Goal: Task Accomplishment & Management: Use online tool/utility

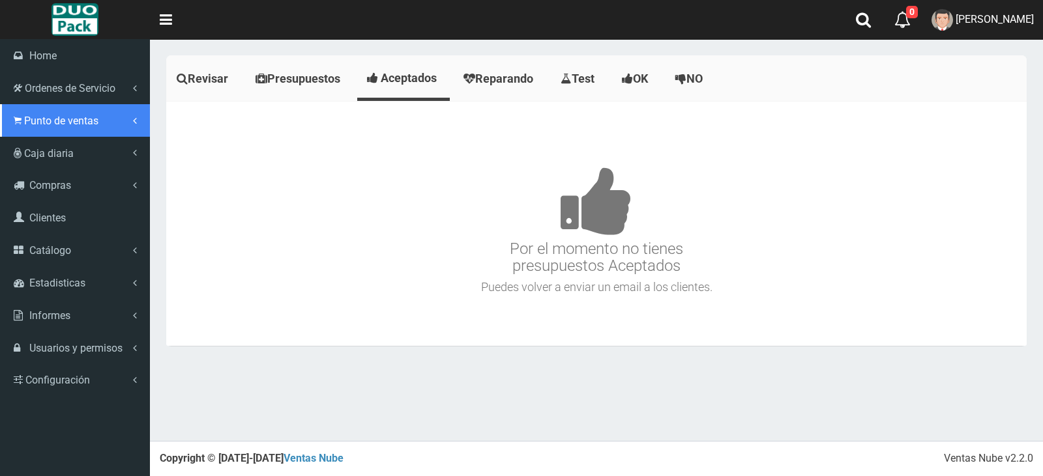
click at [72, 132] on link "Punto de ventas" at bounding box center [75, 120] width 150 height 33
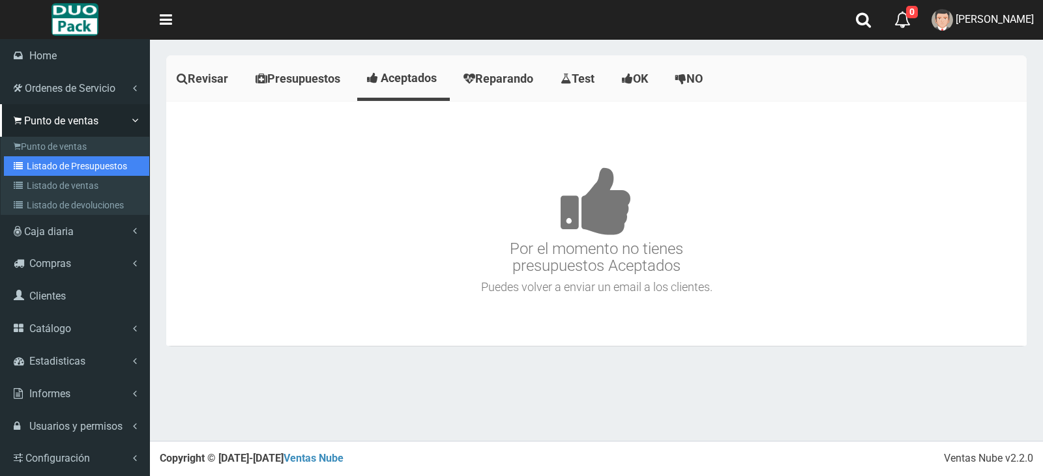
click at [74, 166] on link "Listado de Presupuestos" at bounding box center [76, 166] width 145 height 20
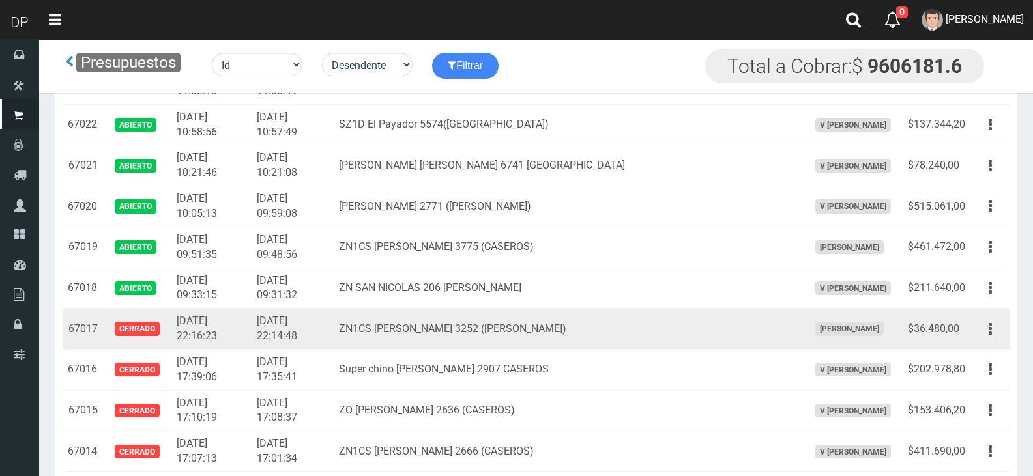
scroll to position [1434, 0]
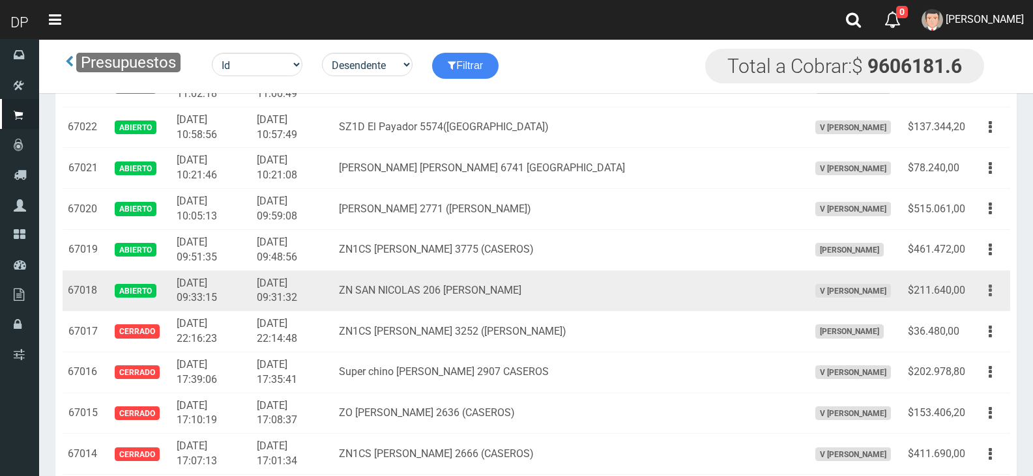
click at [986, 295] on button "button" at bounding box center [990, 291] width 29 height 23
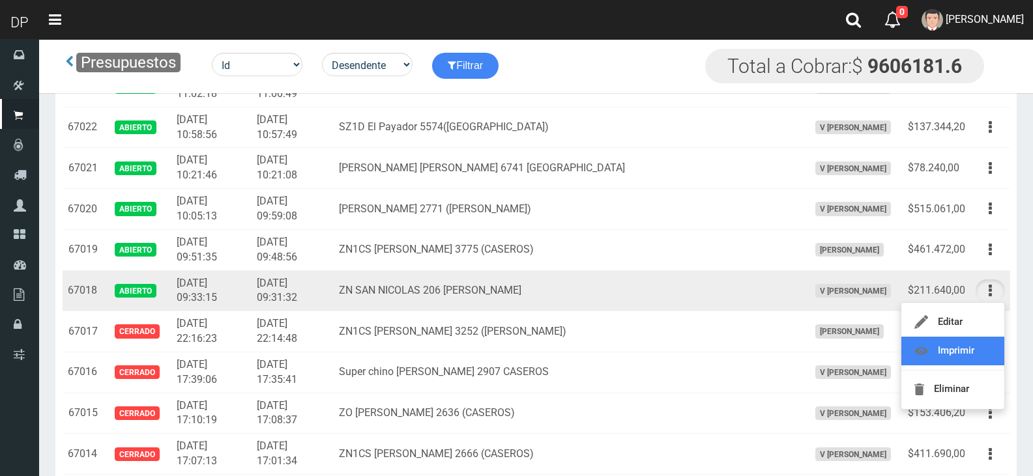
click at [957, 341] on link "Imprimir" at bounding box center [952, 351] width 103 height 29
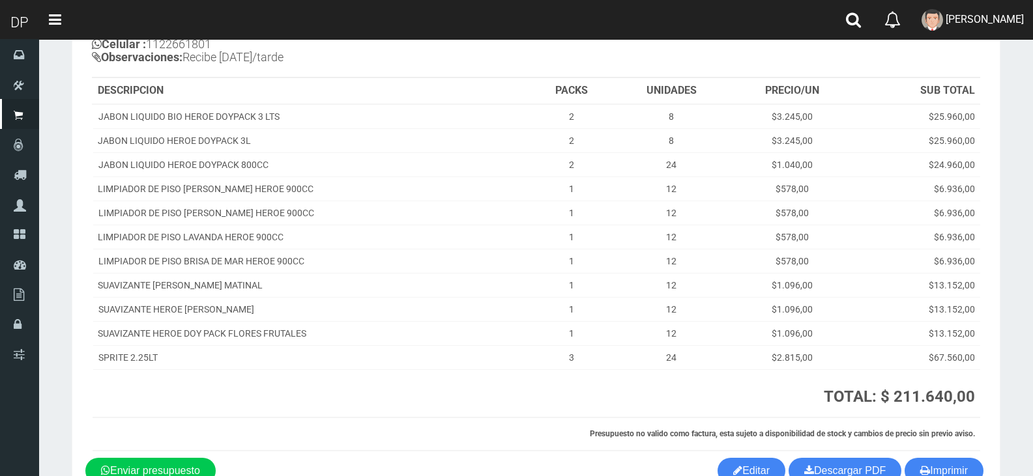
scroll to position [212, 0]
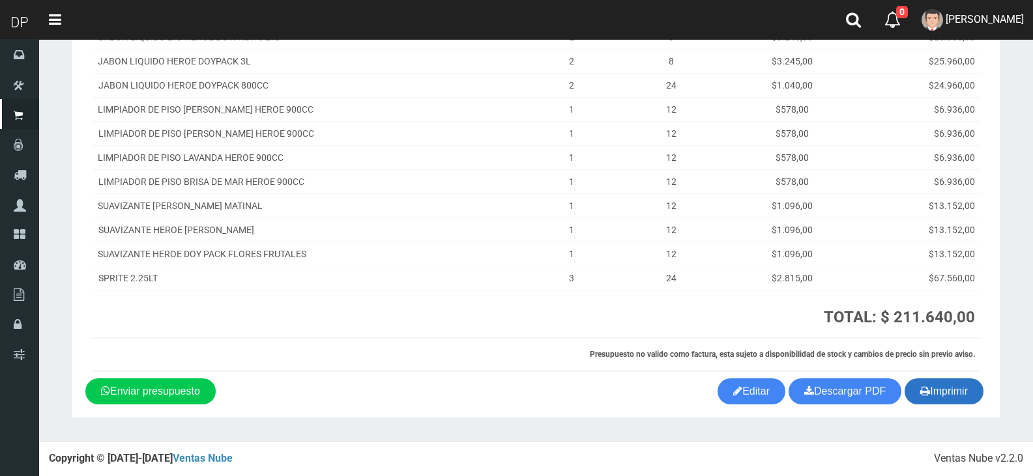
click at [954, 393] on button "Imprimir" at bounding box center [944, 392] width 79 height 26
click at [939, 390] on button "Imprimir" at bounding box center [944, 392] width 79 height 26
click at [276, 404] on div "Imprimir Descargar PDF Enviar presupuesto Editar" at bounding box center [536, 392] width 921 height 26
click at [940, 396] on button "Imprimir" at bounding box center [944, 392] width 79 height 26
click at [905, 379] on button "Imprimir" at bounding box center [944, 392] width 79 height 26
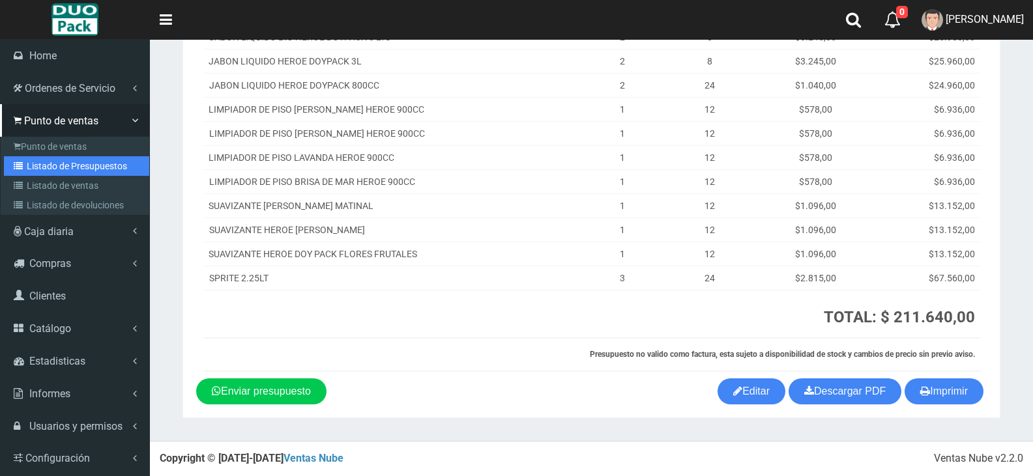
click at [55, 164] on link "Listado de Presupuestos" at bounding box center [76, 166] width 145 height 20
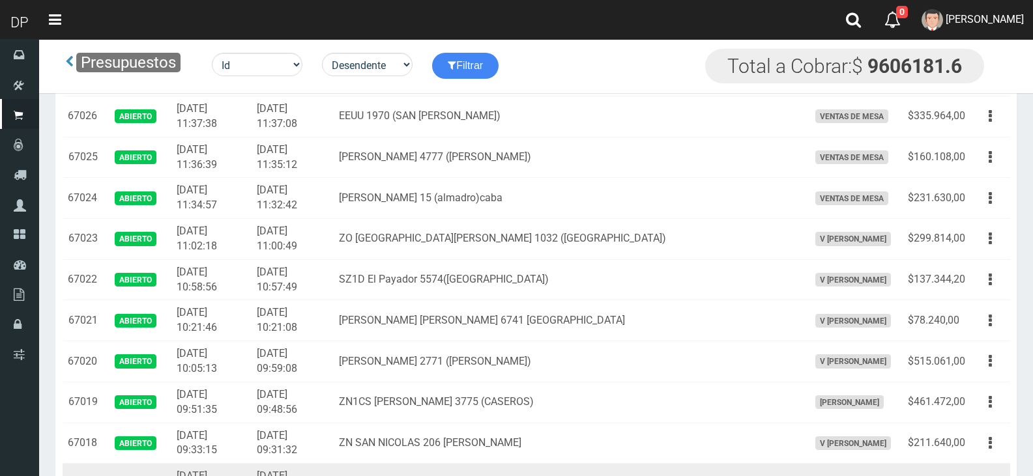
scroll to position [1369, 0]
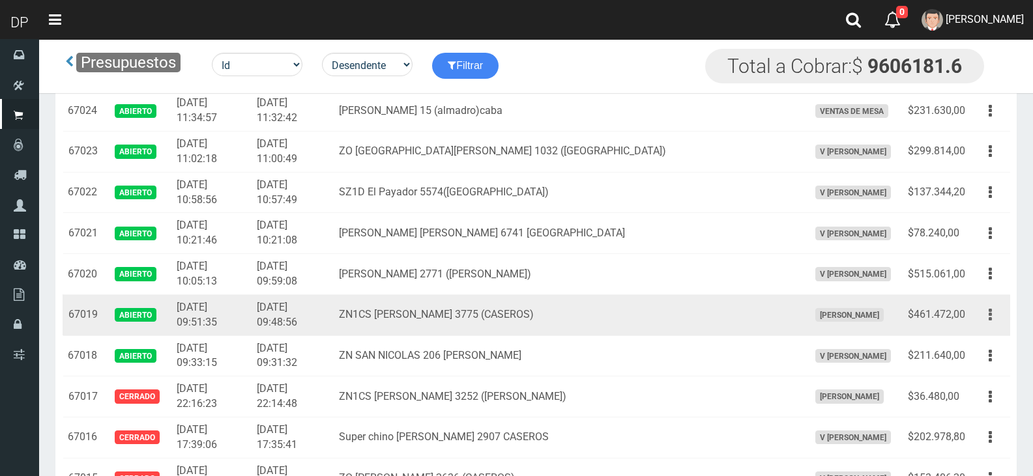
click at [984, 319] on button "button" at bounding box center [990, 315] width 29 height 23
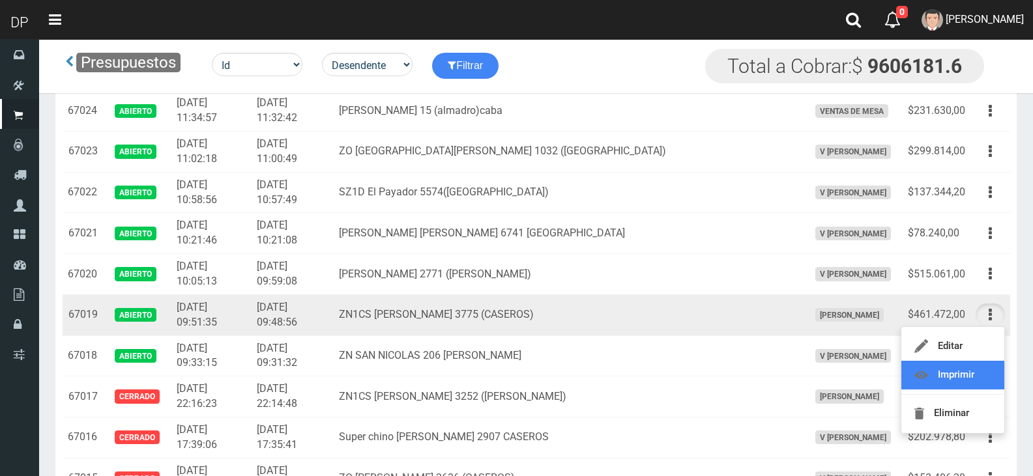
click at [957, 372] on link "Imprimir" at bounding box center [952, 375] width 103 height 29
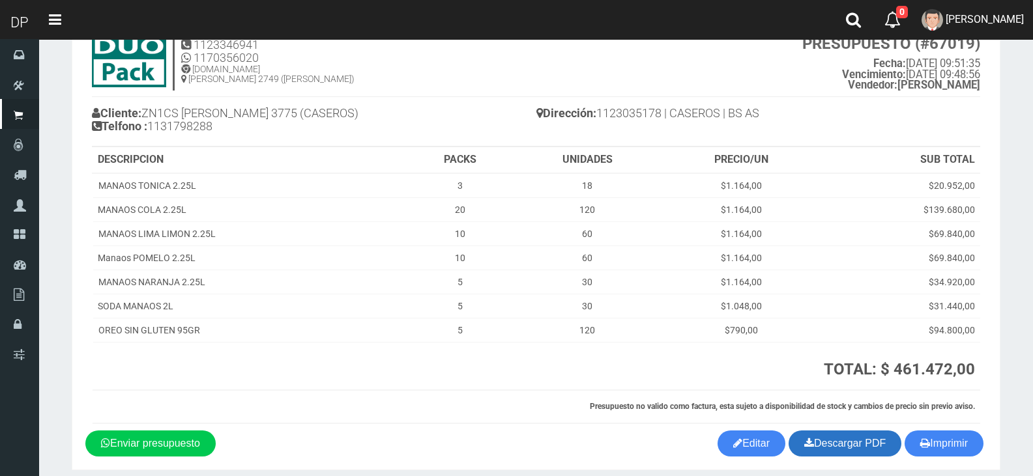
scroll to position [102, 0]
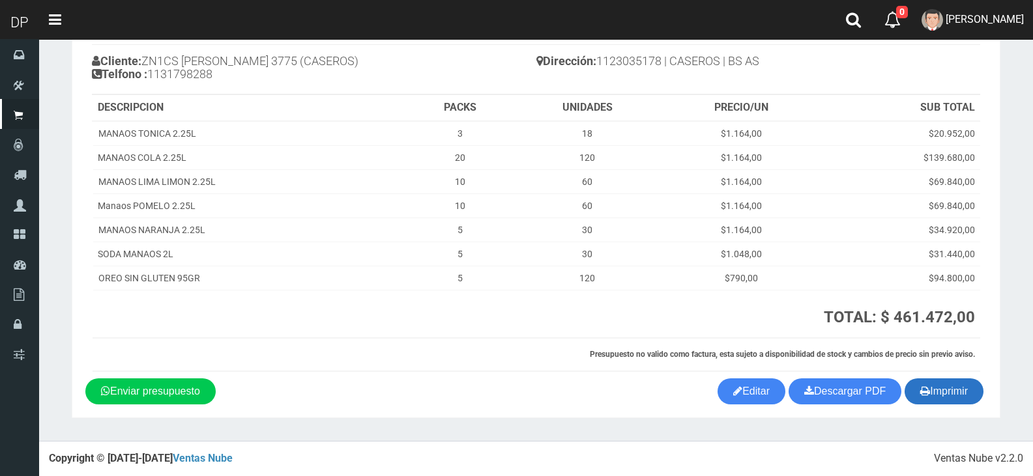
click at [956, 392] on button "Imprimir" at bounding box center [944, 392] width 79 height 26
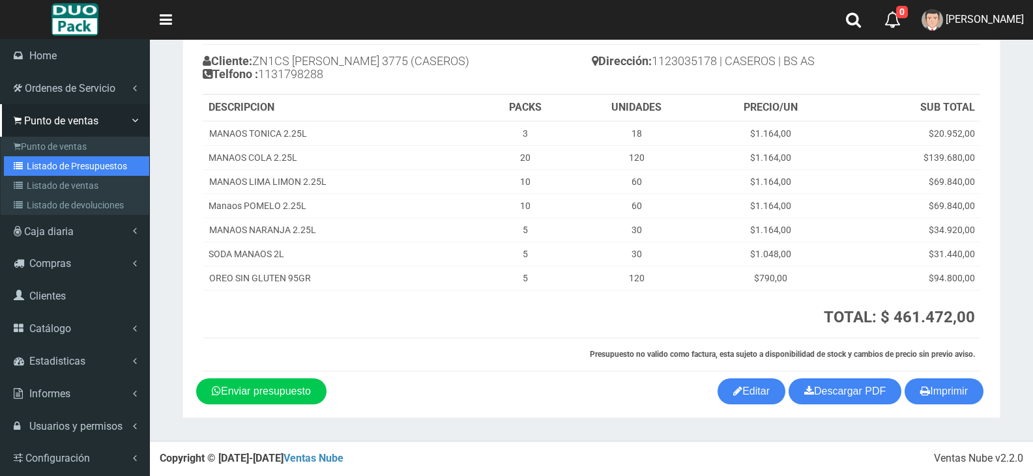
click at [61, 162] on link "Listado de Presupuestos" at bounding box center [76, 166] width 145 height 20
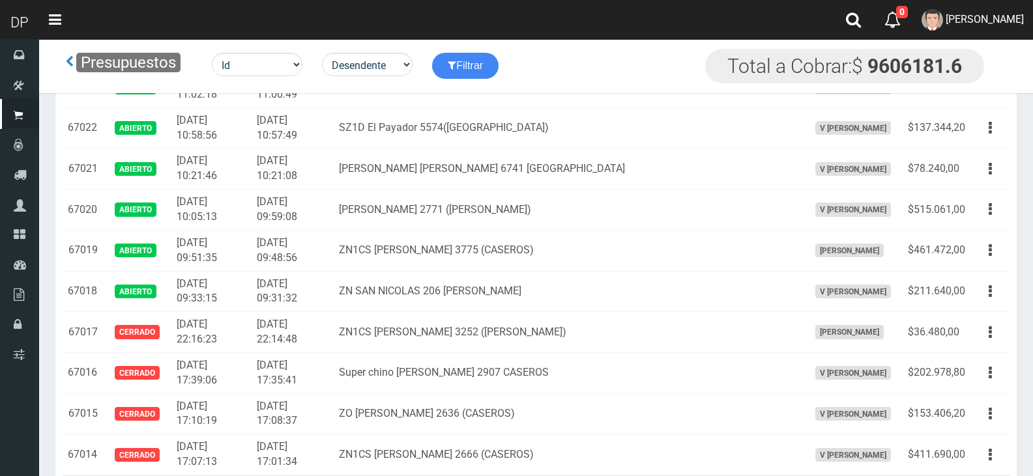
scroll to position [1404, 0]
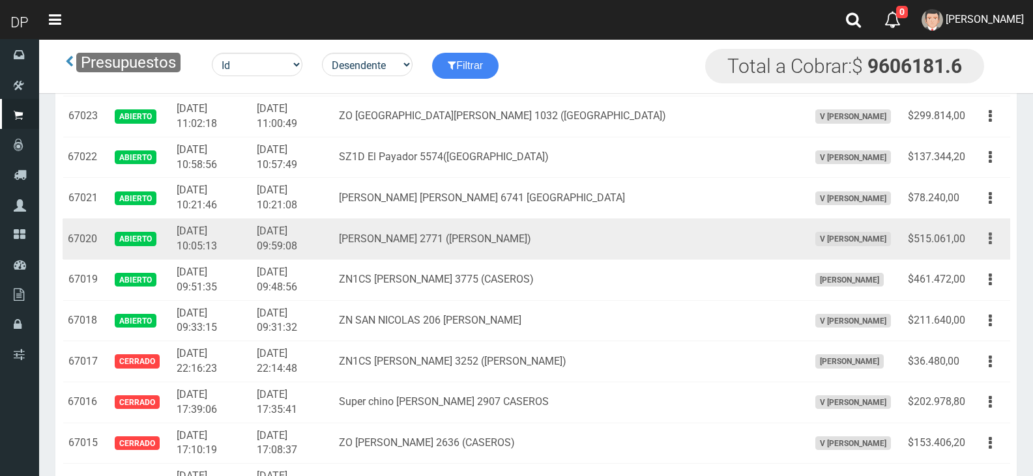
click at [992, 233] on button "button" at bounding box center [990, 238] width 29 height 23
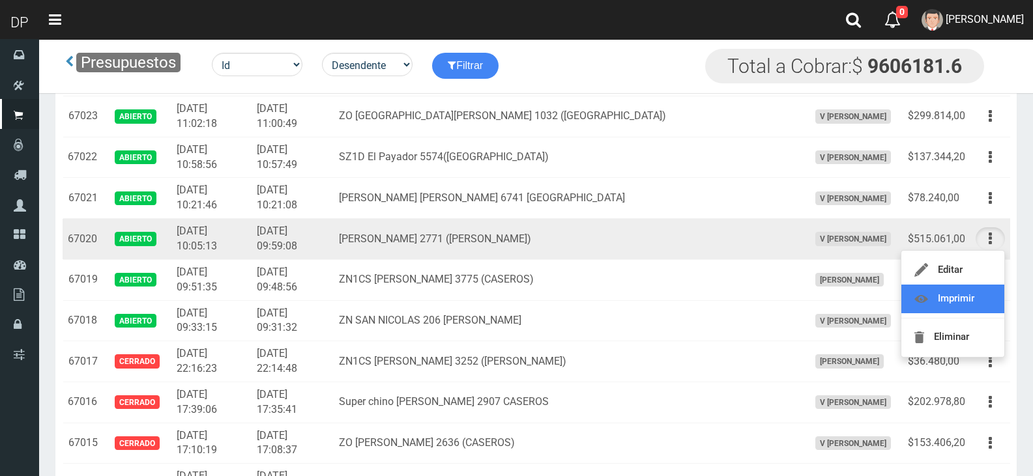
click at [978, 300] on link "Imprimir" at bounding box center [952, 299] width 103 height 29
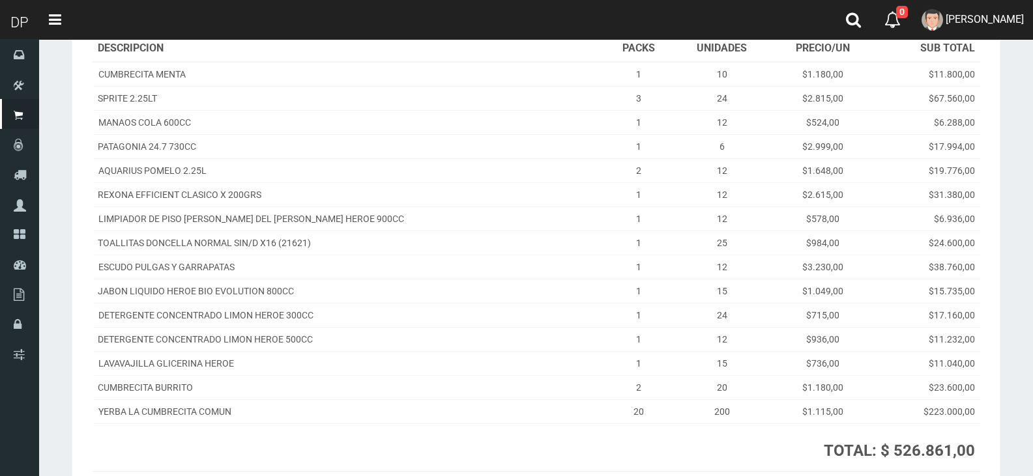
scroll to position [295, 0]
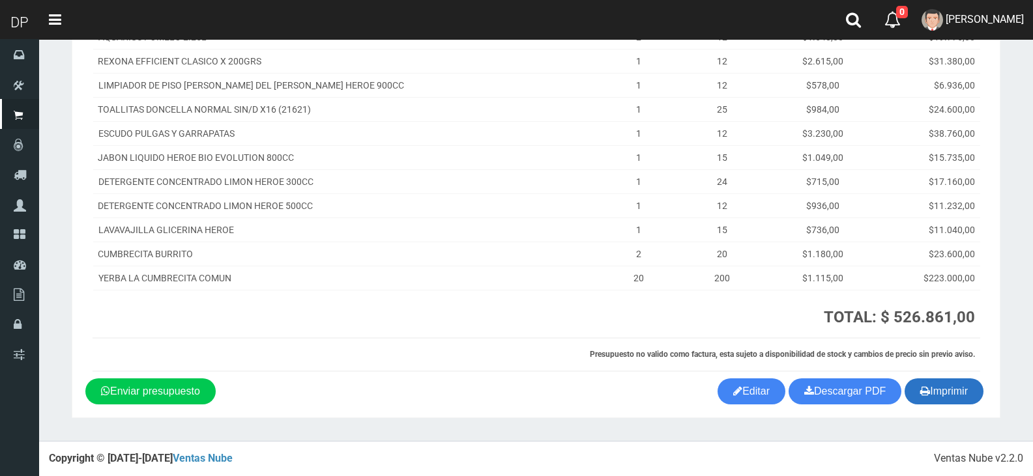
click at [955, 390] on button "Imprimir" at bounding box center [944, 392] width 79 height 26
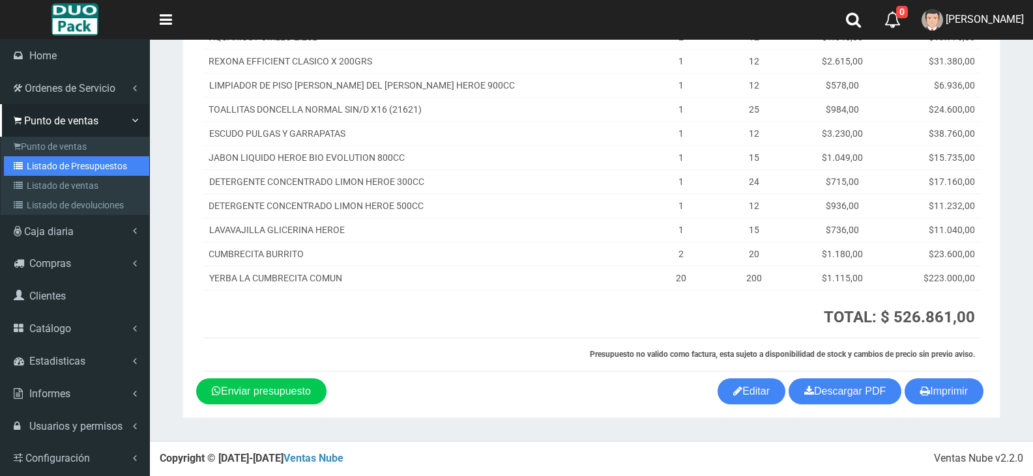
click at [56, 165] on link "Listado de Presupuestos" at bounding box center [76, 166] width 145 height 20
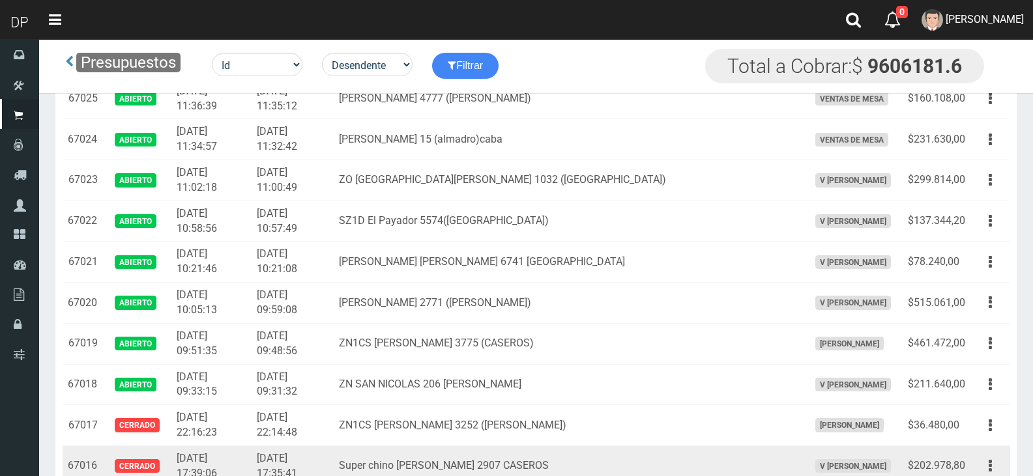
scroll to position [1303, 0]
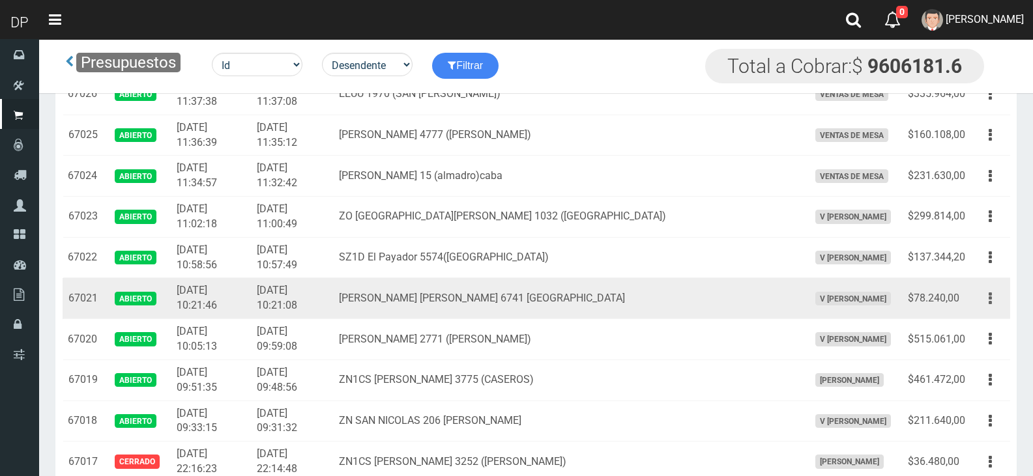
click at [991, 301] on icon "button" at bounding box center [990, 298] width 3 height 23
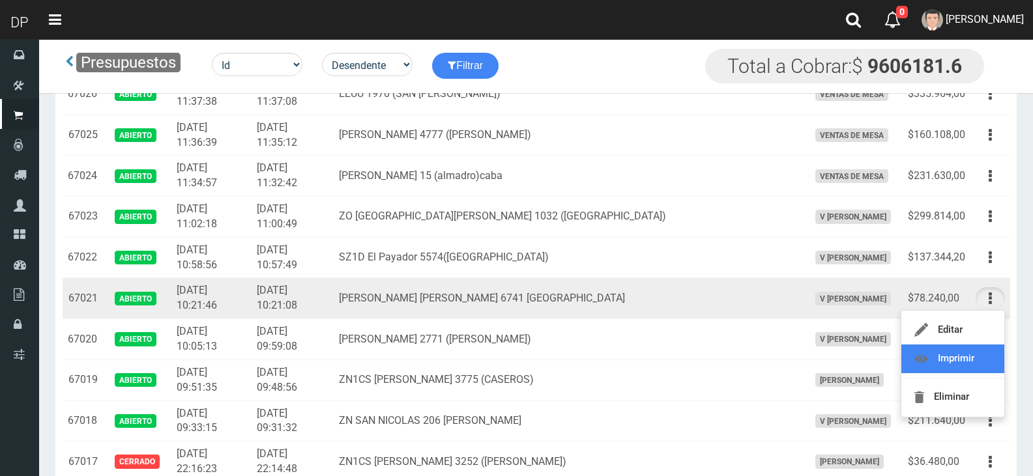
click at [959, 360] on link "Imprimir" at bounding box center [952, 359] width 103 height 29
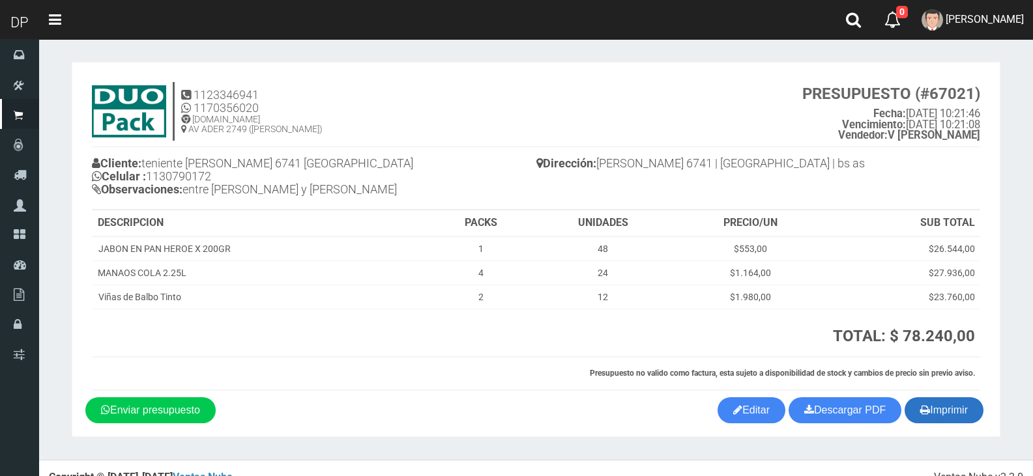
click at [967, 410] on button "Imprimir" at bounding box center [944, 411] width 79 height 26
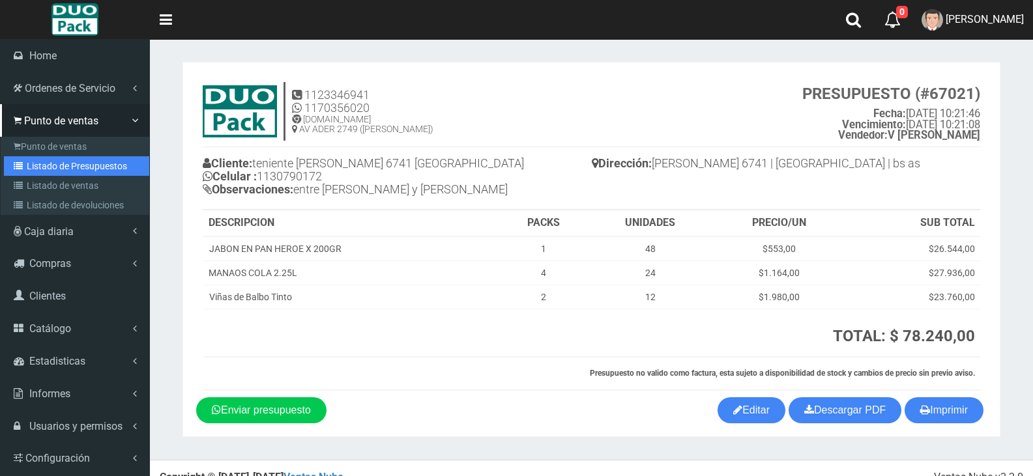
click at [78, 166] on link "Listado de Presupuestos" at bounding box center [76, 166] width 145 height 20
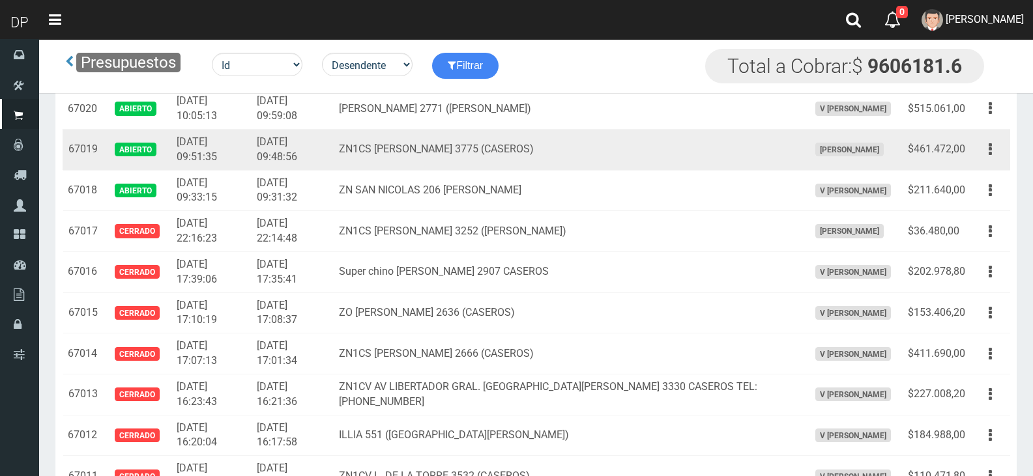
scroll to position [1339, 0]
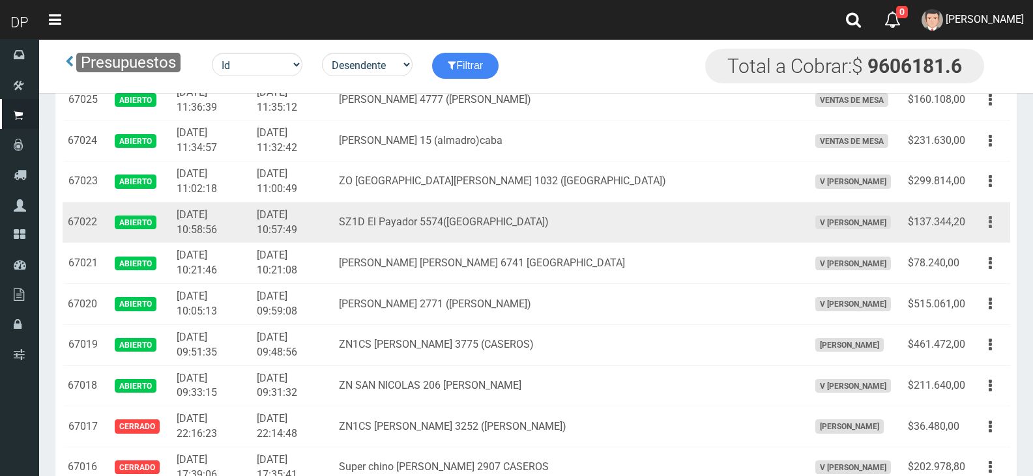
click at [985, 224] on button "button" at bounding box center [990, 222] width 29 height 23
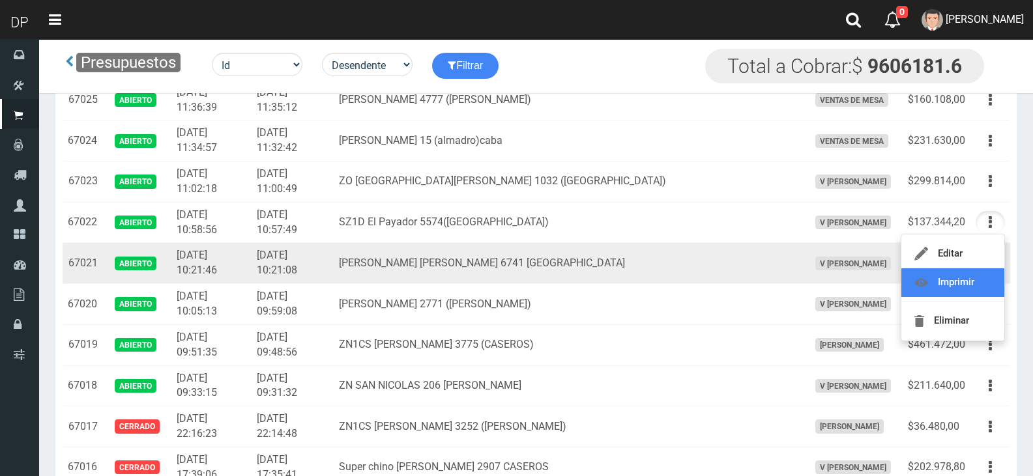
click at [993, 282] on link "Imprimir" at bounding box center [952, 283] width 103 height 29
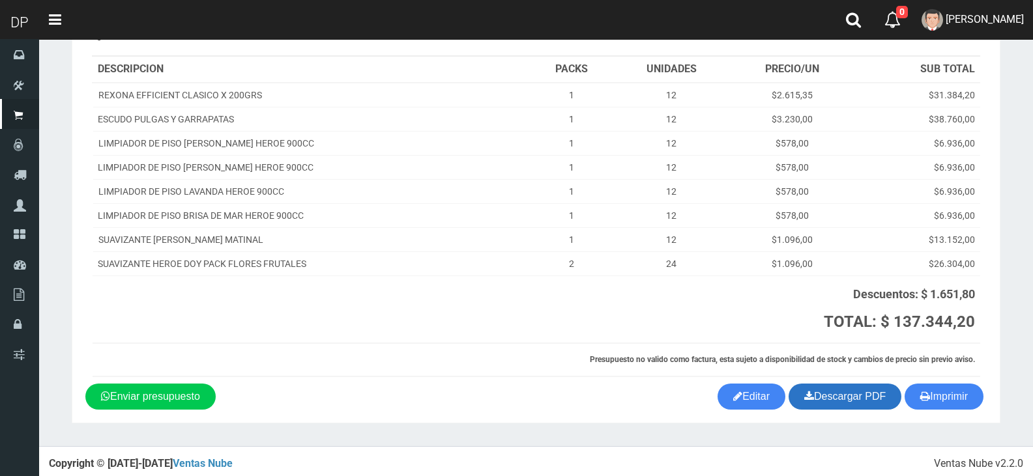
scroll to position [159, 0]
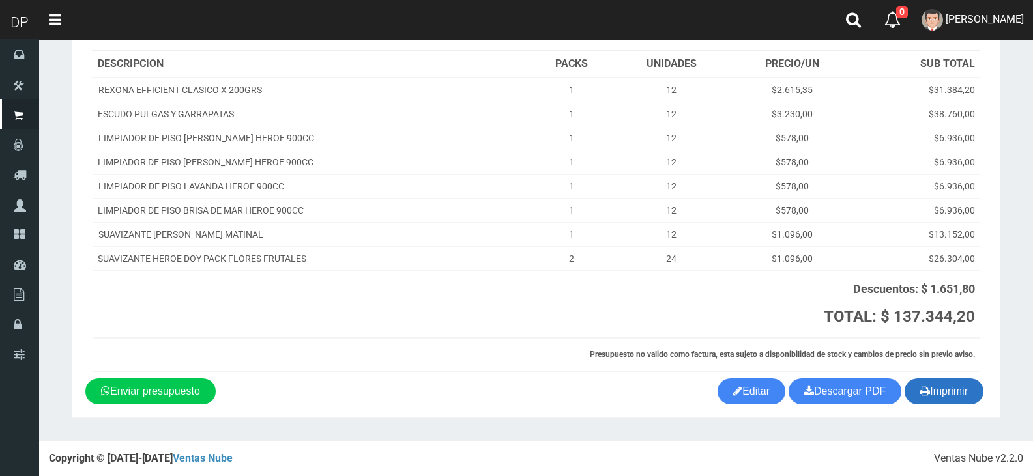
click at [942, 398] on button "Imprimir" at bounding box center [944, 392] width 79 height 26
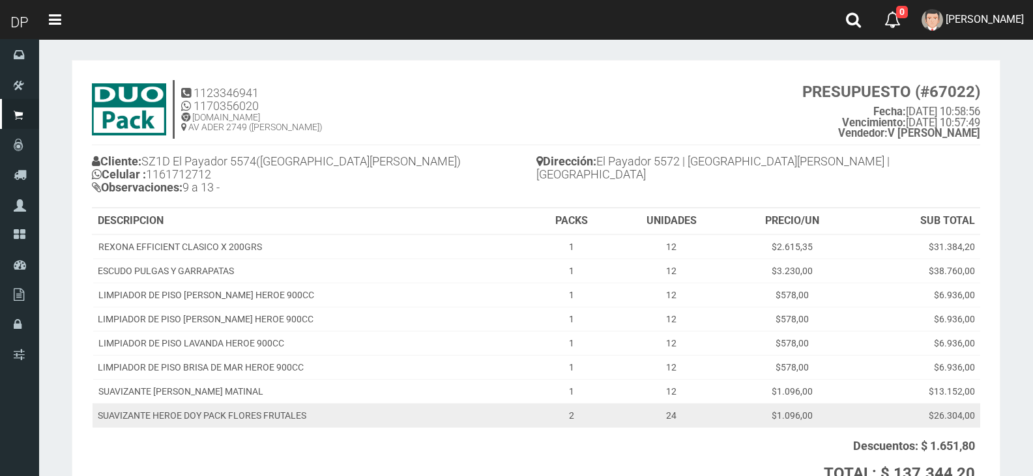
scroll to position [0, 0]
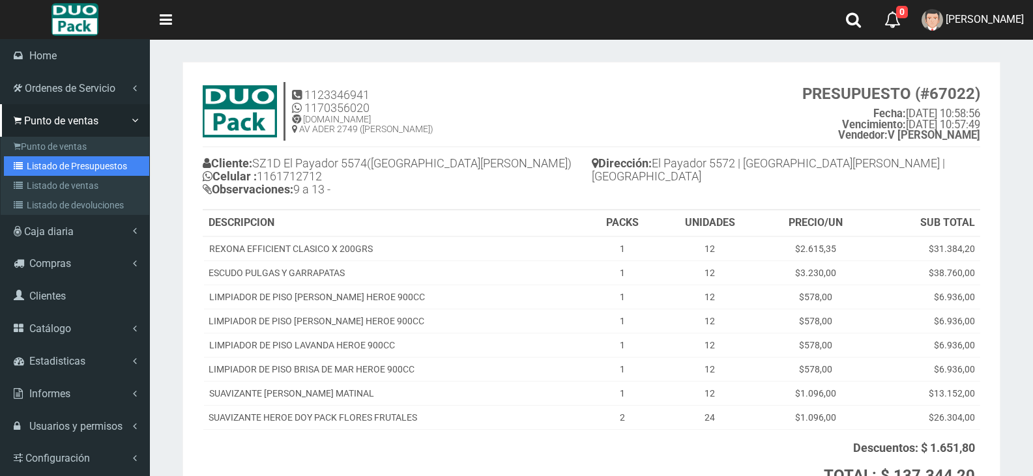
click at [71, 167] on link "Listado de Presupuestos" at bounding box center [76, 166] width 145 height 20
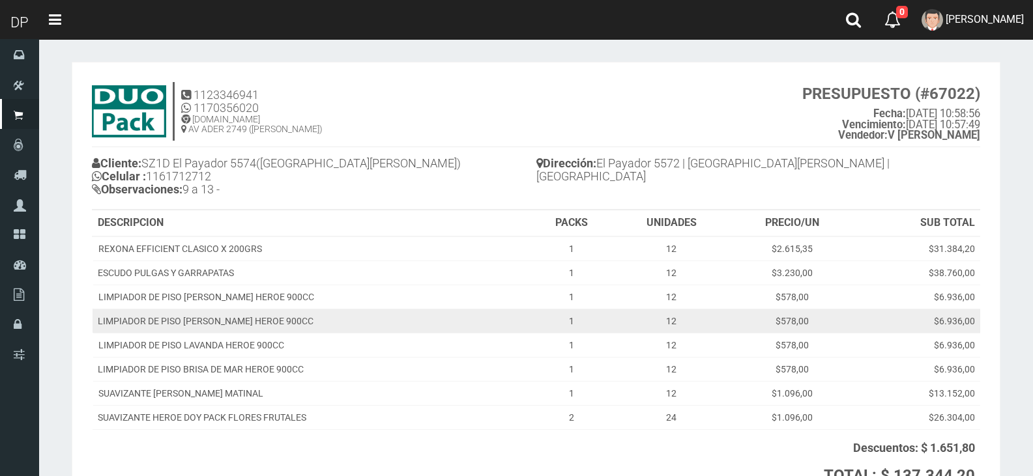
scroll to position [65, 0]
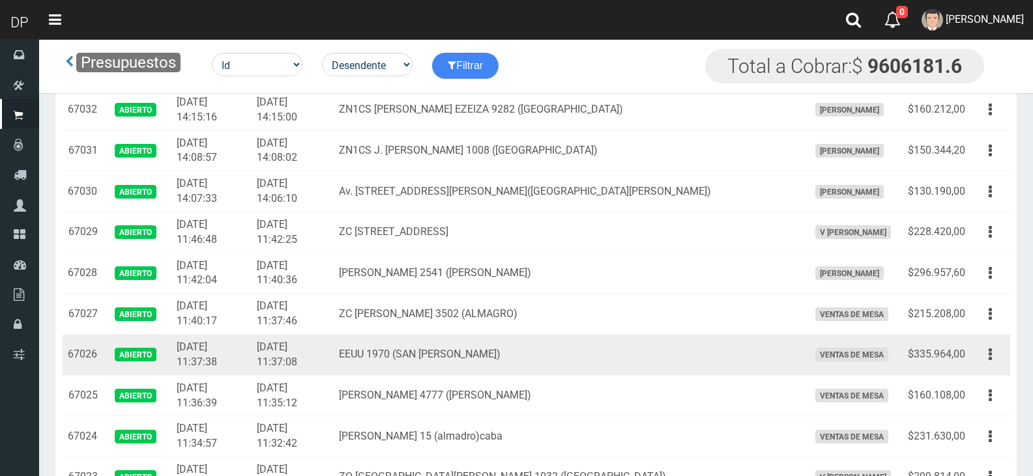
scroll to position [1108, 0]
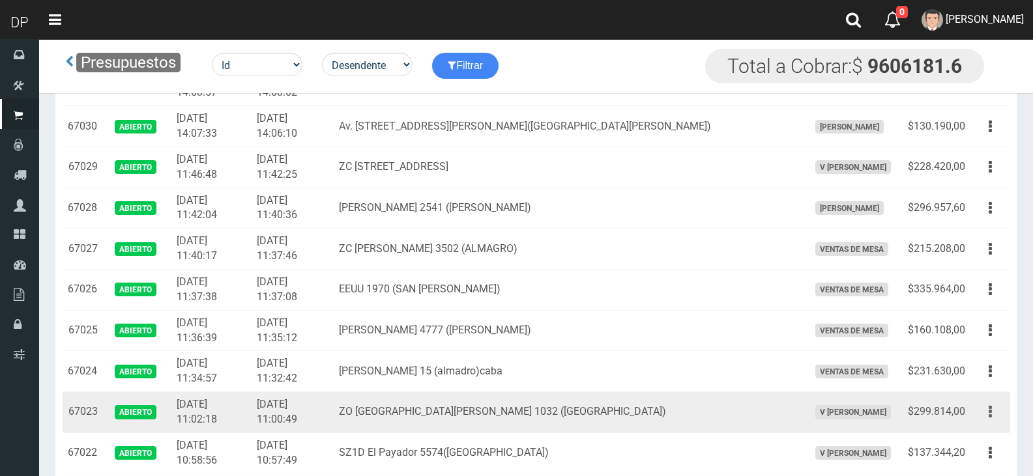
click at [991, 408] on button "button" at bounding box center [990, 412] width 29 height 23
click at [983, 459] on link "Imprimir" at bounding box center [952, 472] width 103 height 29
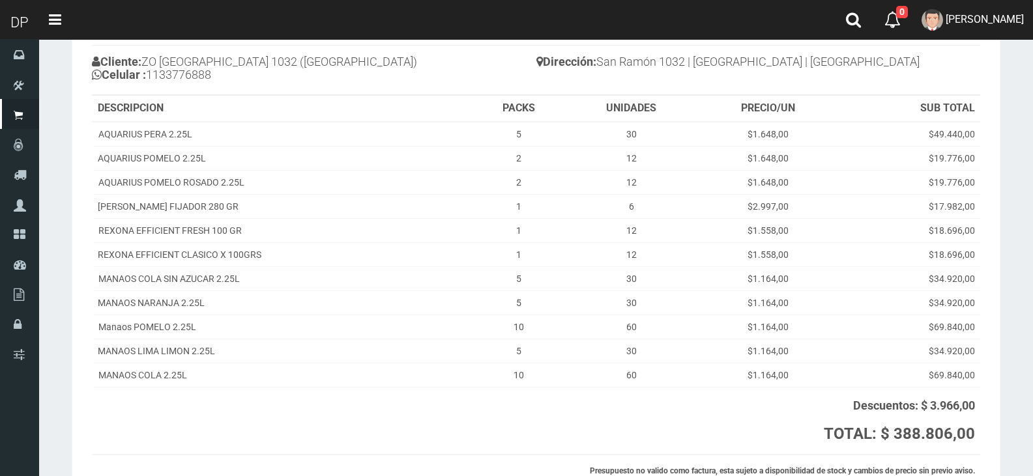
scroll to position [218, 0]
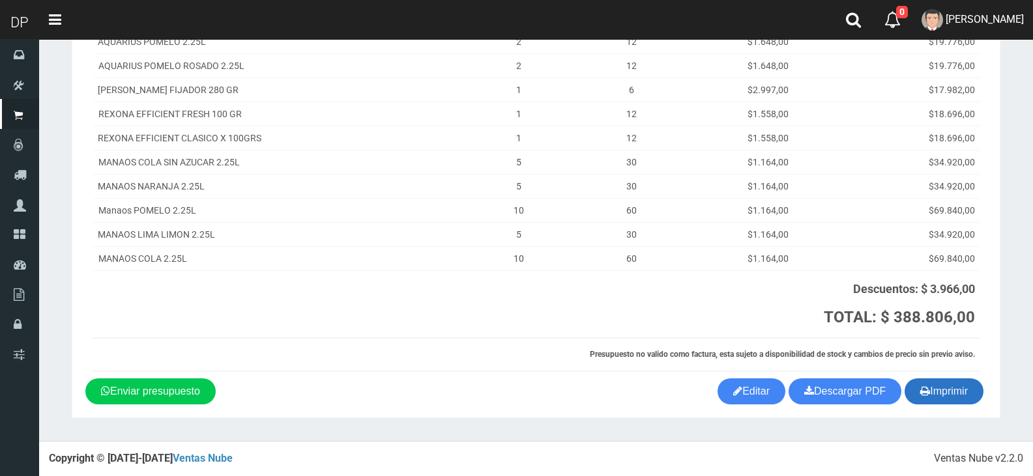
click at [963, 398] on button "Imprimir" at bounding box center [944, 392] width 79 height 26
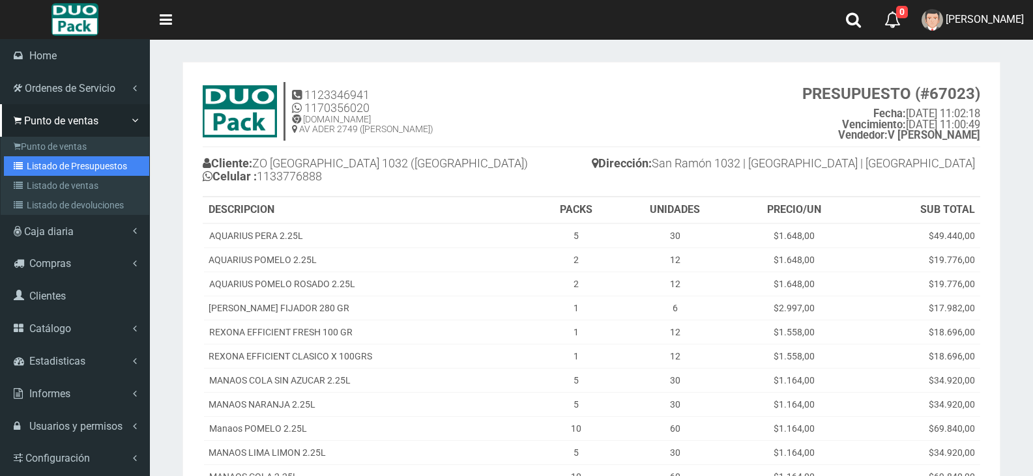
click at [21, 166] on icon at bounding box center [20, 166] width 13 height 9
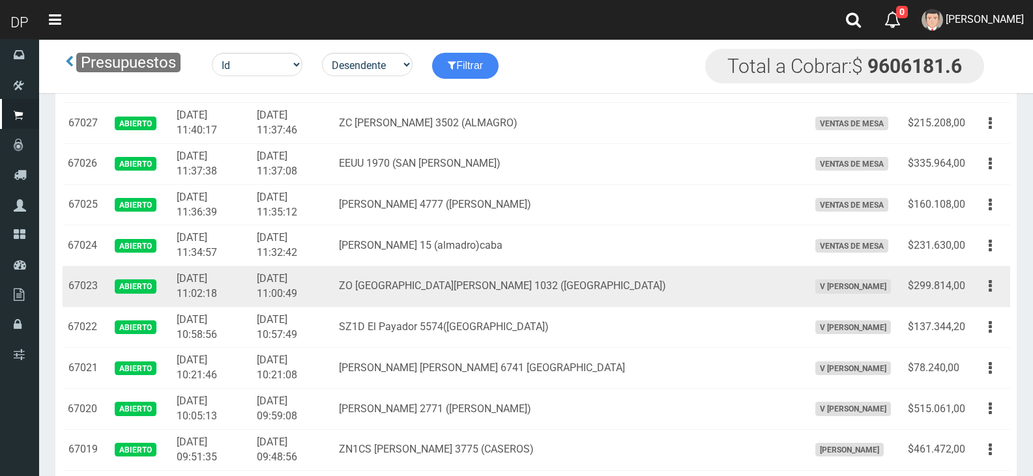
scroll to position [1173, 0]
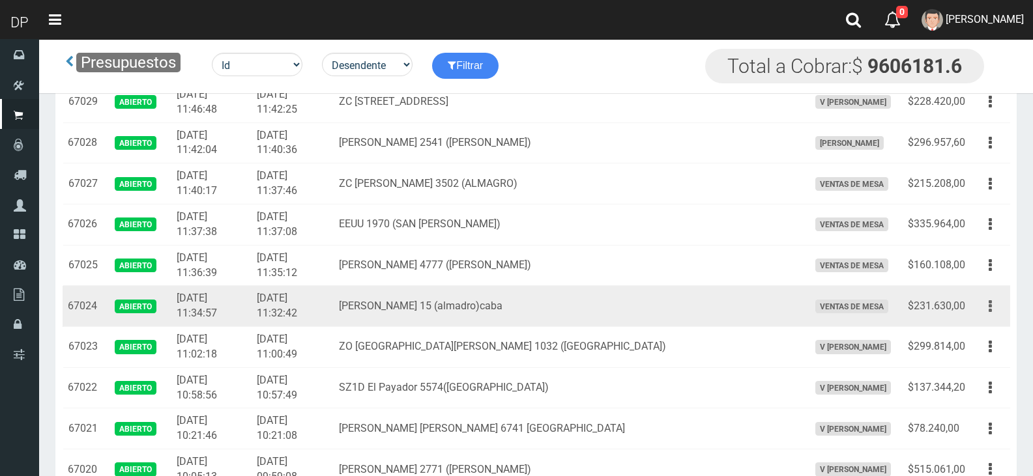
click at [993, 306] on button "button" at bounding box center [990, 306] width 29 height 23
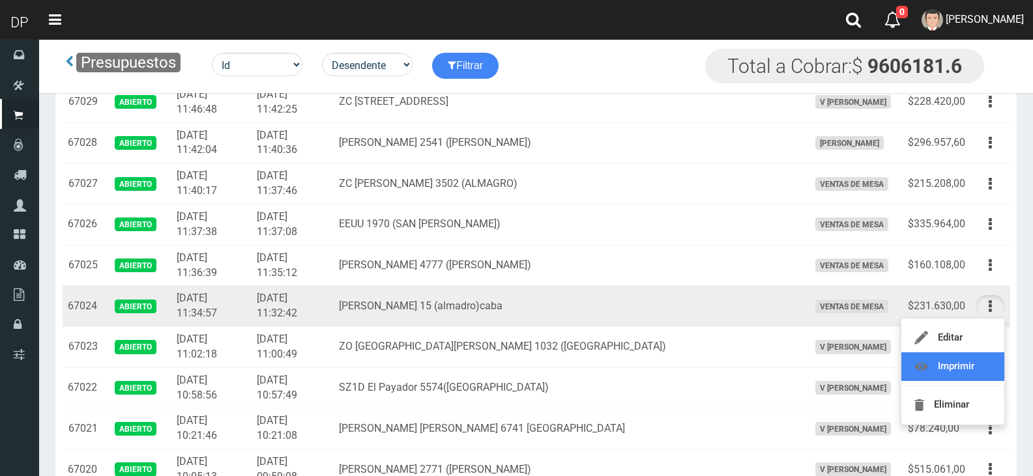
click at [955, 362] on link "Imprimir" at bounding box center [952, 367] width 103 height 29
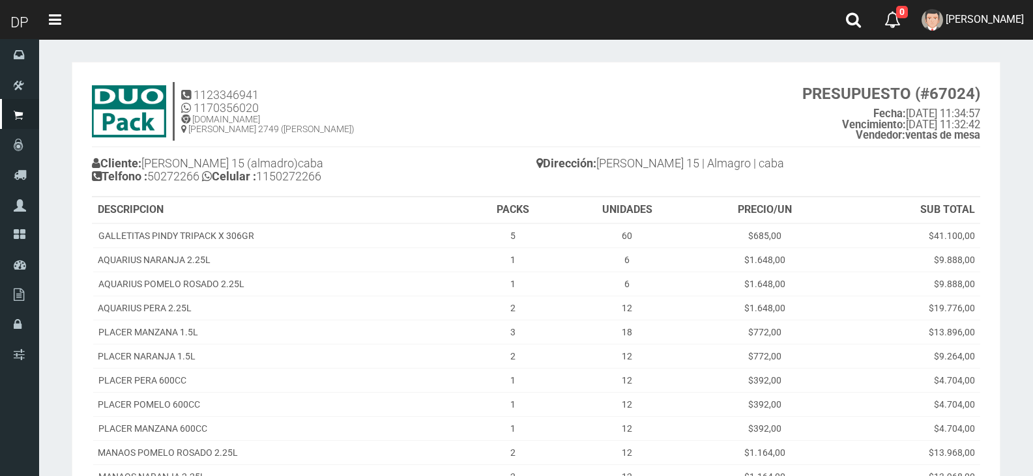
scroll to position [319, 0]
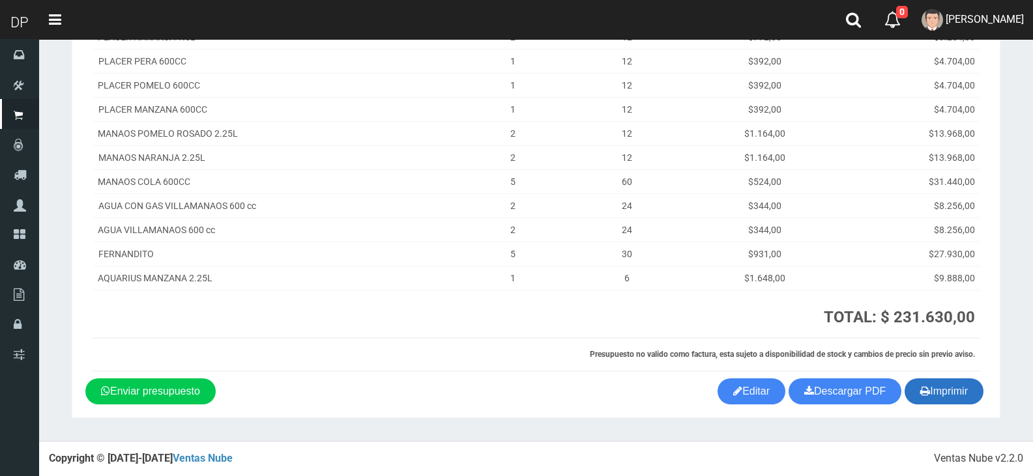
click at [957, 390] on button "Imprimir" at bounding box center [944, 392] width 79 height 26
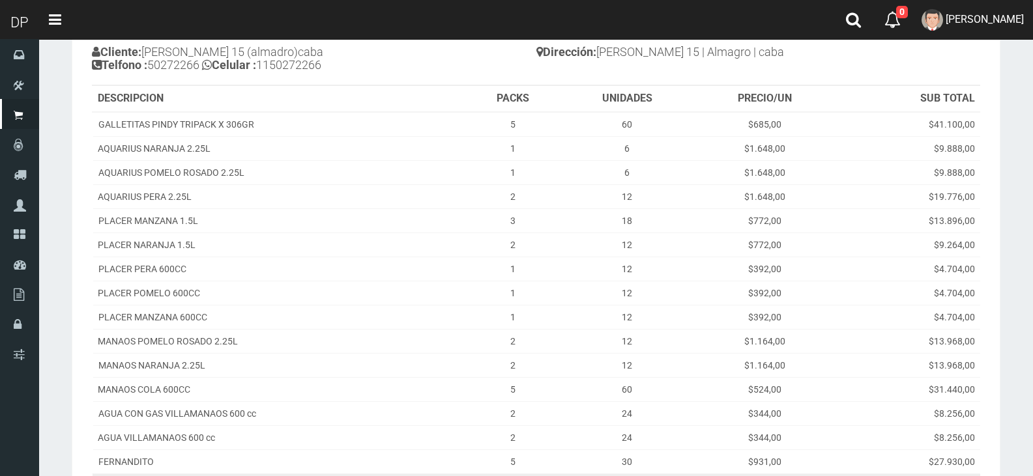
scroll to position [0, 0]
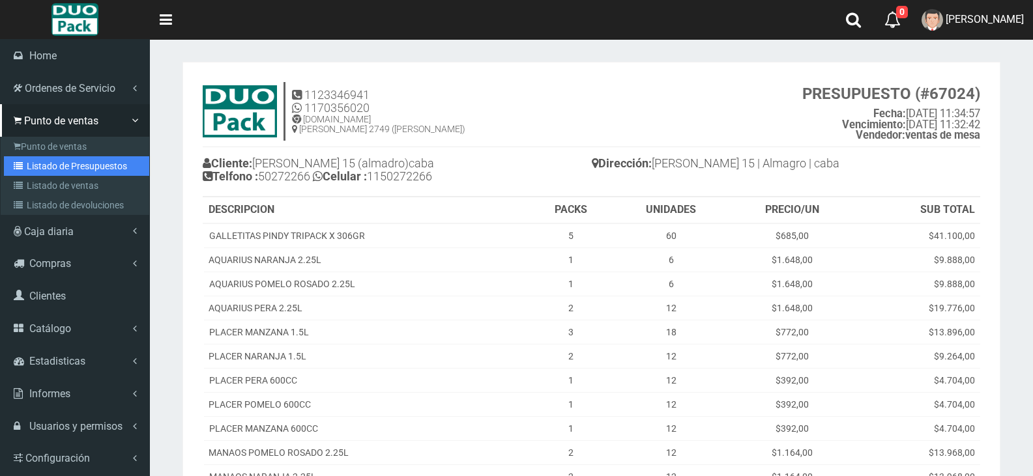
click at [87, 162] on link "Listado de Presupuestos" at bounding box center [76, 166] width 145 height 20
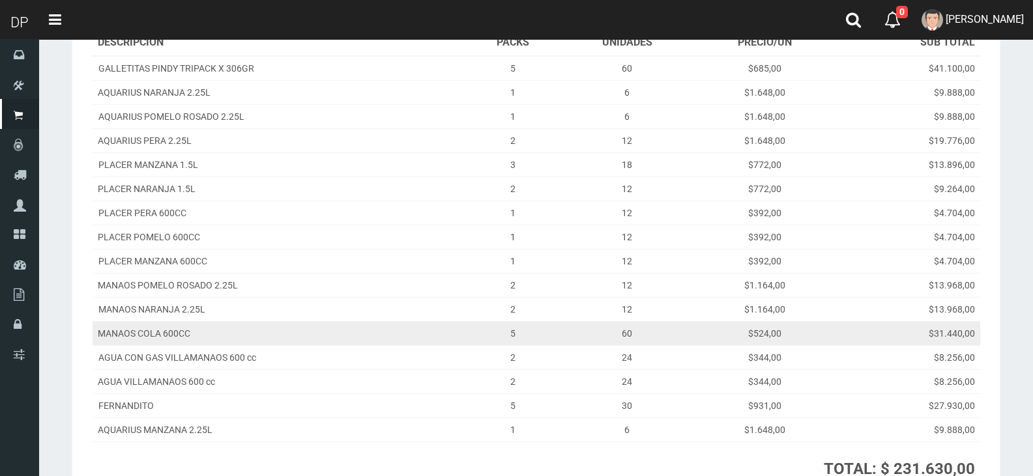
scroll to position [317, 0]
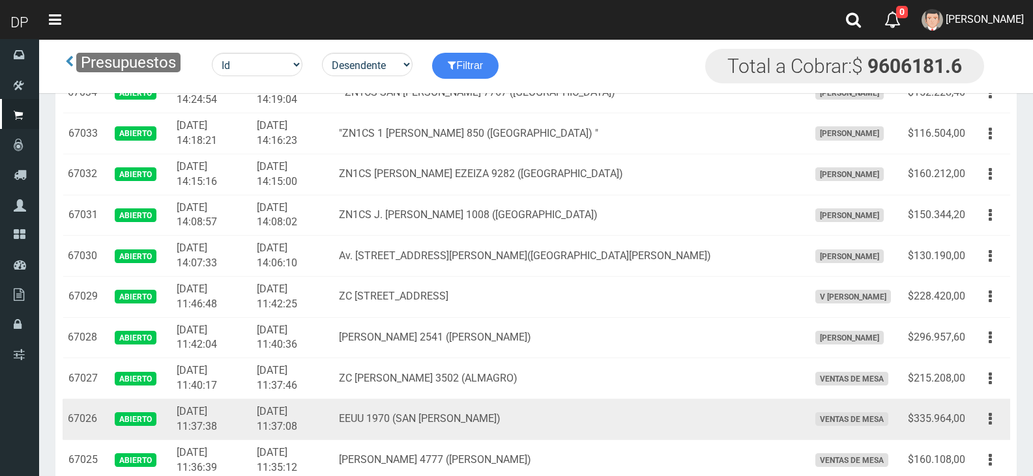
scroll to position [978, 0]
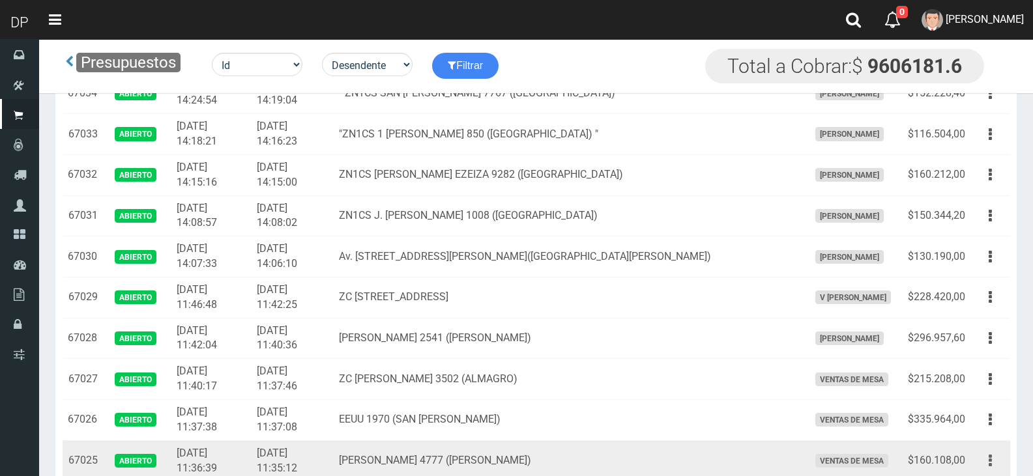
click at [991, 465] on icon "button" at bounding box center [990, 461] width 3 height 23
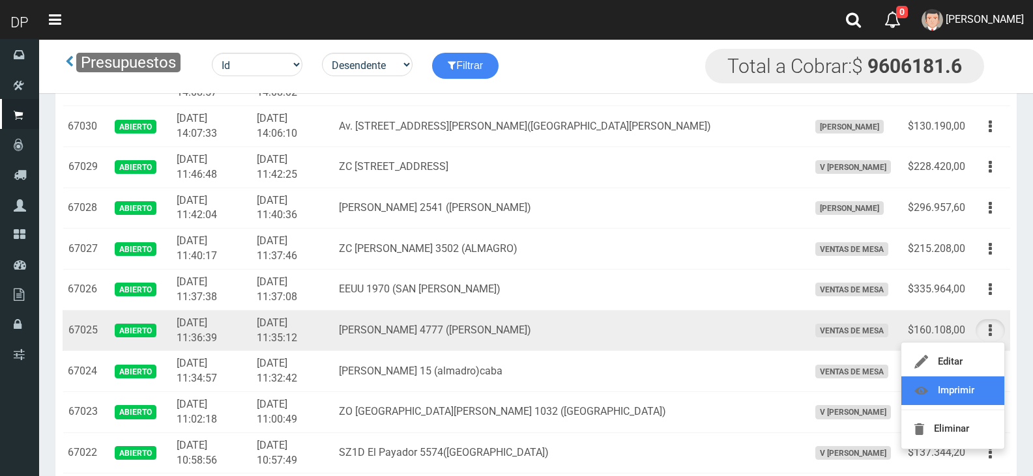
click at [954, 392] on link "Imprimir" at bounding box center [952, 391] width 103 height 29
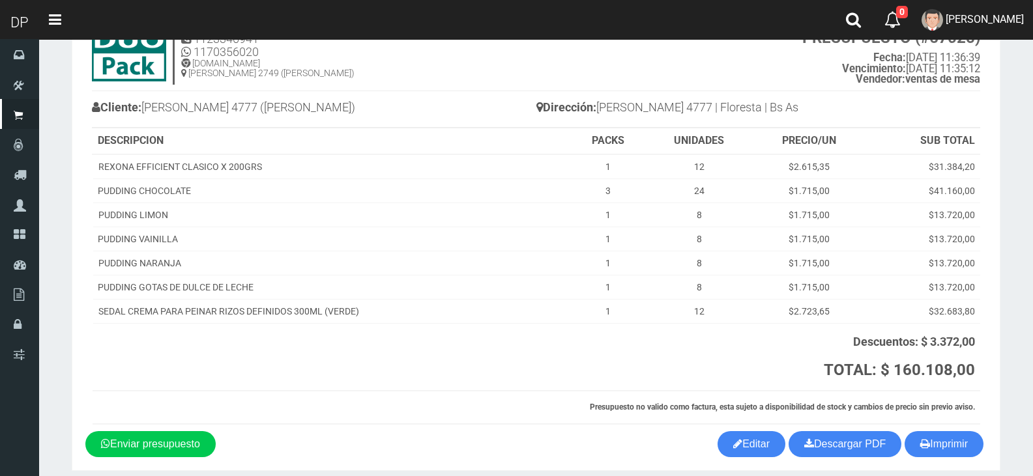
scroll to position [109, 0]
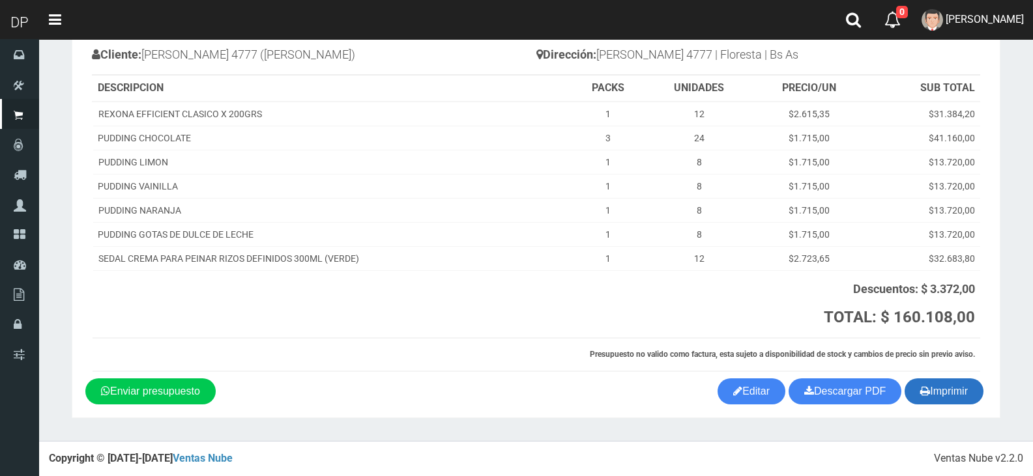
click at [936, 390] on button "Imprimir" at bounding box center [944, 392] width 79 height 26
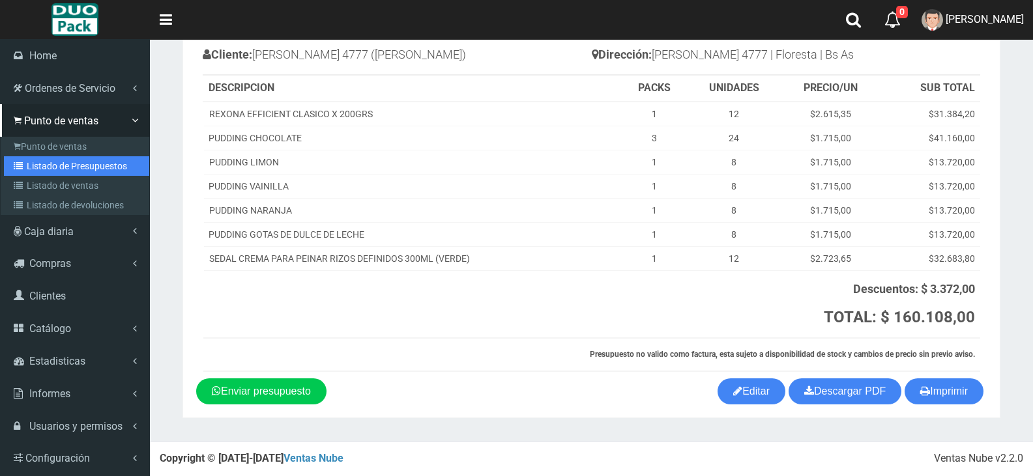
click at [78, 170] on link "Listado de Presupuestos" at bounding box center [76, 166] width 145 height 20
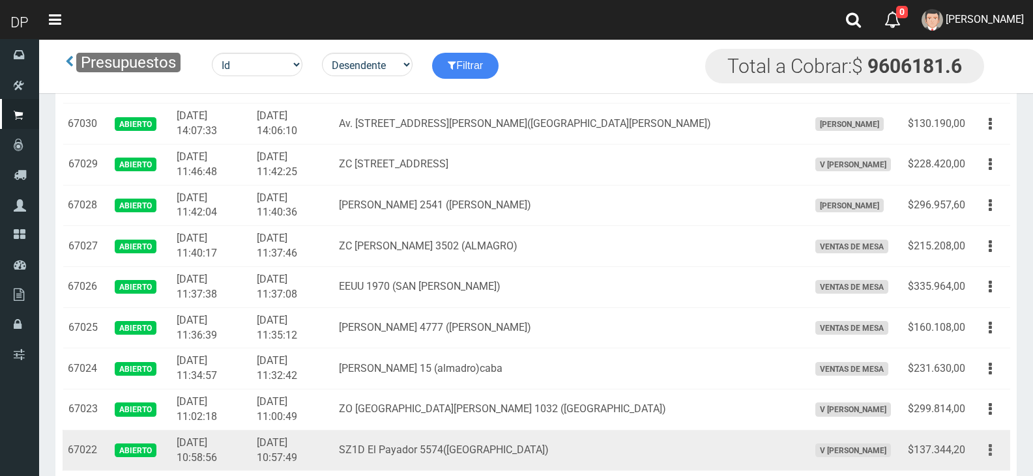
scroll to position [1043, 0]
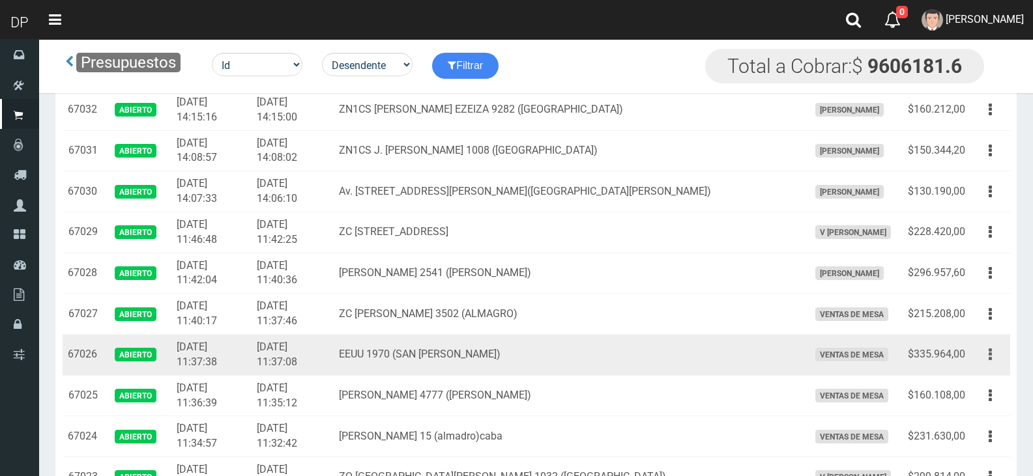
click at [994, 351] on button "button" at bounding box center [990, 354] width 29 height 23
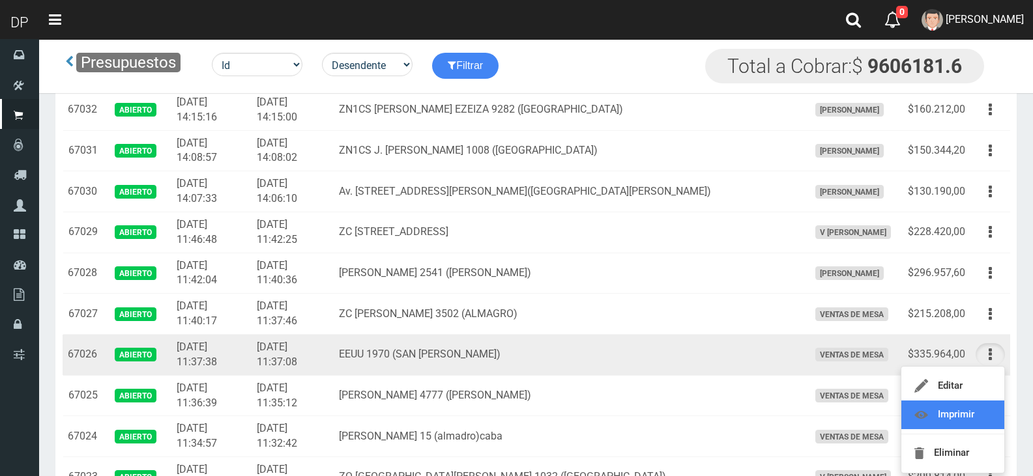
click at [966, 405] on link "Imprimir" at bounding box center [952, 415] width 103 height 29
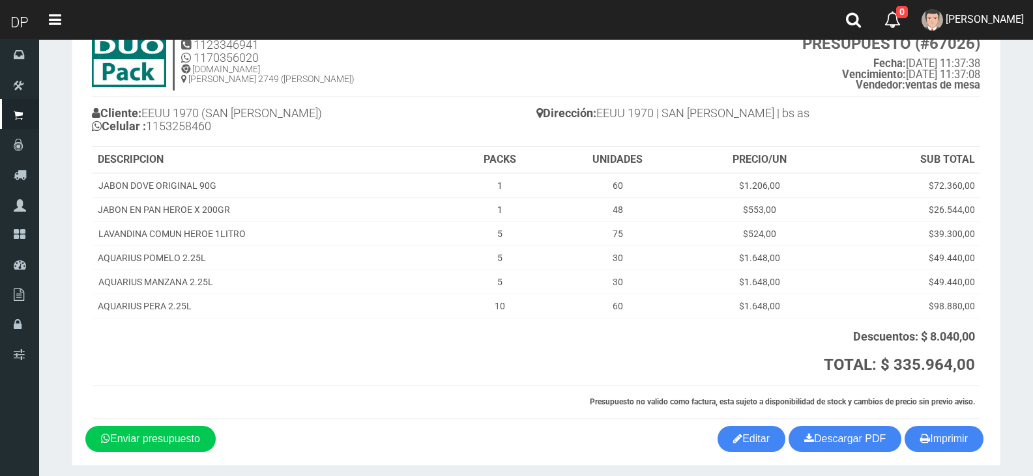
scroll to position [98, 0]
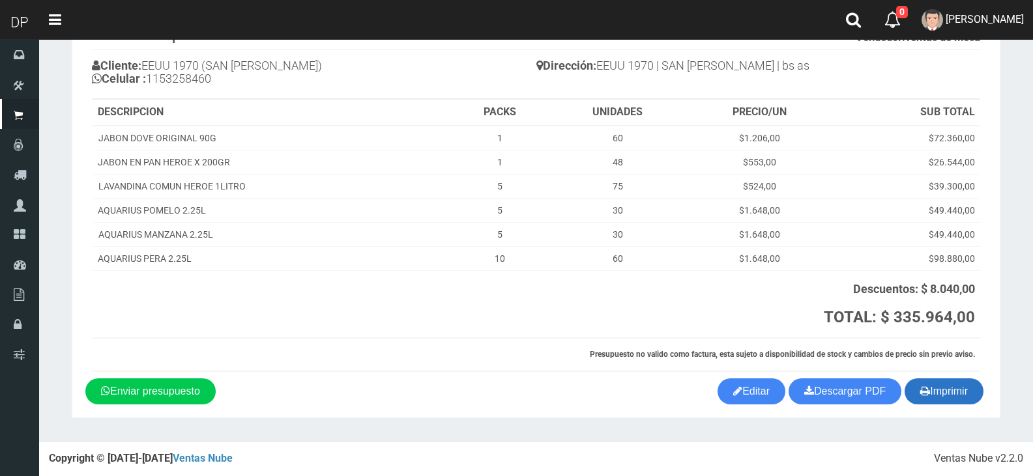
click at [948, 398] on button "Imprimir" at bounding box center [944, 392] width 79 height 26
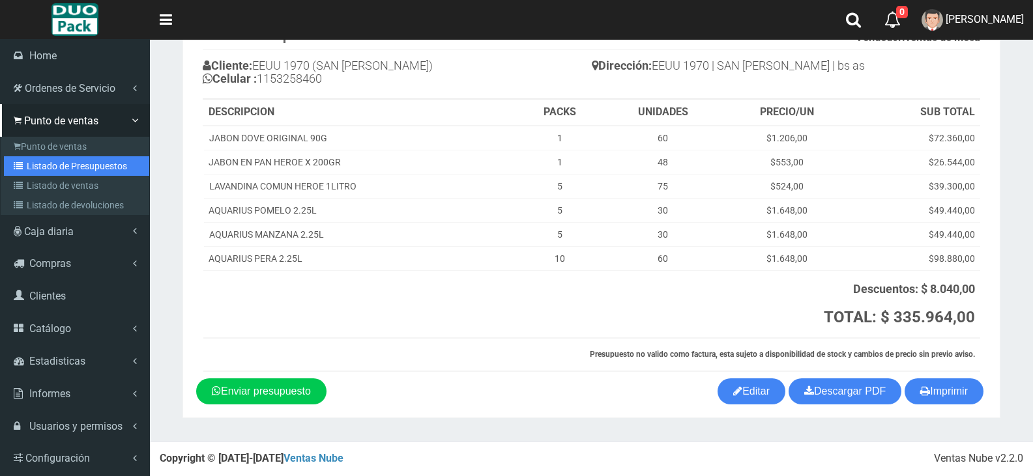
click at [91, 164] on link "Listado de Presupuestos" at bounding box center [76, 166] width 145 height 20
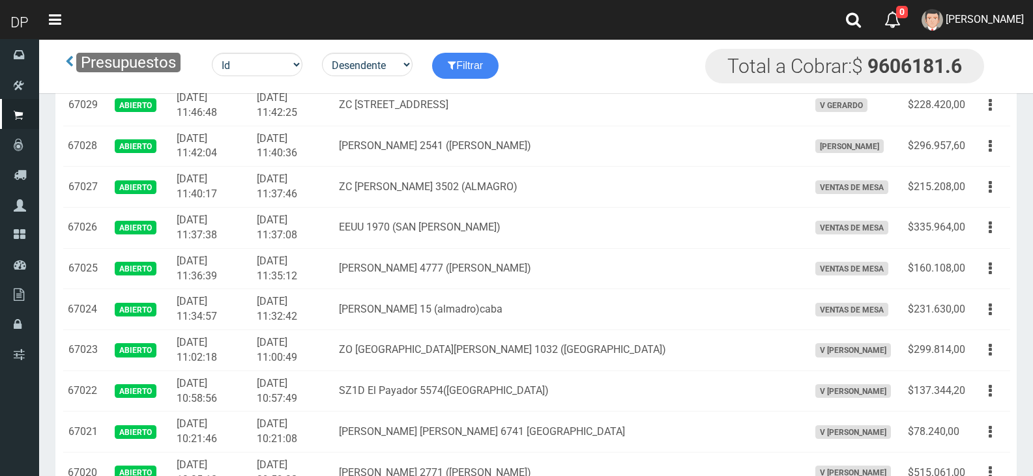
scroll to position [1173, 0]
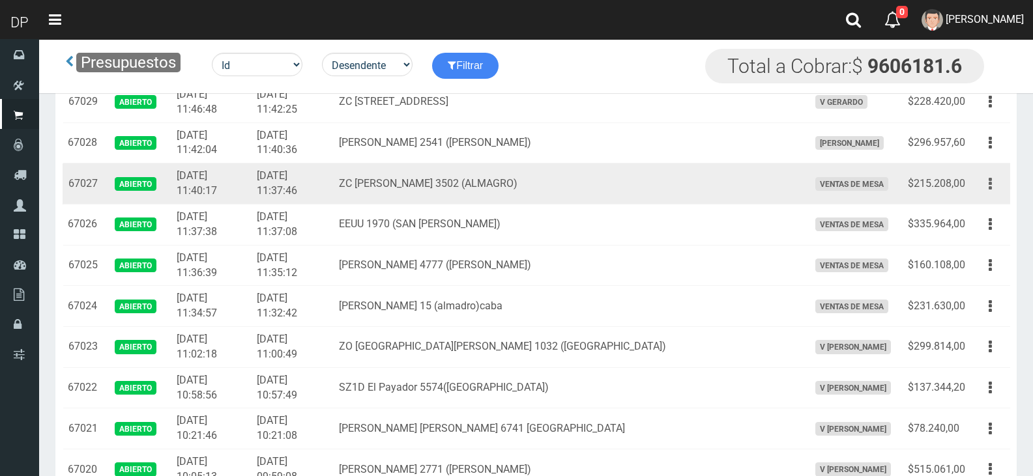
click at [981, 181] on button "button" at bounding box center [990, 184] width 29 height 23
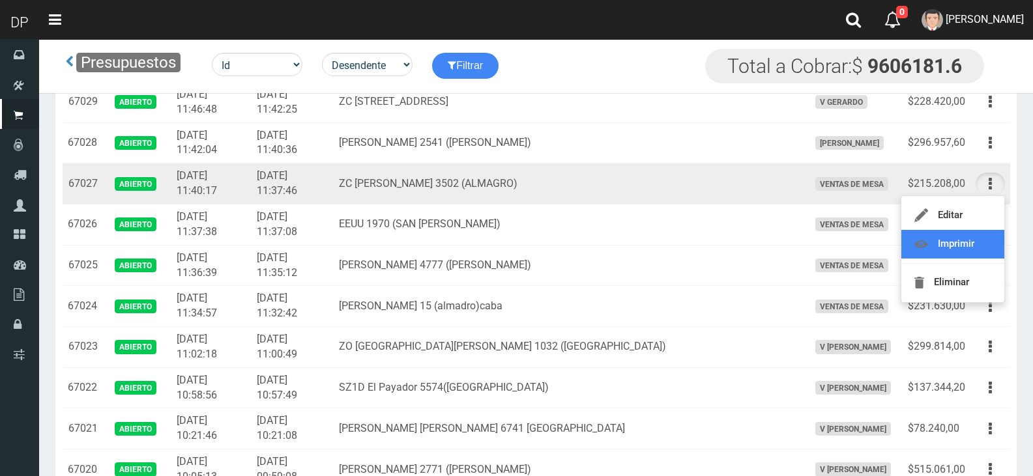
click at [974, 255] on link "Imprimir" at bounding box center [952, 244] width 103 height 29
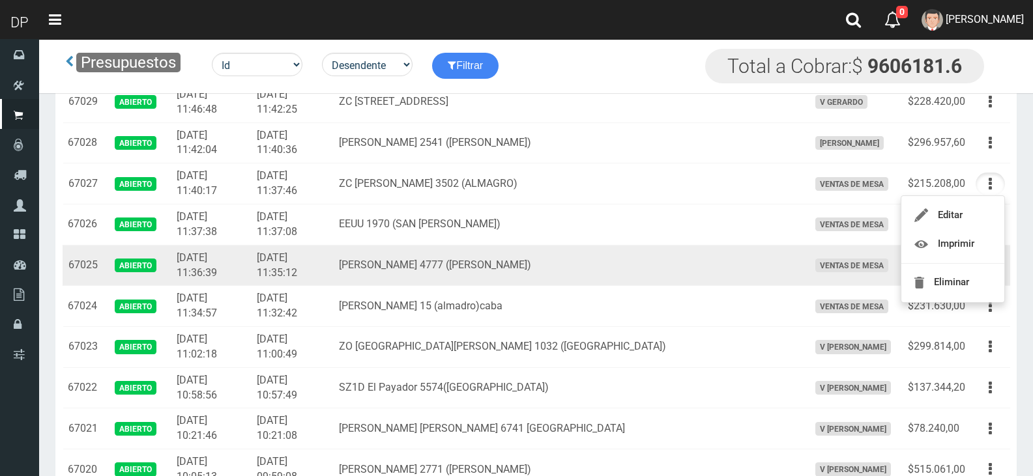
click at [974, 255] on td "Editar Imprimir Eliminar" at bounding box center [990, 265] width 40 height 41
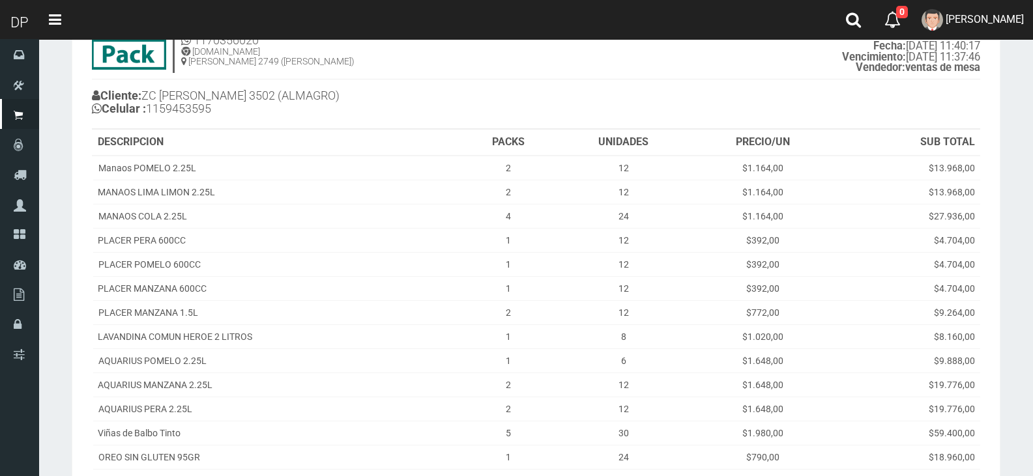
scroll to position [247, 0]
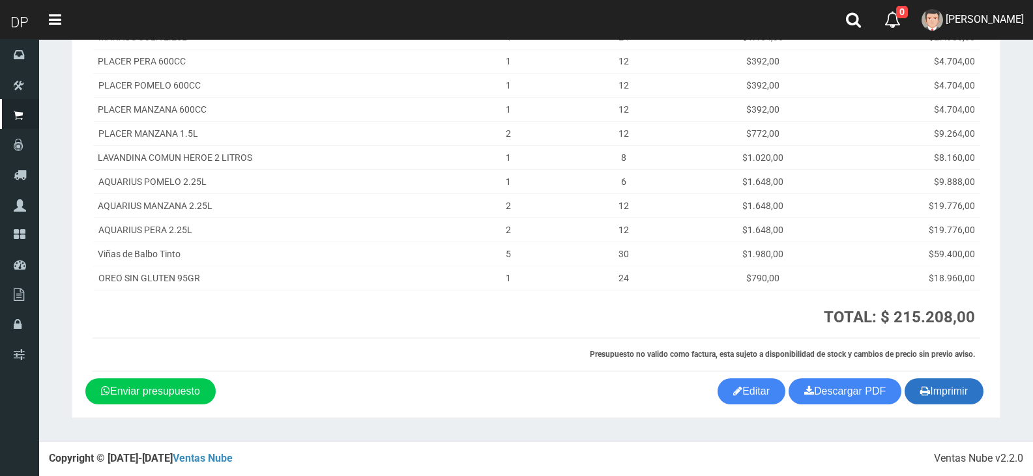
click at [967, 392] on button "Imprimir" at bounding box center [944, 392] width 79 height 26
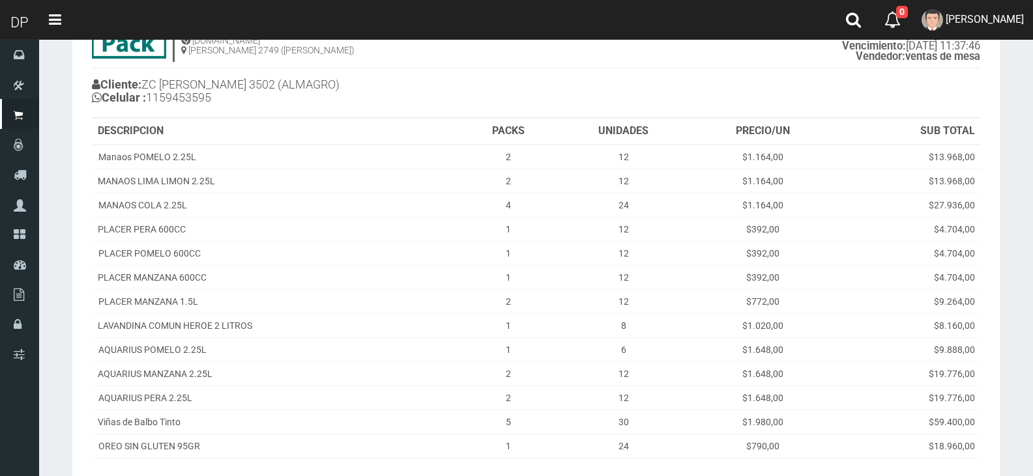
scroll to position [0, 0]
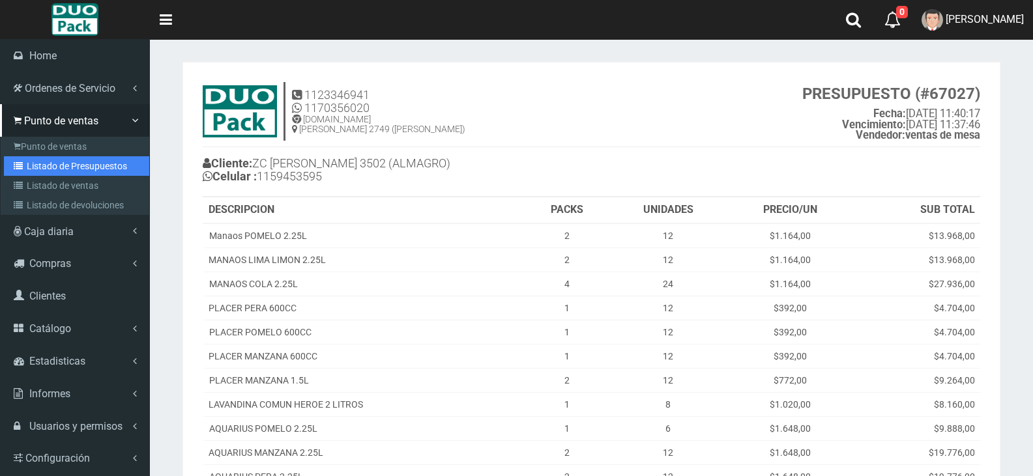
click at [76, 165] on link "Listado de Presupuestos" at bounding box center [76, 166] width 145 height 20
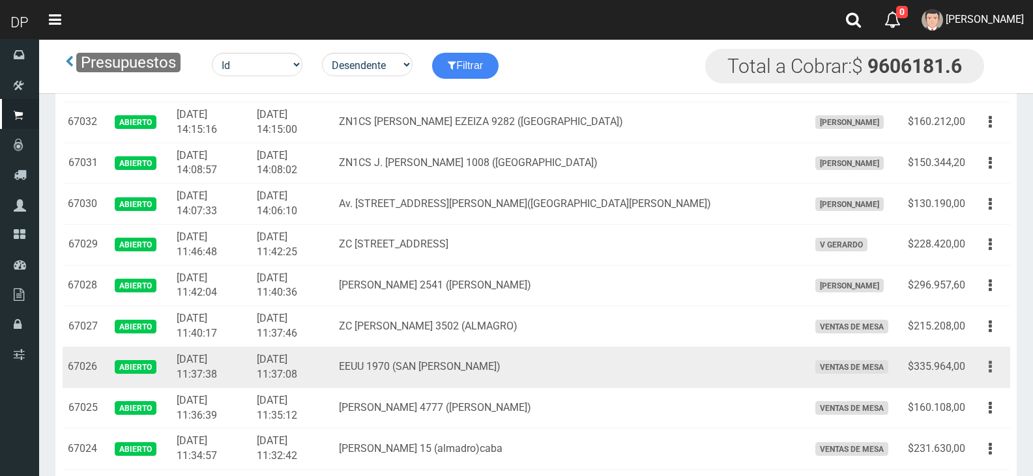
scroll to position [1043, 0]
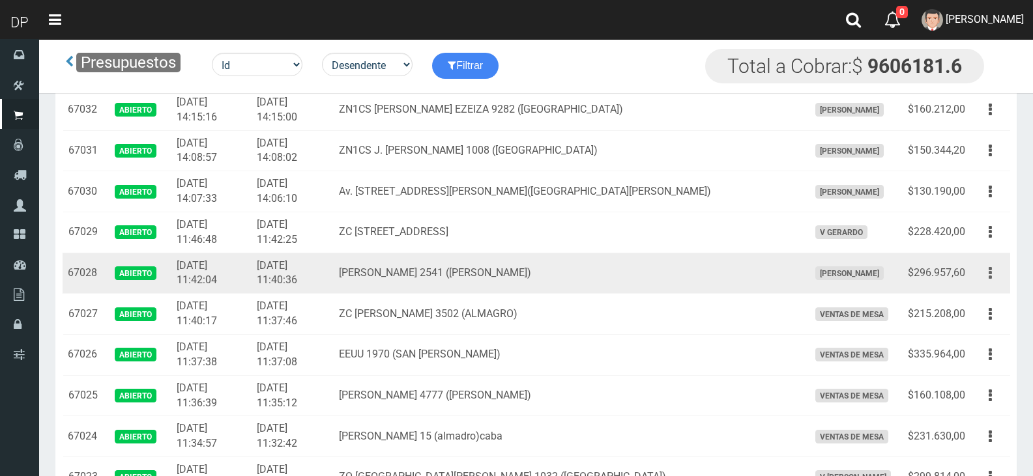
click at [994, 270] on button "button" at bounding box center [990, 273] width 29 height 23
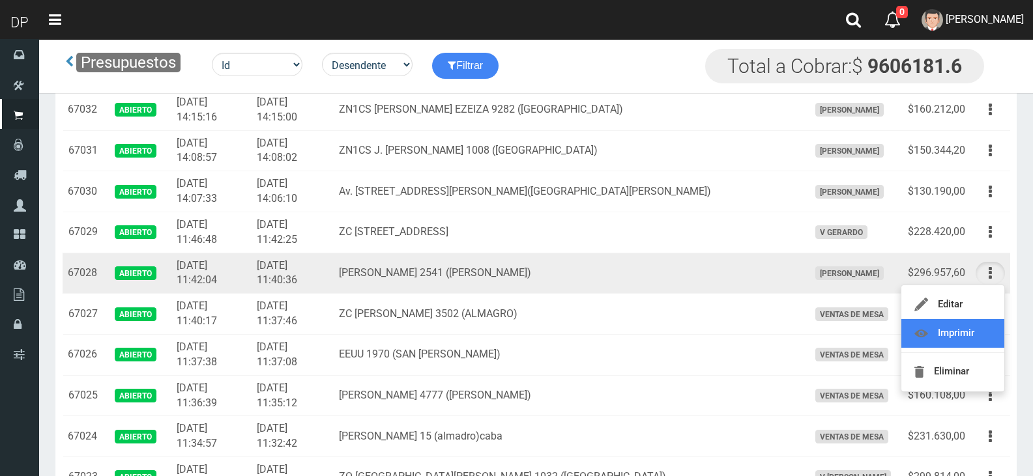
click at [978, 333] on link "Imprimir" at bounding box center [952, 333] width 103 height 29
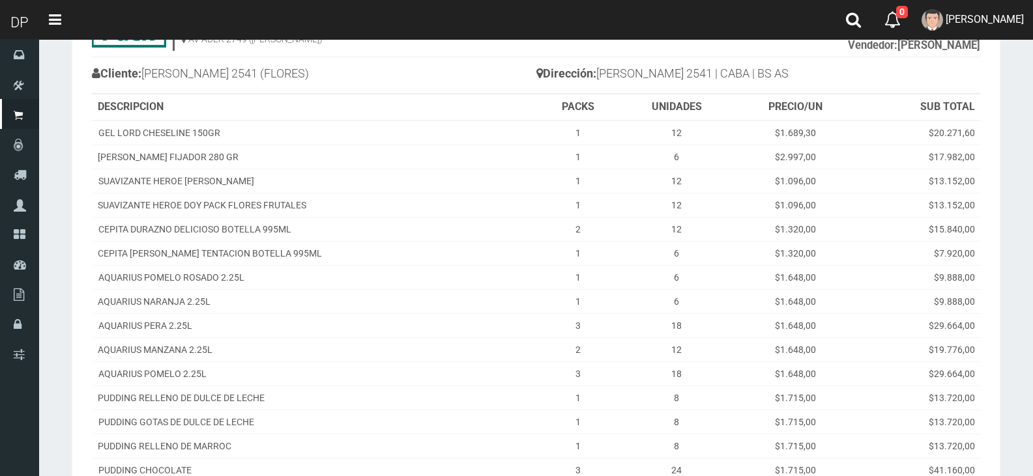
scroll to position [326, 0]
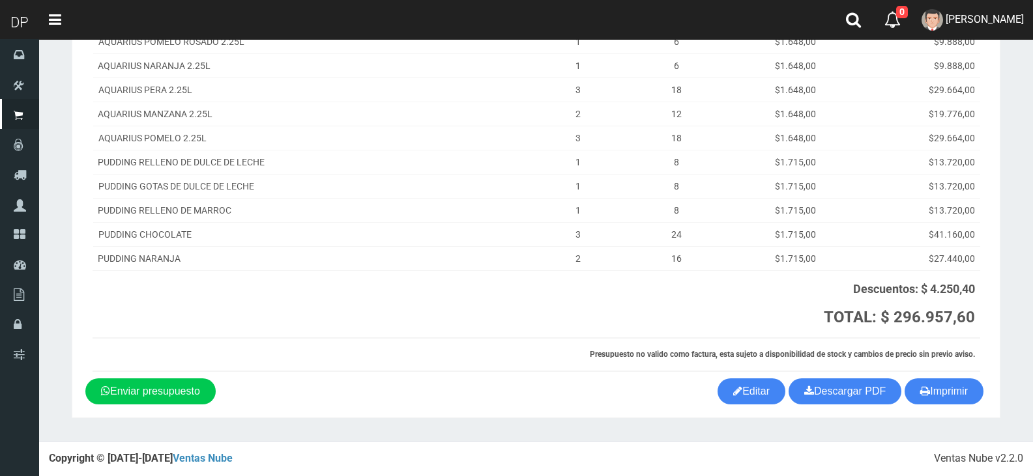
click at [943, 373] on div "1123346941 1170356020 WWW.DUOPACKS.COM.AR AV ADER 2749 (MUNRO) PRESUPUESTO (#67…" at bounding box center [535, 64] width 901 height 629
click at [947, 391] on button "Imprimir" at bounding box center [944, 392] width 79 height 26
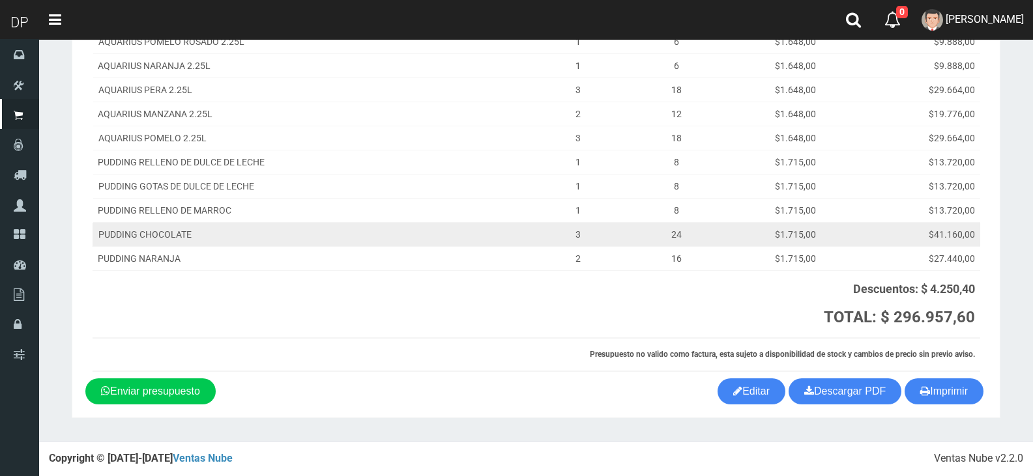
scroll to position [0, 0]
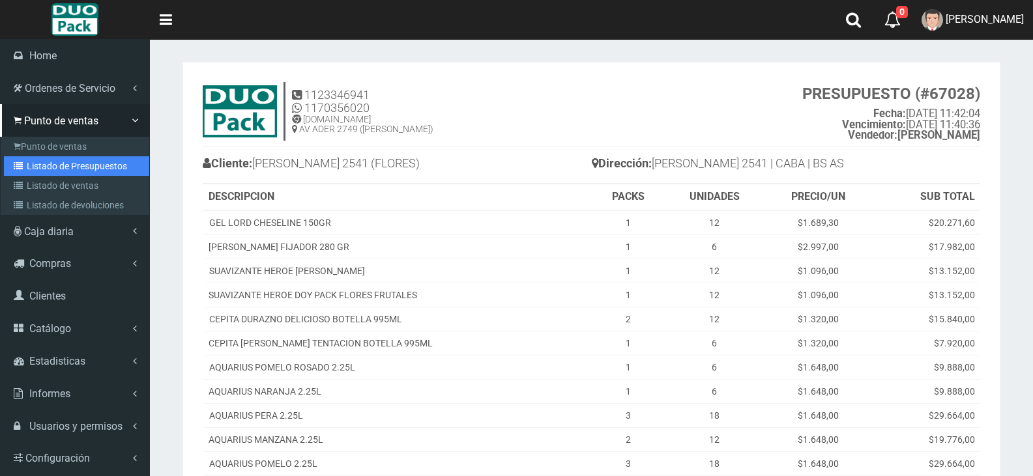
click at [72, 163] on link "Listado de Presupuestos" at bounding box center [76, 166] width 145 height 20
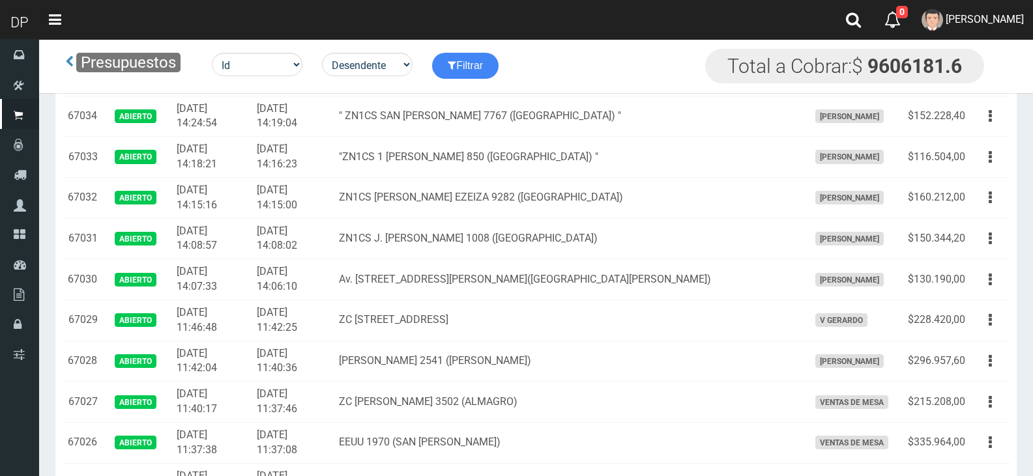
scroll to position [978, 0]
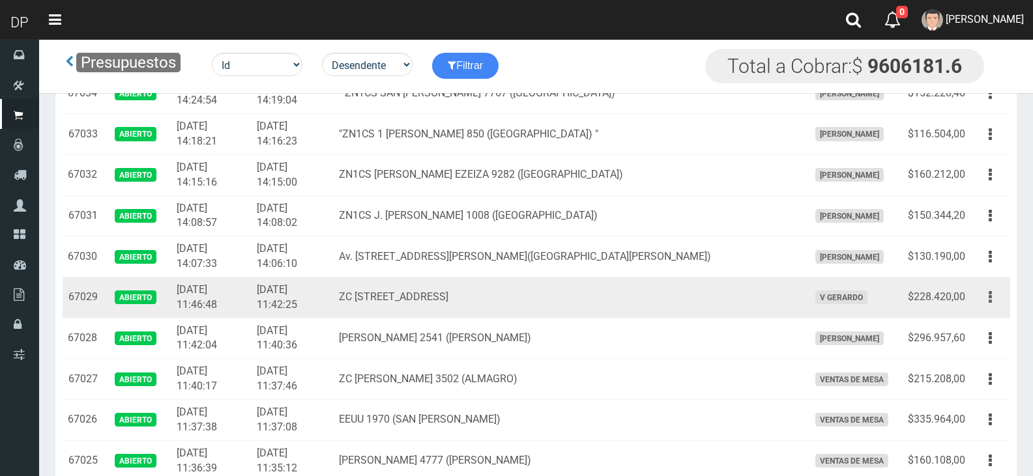
click at [993, 292] on button "button" at bounding box center [990, 297] width 29 height 23
click at [950, 351] on link "Imprimir" at bounding box center [952, 357] width 103 height 29
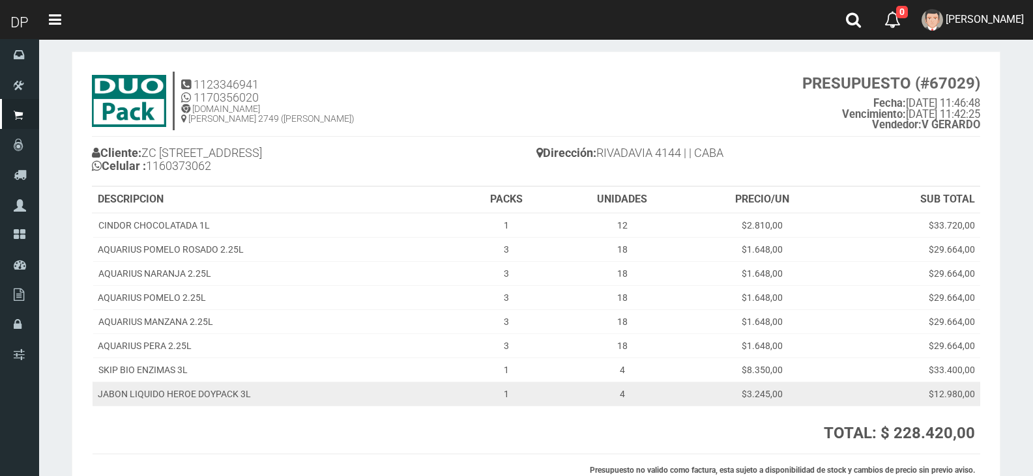
scroll to position [126, 0]
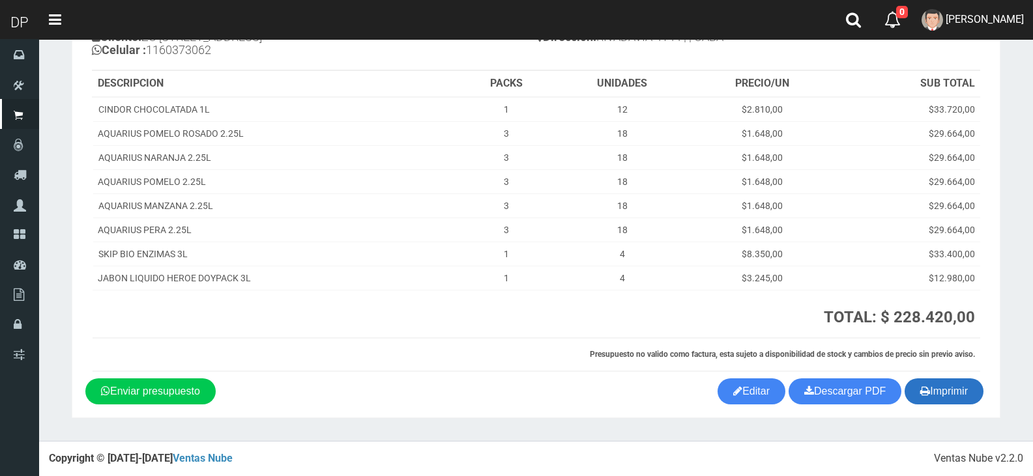
click at [952, 390] on button "Imprimir" at bounding box center [944, 392] width 79 height 26
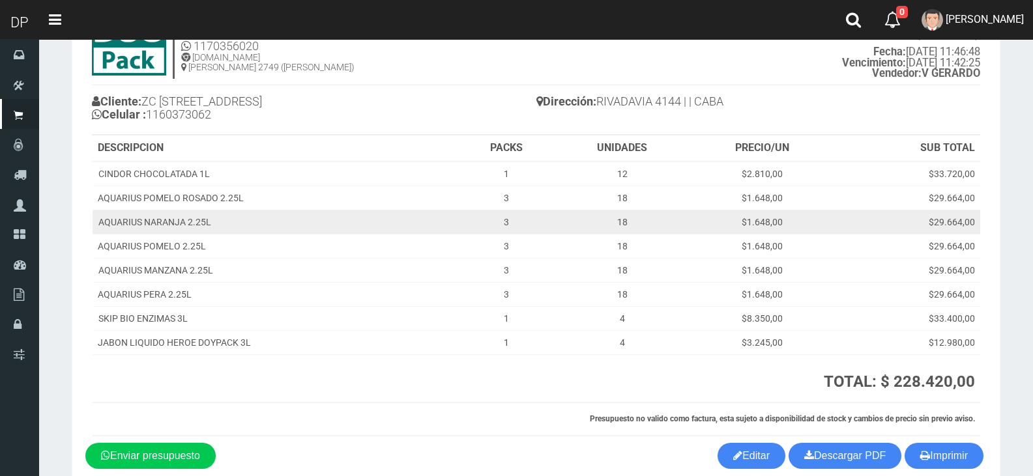
scroll to position [0, 0]
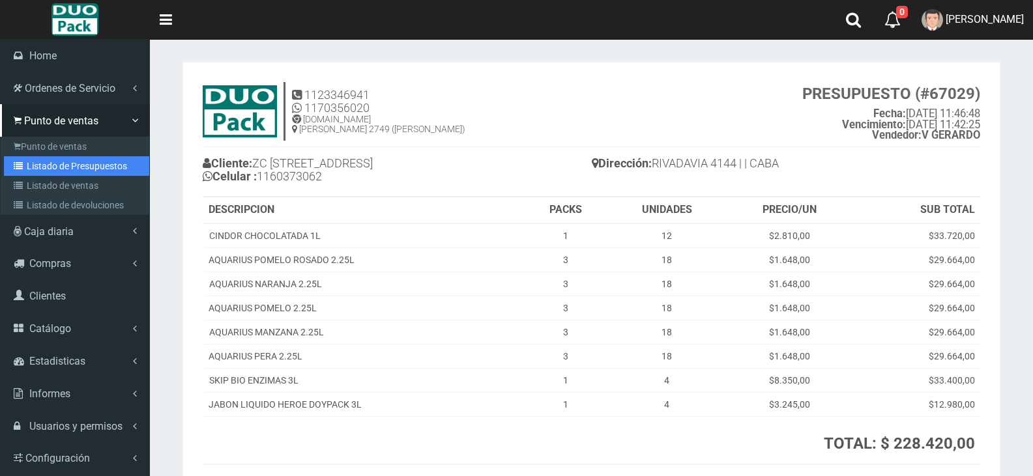
click at [91, 156] on link "Listado de Presupuestos" at bounding box center [76, 166] width 145 height 20
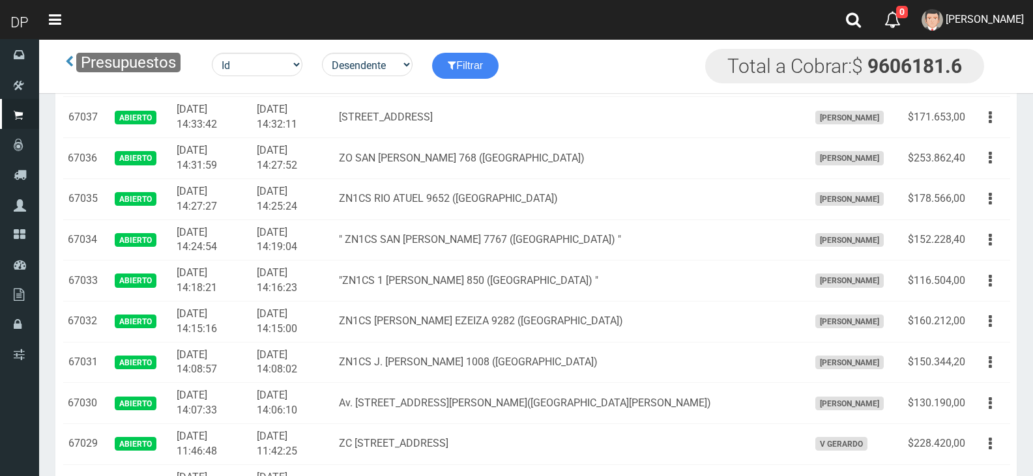
scroll to position [978, 0]
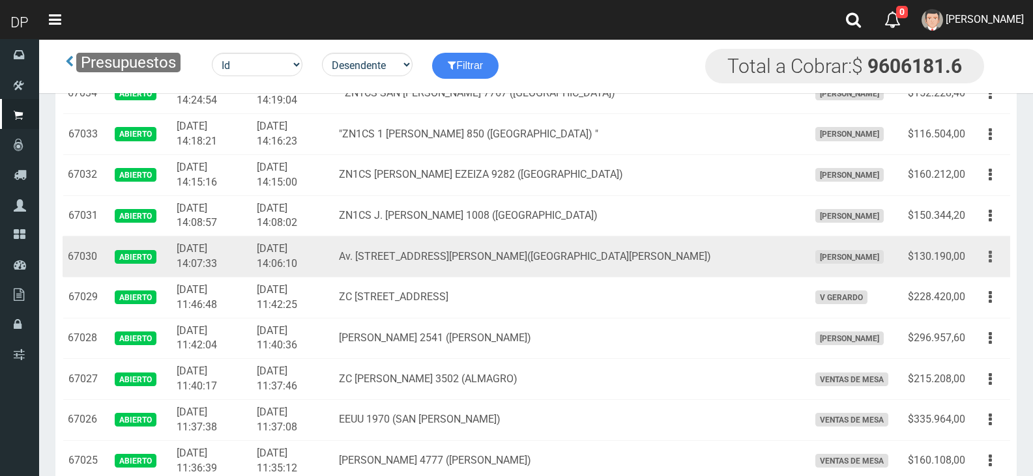
click at [986, 260] on button "button" at bounding box center [990, 257] width 29 height 23
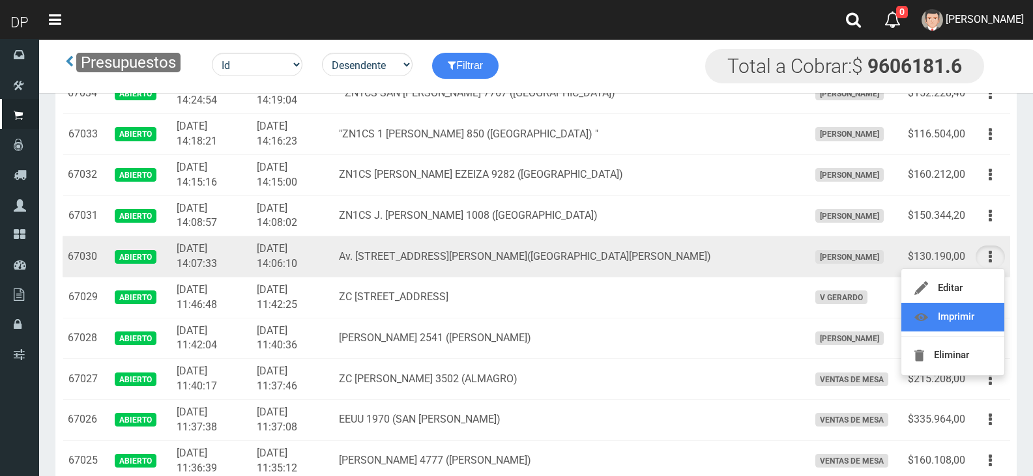
click at [970, 317] on link "Imprimir" at bounding box center [952, 317] width 103 height 29
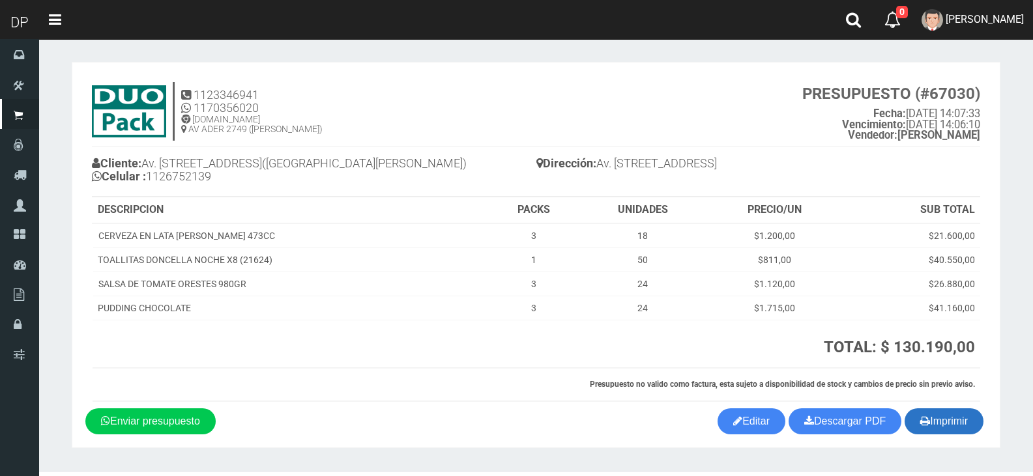
click at [962, 418] on button "Imprimir" at bounding box center [944, 422] width 79 height 26
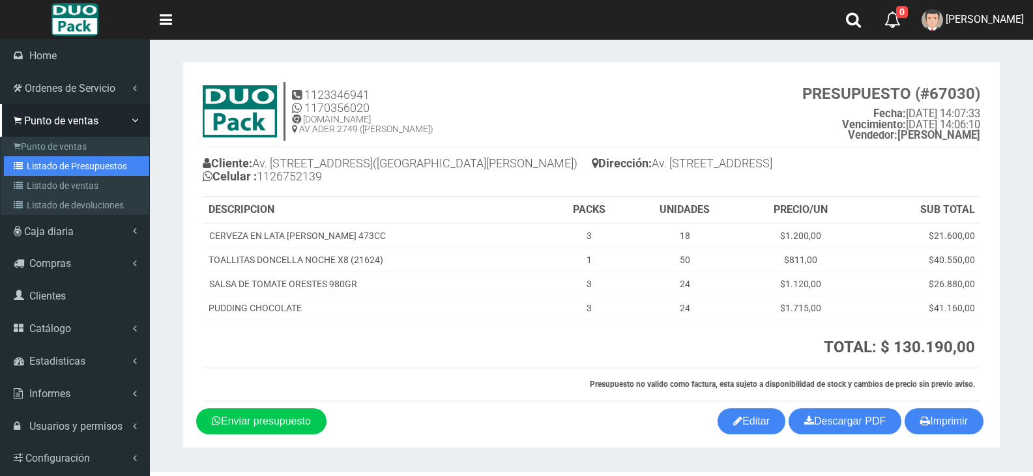
click at [59, 164] on link "Listado de Presupuestos" at bounding box center [76, 166] width 145 height 20
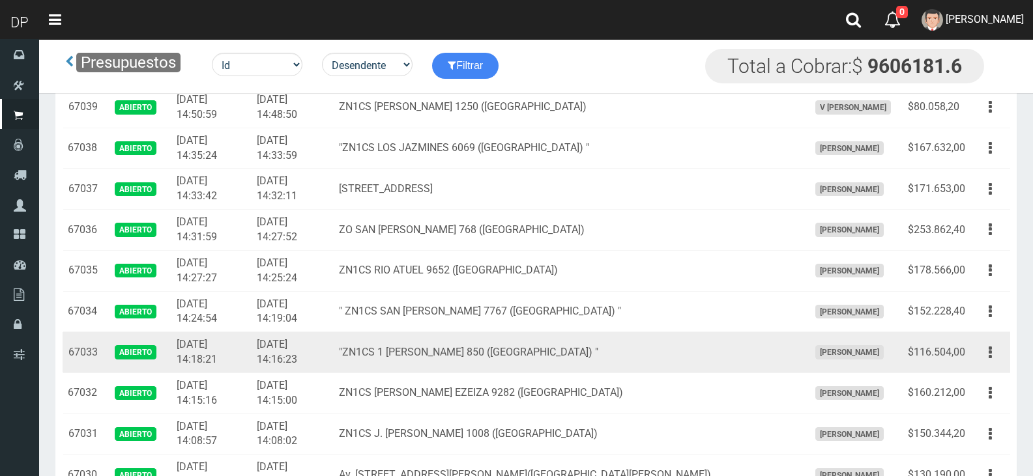
scroll to position [782, 0]
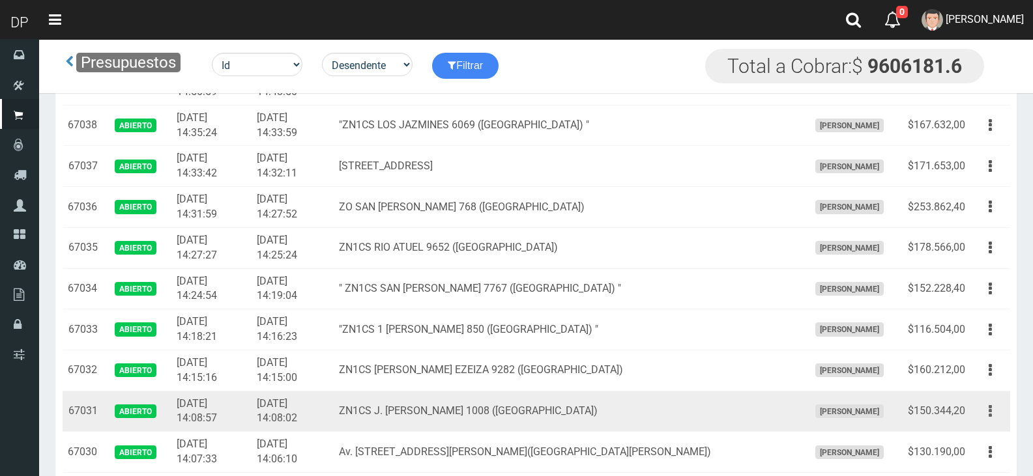
click at [987, 405] on button "button" at bounding box center [990, 411] width 29 height 23
click at [986, 465] on link "Imprimir" at bounding box center [952, 472] width 103 height 29
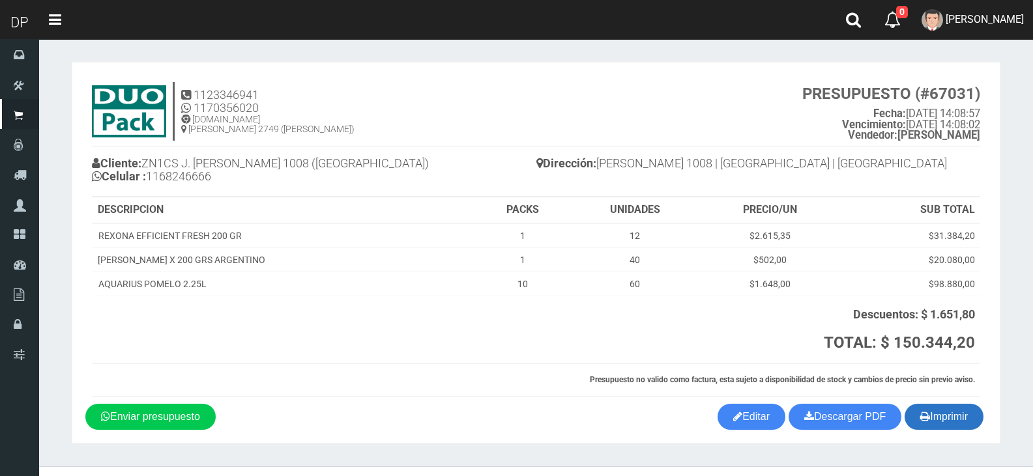
click at [964, 418] on button "Imprimir" at bounding box center [944, 417] width 79 height 26
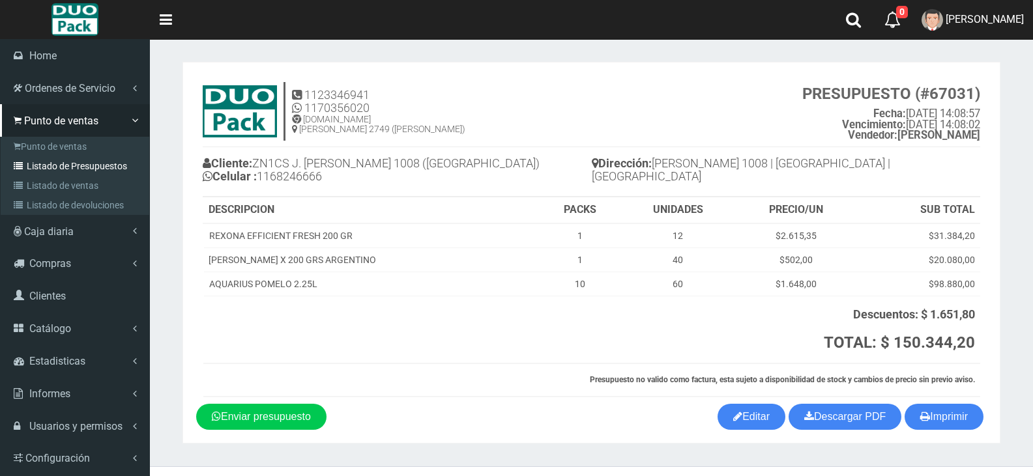
click at [60, 166] on link "Listado de Presupuestos" at bounding box center [76, 166] width 145 height 20
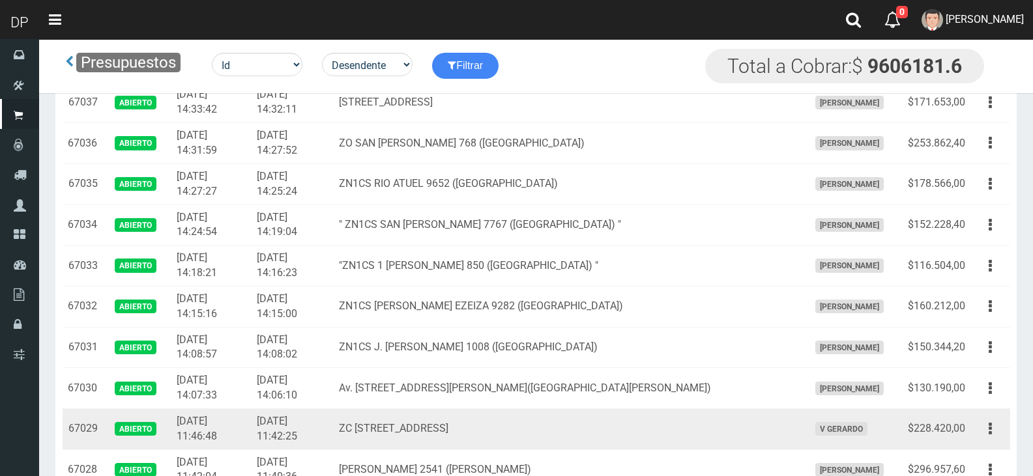
scroll to position [847, 0]
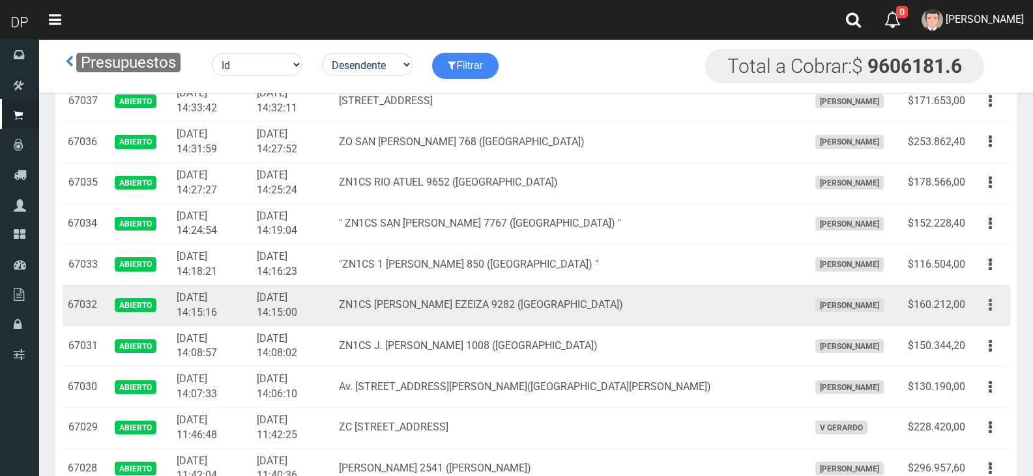
click at [991, 302] on icon "button" at bounding box center [990, 305] width 3 height 23
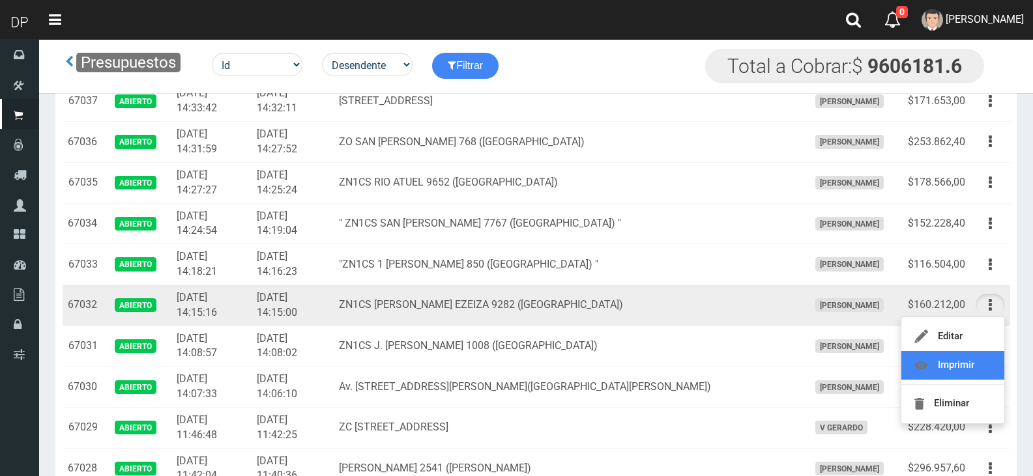
click at [978, 366] on link "Imprimir" at bounding box center [952, 365] width 103 height 29
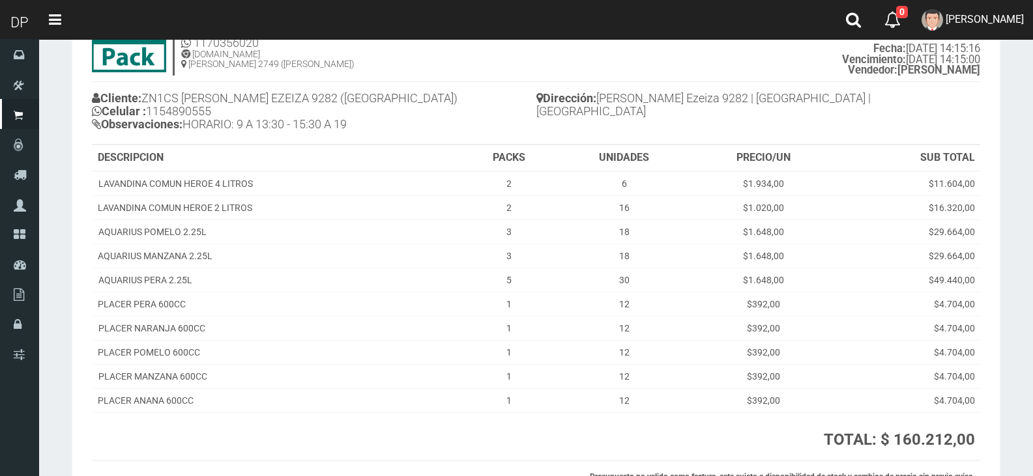
scroll to position [188, 0]
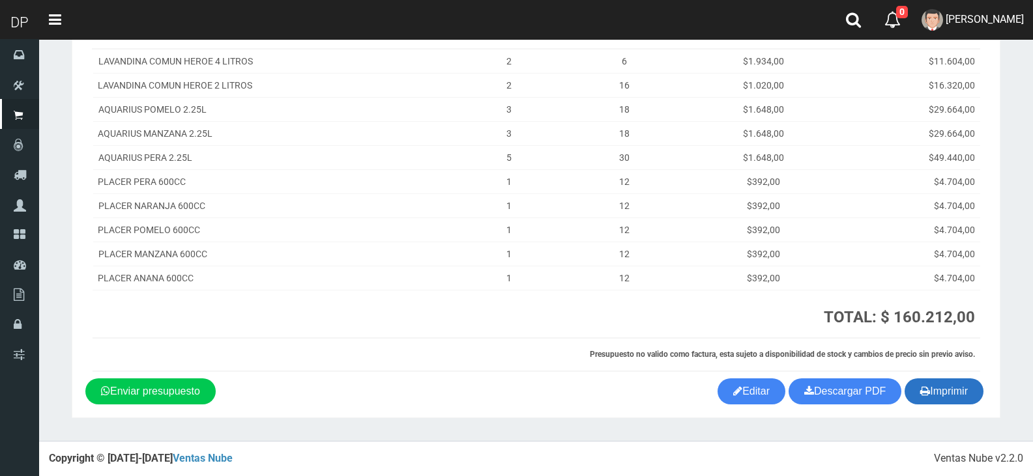
click at [931, 387] on button "Imprimir" at bounding box center [944, 392] width 79 height 26
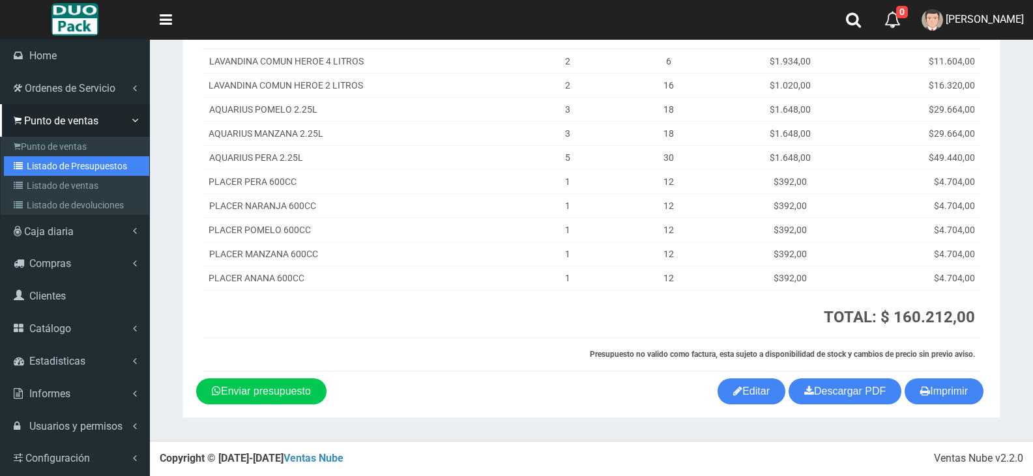
click at [48, 162] on link "Listado de Presupuestos" at bounding box center [76, 166] width 145 height 20
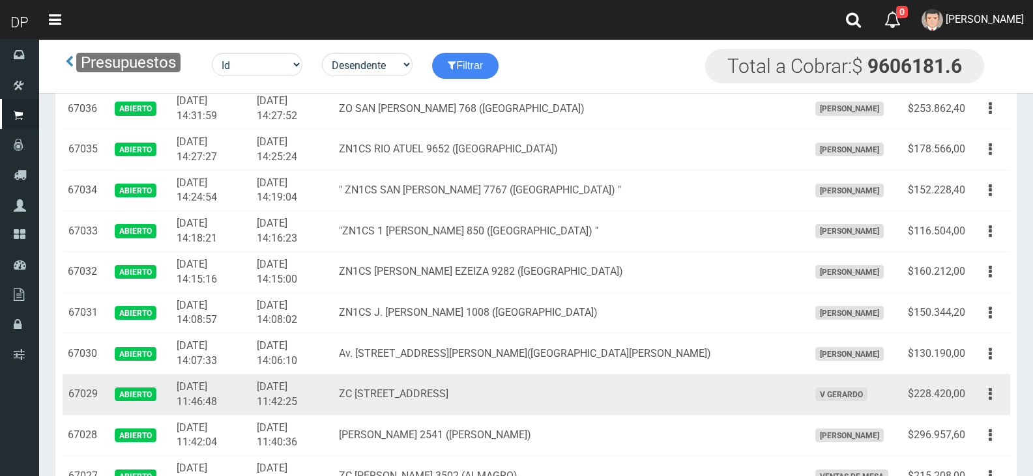
scroll to position [912, 0]
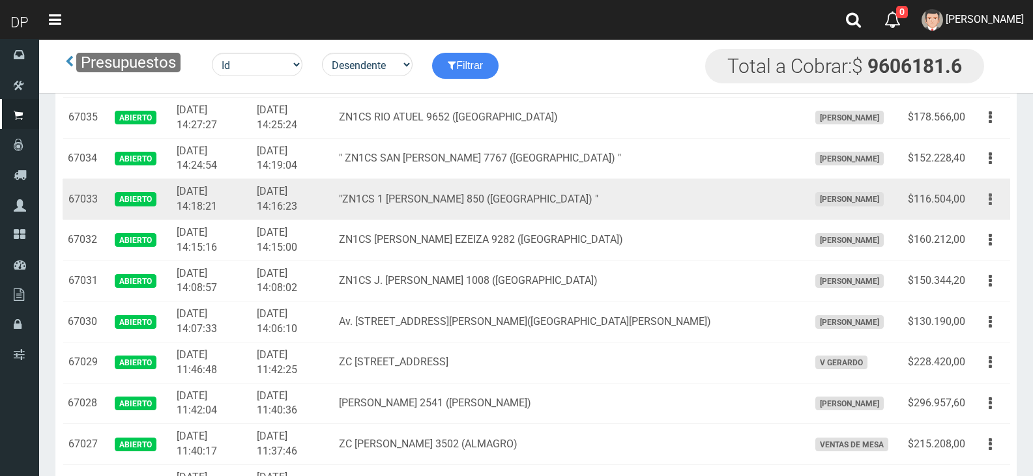
click at [984, 198] on button "button" at bounding box center [990, 199] width 29 height 23
click at [965, 261] on link "Imprimir" at bounding box center [952, 260] width 103 height 29
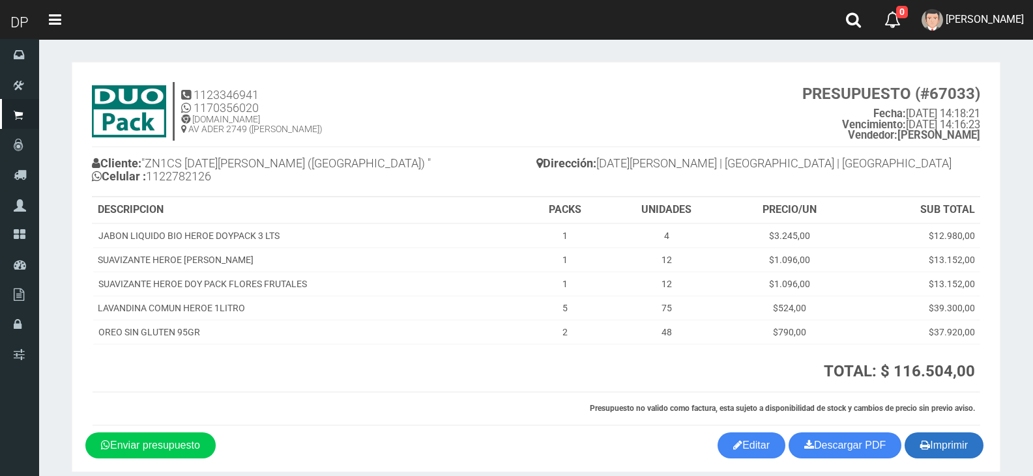
click at [942, 441] on button "Imprimir" at bounding box center [944, 446] width 79 height 26
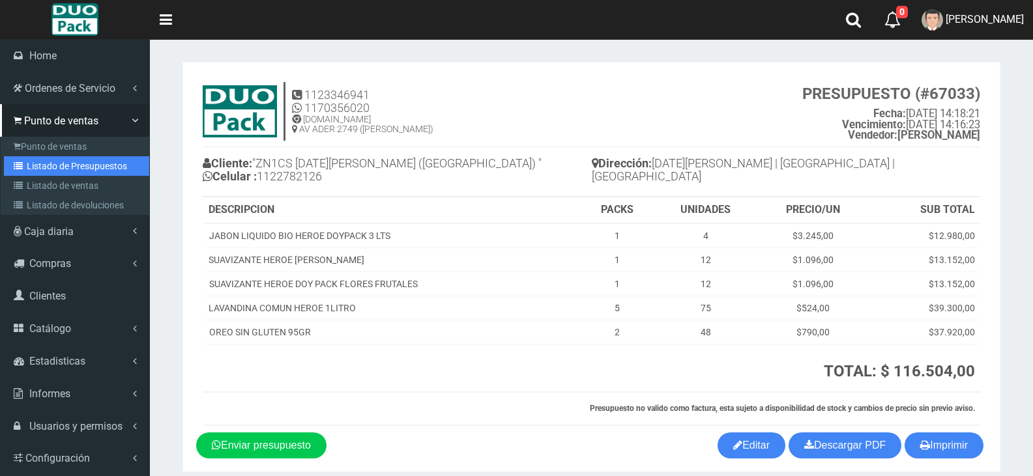
click at [106, 164] on link "Listado de Presupuestos" at bounding box center [76, 166] width 145 height 20
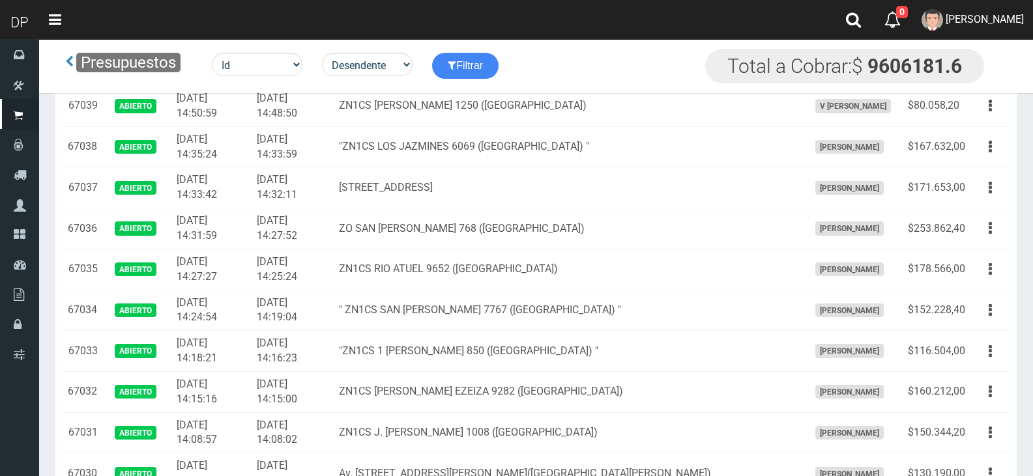
scroll to position [847, 0]
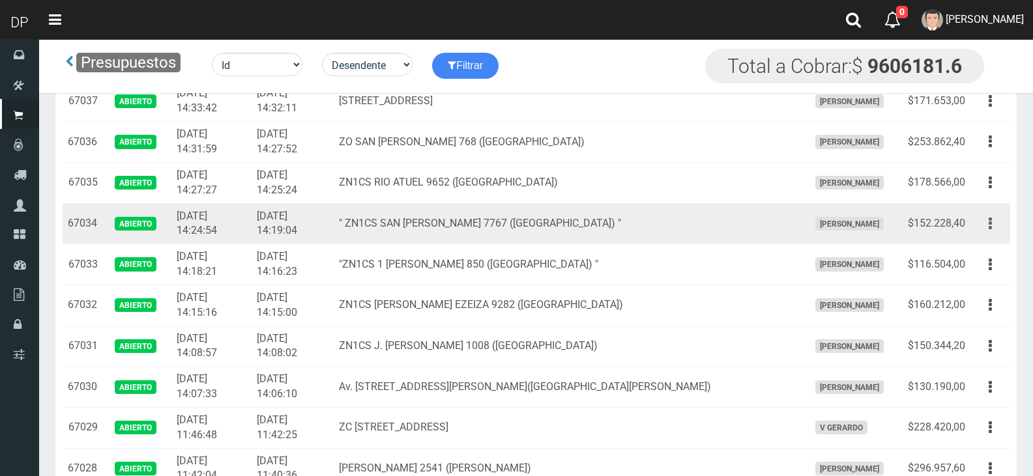
click at [989, 226] on icon "button" at bounding box center [990, 223] width 3 height 23
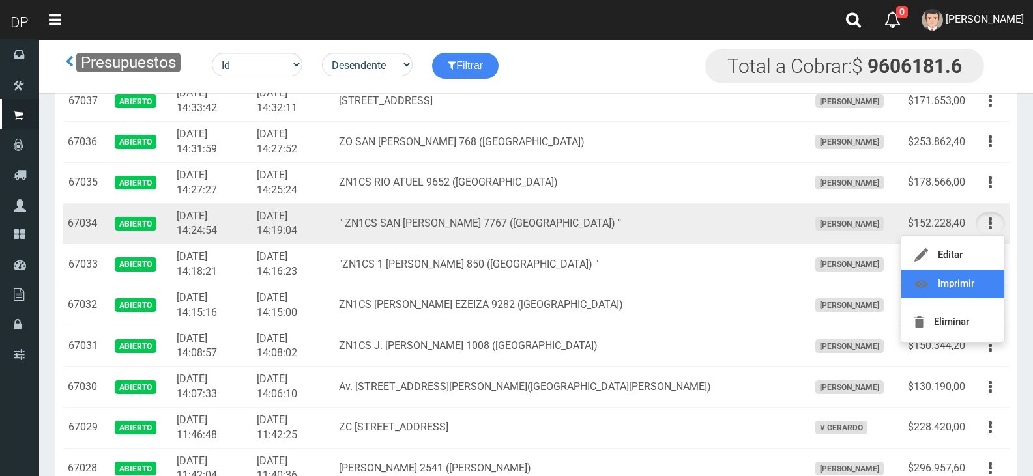
click at [974, 282] on link "Imprimir" at bounding box center [952, 284] width 103 height 29
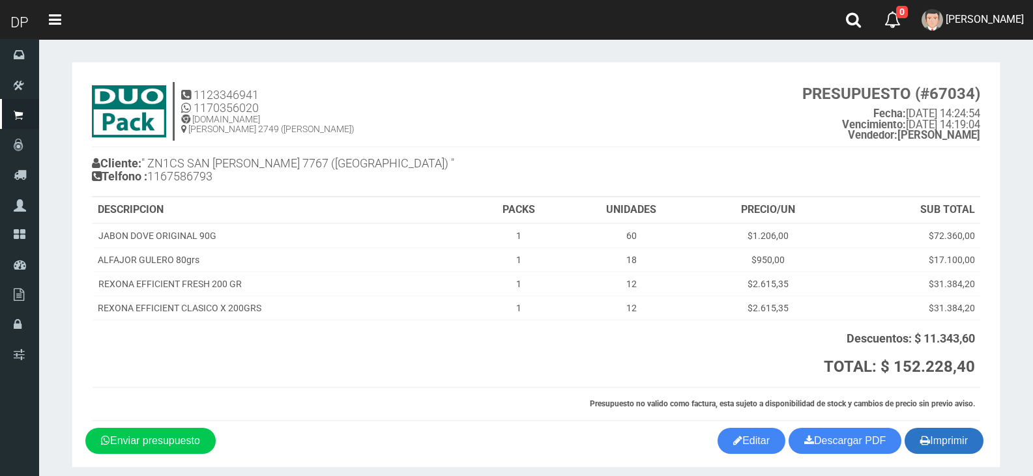
click at [952, 433] on button "Imprimir" at bounding box center [944, 441] width 79 height 26
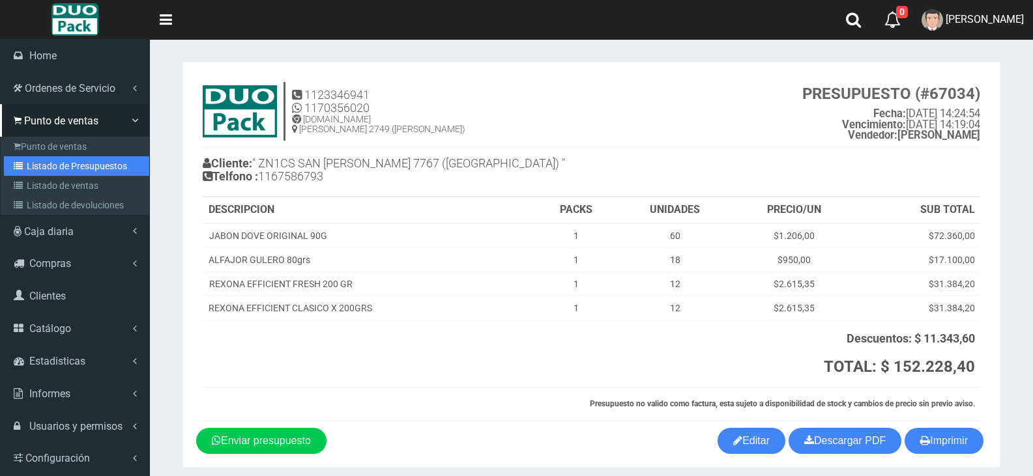
click at [72, 169] on link "Listado de Presupuestos" at bounding box center [76, 166] width 145 height 20
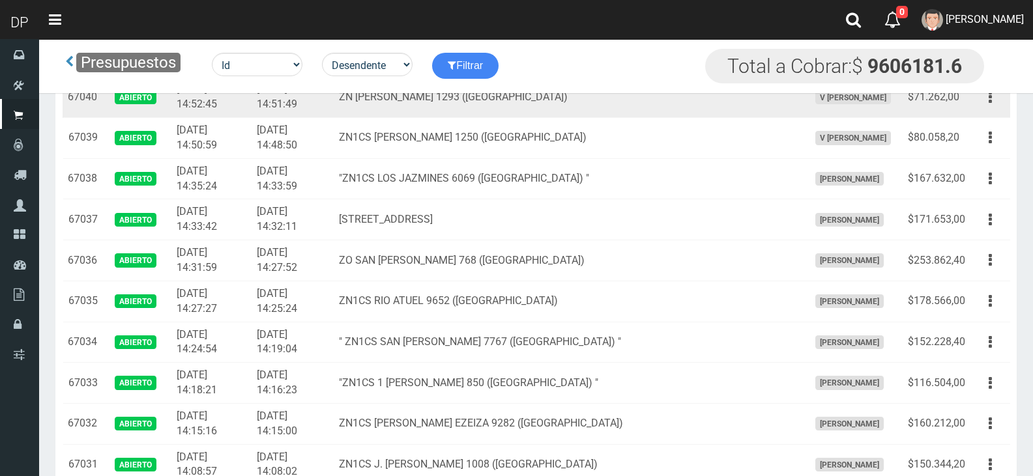
scroll to position [782, 0]
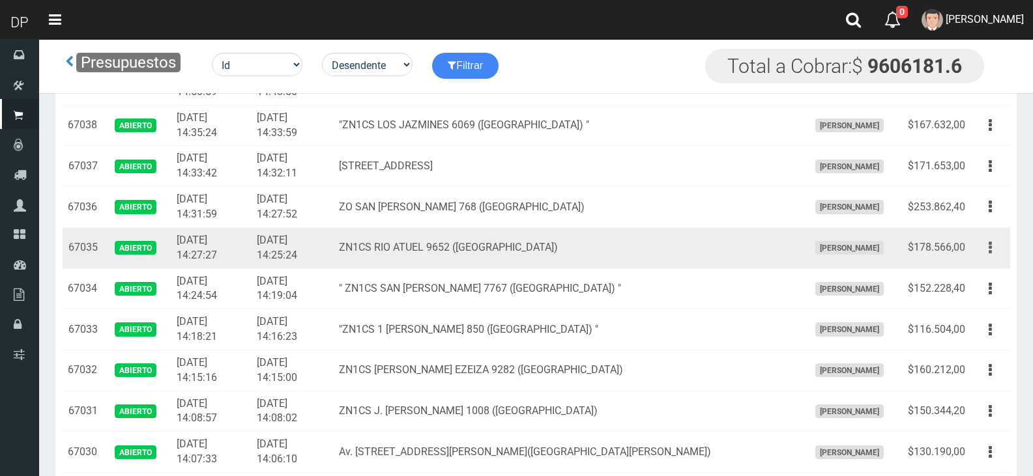
click at [987, 242] on button "button" at bounding box center [990, 248] width 29 height 23
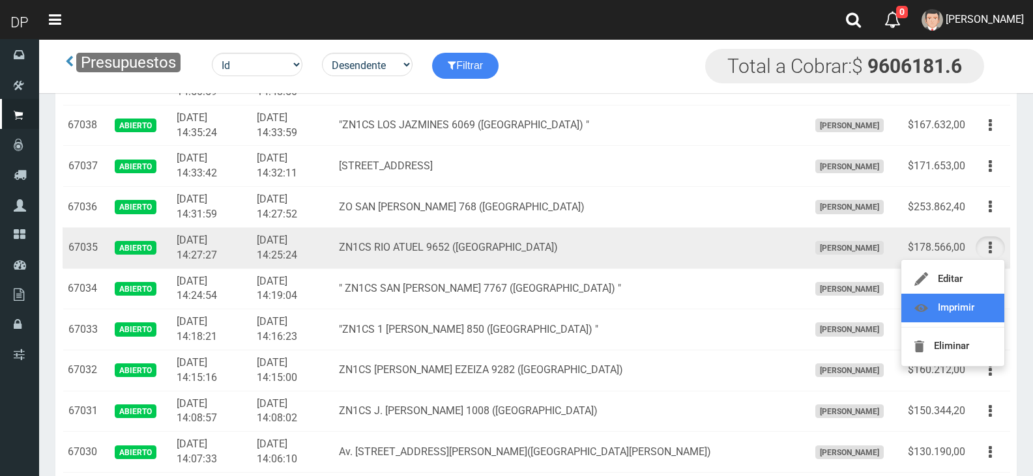
click at [968, 304] on link "Imprimir" at bounding box center [952, 308] width 103 height 29
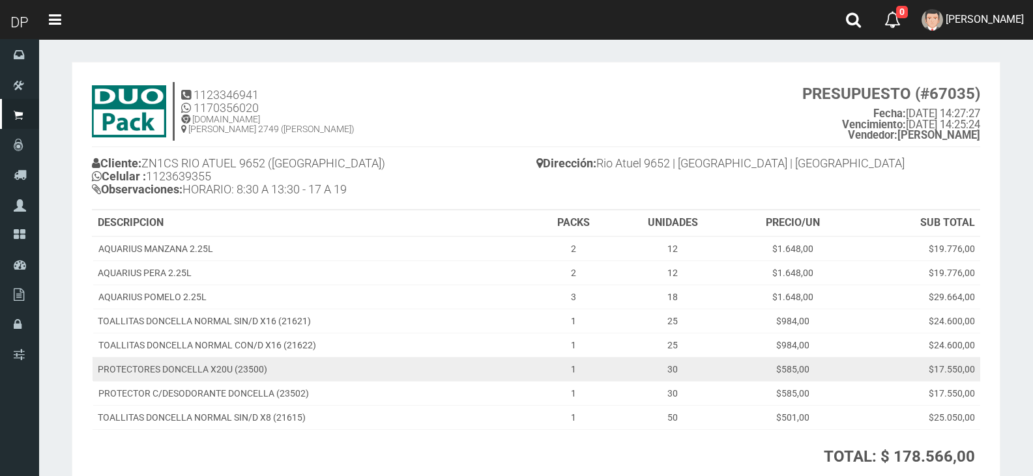
scroll to position [139, 0]
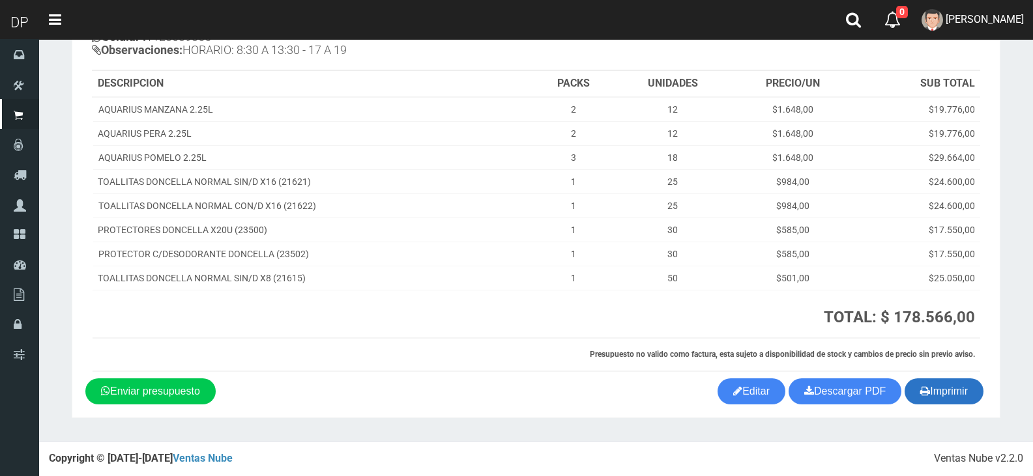
click at [948, 394] on button "Imprimir" at bounding box center [944, 392] width 79 height 26
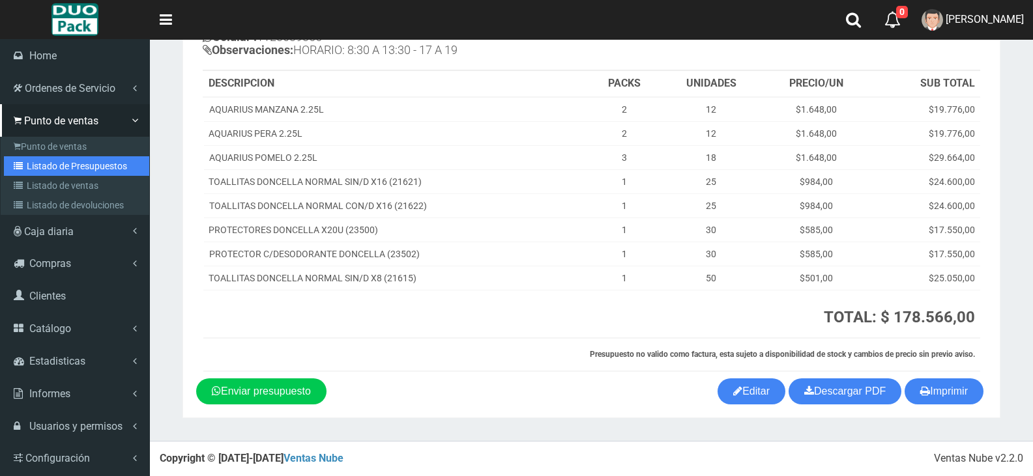
click at [66, 156] on link "Listado de Presupuestos" at bounding box center [76, 166] width 145 height 20
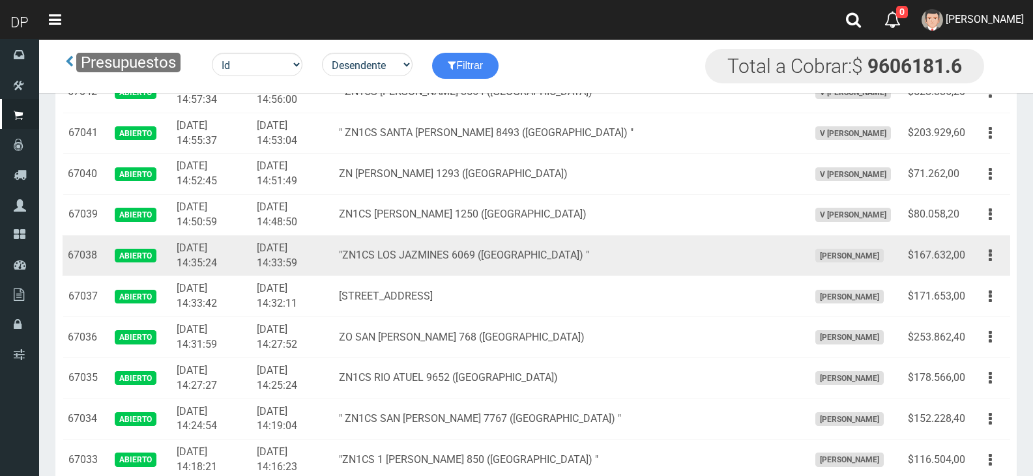
scroll to position [847, 0]
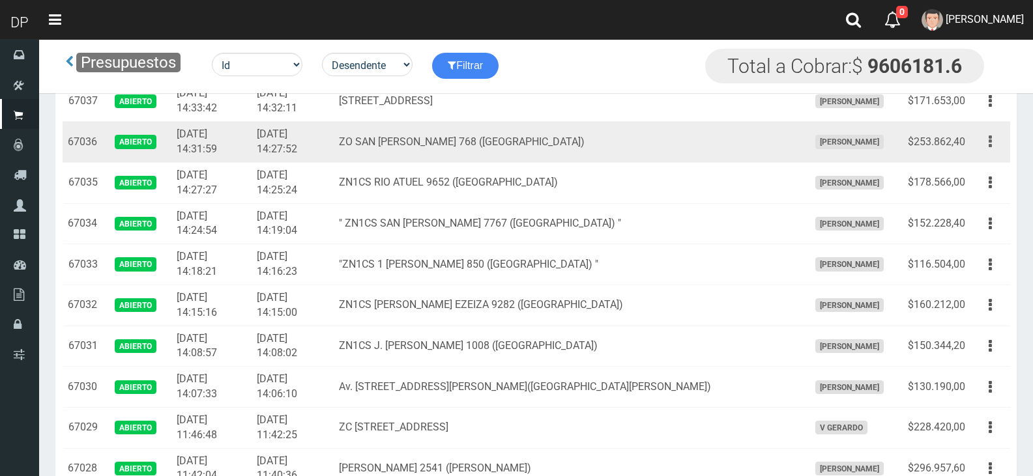
click at [991, 137] on icon "button" at bounding box center [990, 141] width 3 height 23
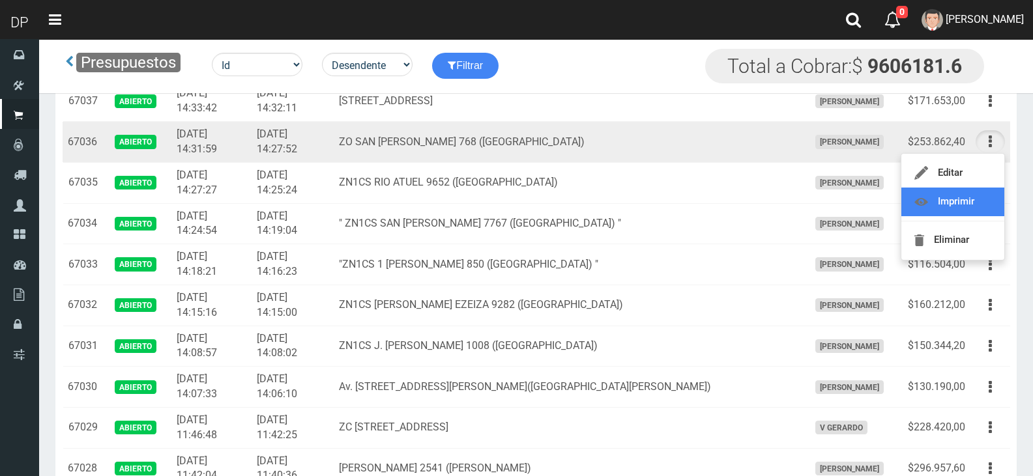
click at [968, 207] on link "Imprimir" at bounding box center [952, 202] width 103 height 29
click at [968, 207] on td "$152.228,40" at bounding box center [937, 223] width 68 height 41
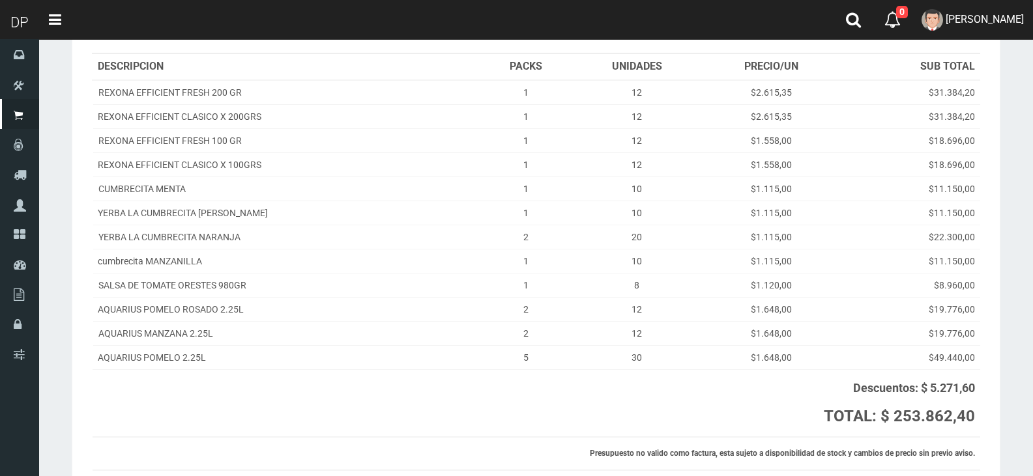
scroll to position [229, 0]
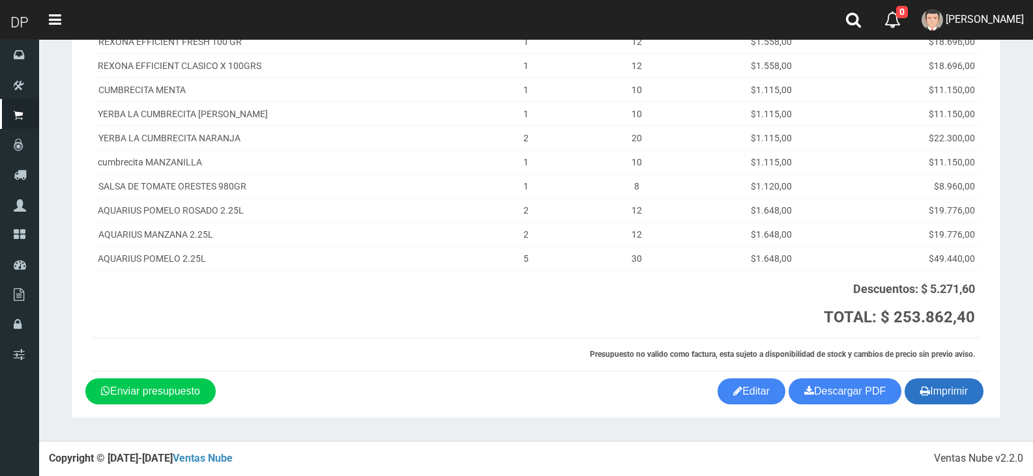
click at [966, 393] on button "Imprimir" at bounding box center [944, 392] width 79 height 26
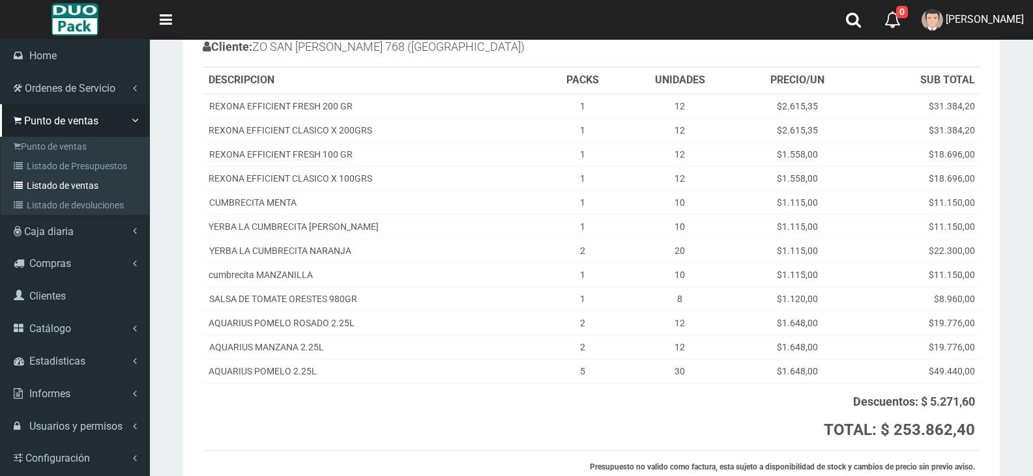
scroll to position [0, 0]
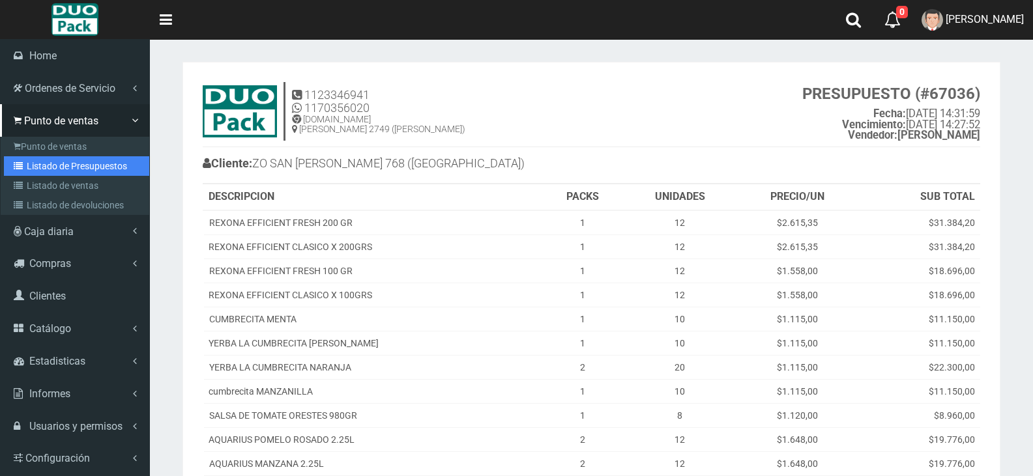
click at [98, 162] on link "Listado de Presupuestos" at bounding box center [76, 166] width 145 height 20
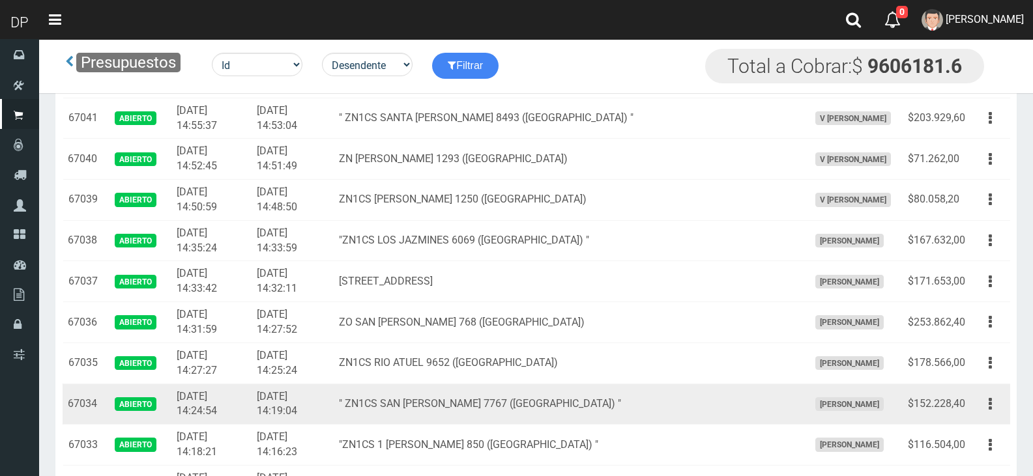
scroll to position [652, 0]
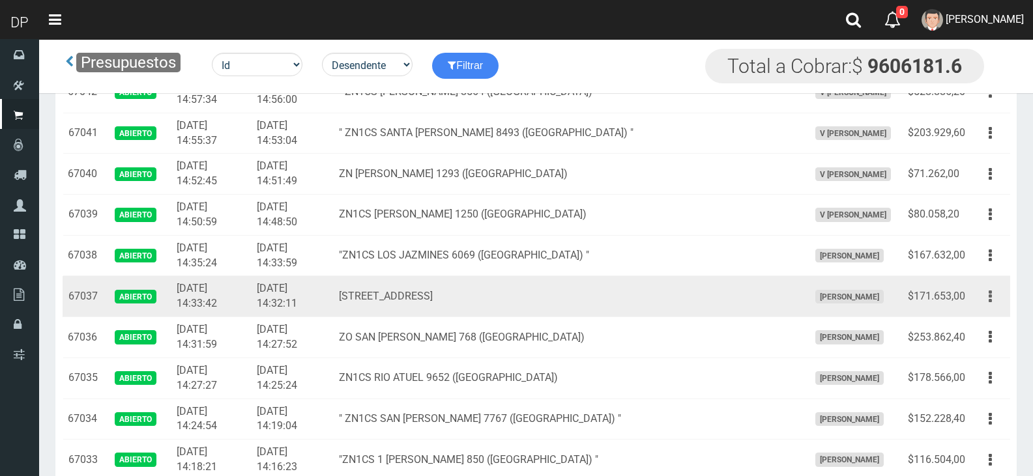
click at [983, 296] on button "button" at bounding box center [990, 296] width 29 height 23
click at [976, 361] on link "Imprimir" at bounding box center [952, 357] width 103 height 29
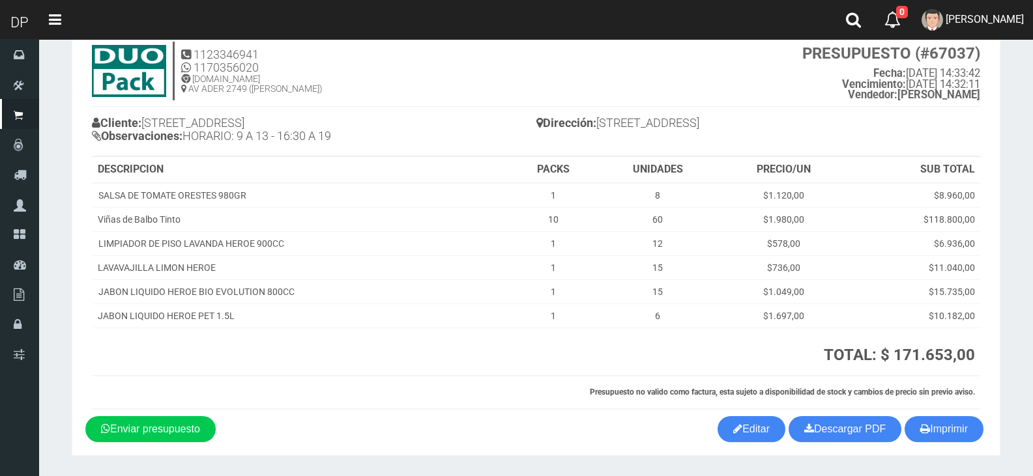
scroll to position [78, 0]
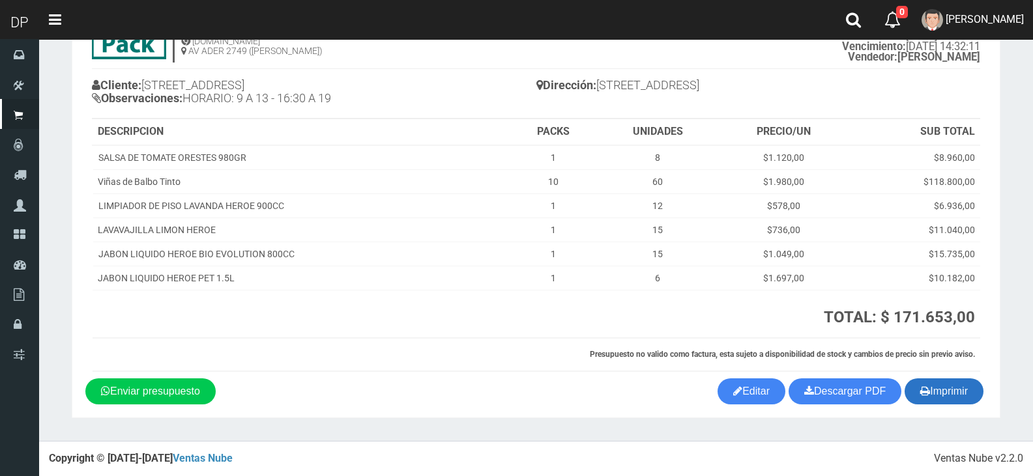
click at [965, 390] on button "Imprimir" at bounding box center [944, 392] width 79 height 26
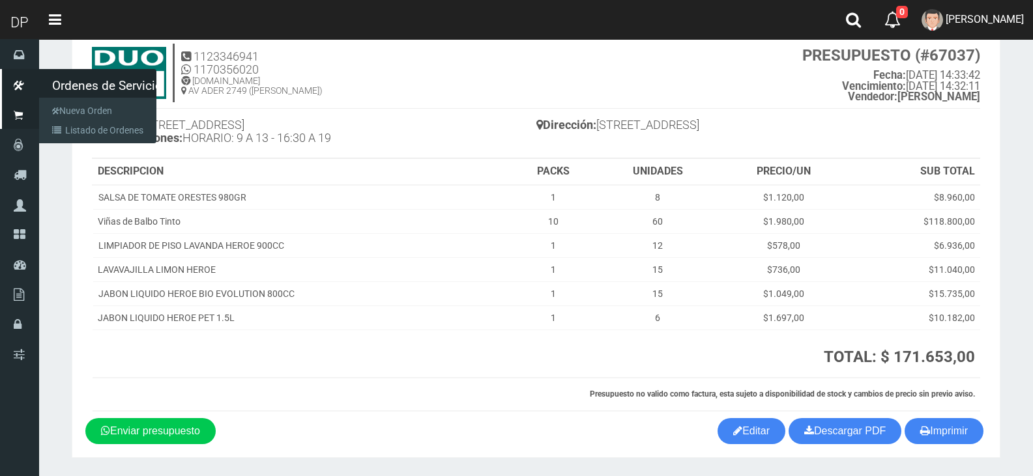
scroll to position [0, 0]
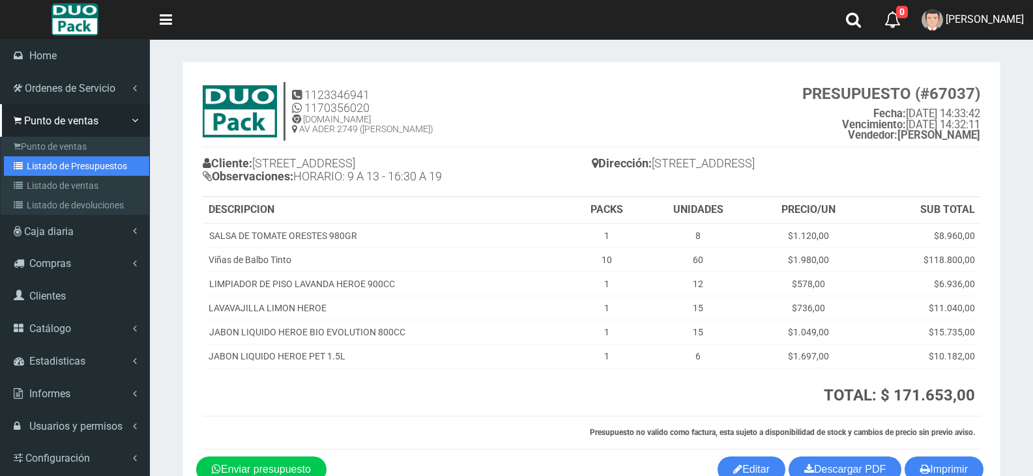
click at [82, 162] on link "Listado de Presupuestos" at bounding box center [76, 166] width 145 height 20
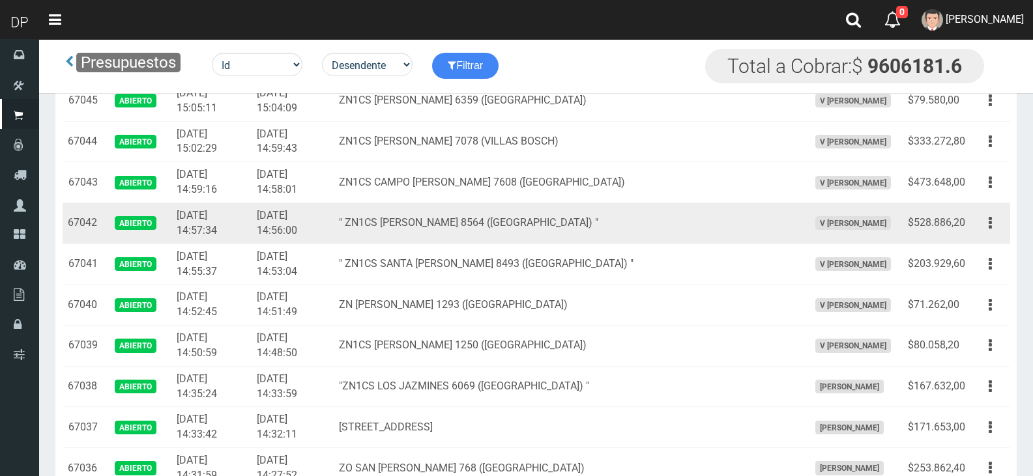
scroll to position [587, 0]
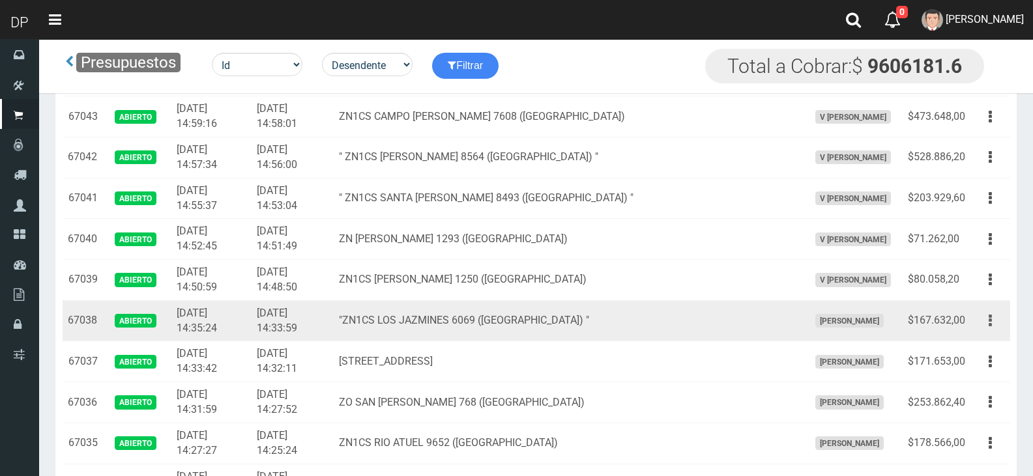
click at [987, 323] on button "button" at bounding box center [990, 321] width 29 height 23
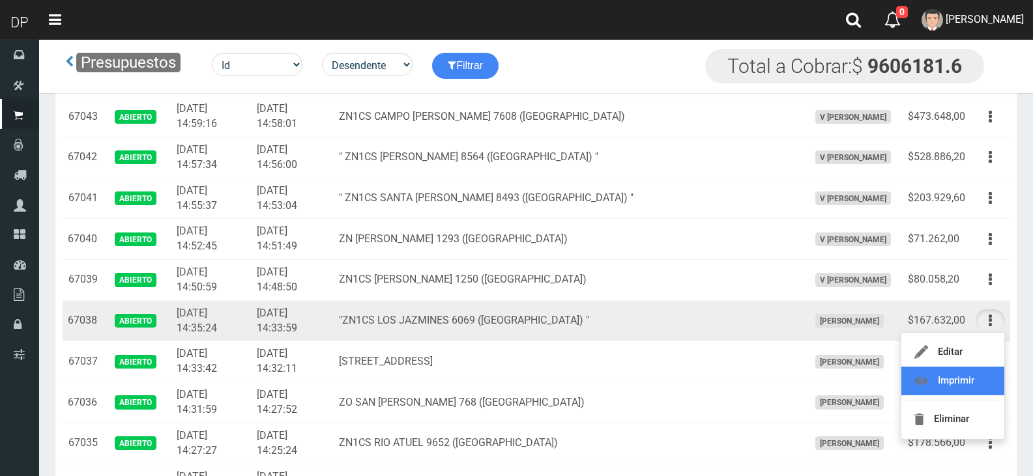
click at [974, 373] on link "Imprimir" at bounding box center [952, 381] width 103 height 29
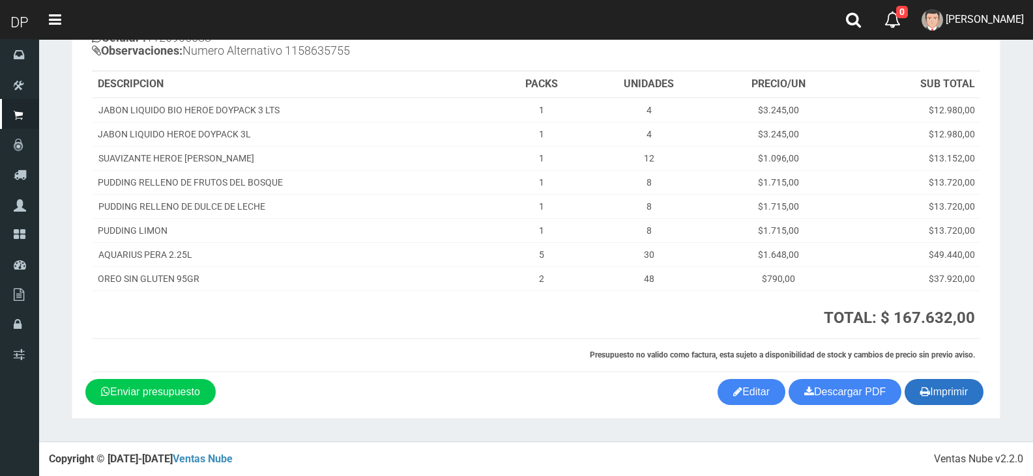
scroll to position [139, 0]
click at [957, 398] on button "Imprimir" at bounding box center [944, 392] width 79 height 26
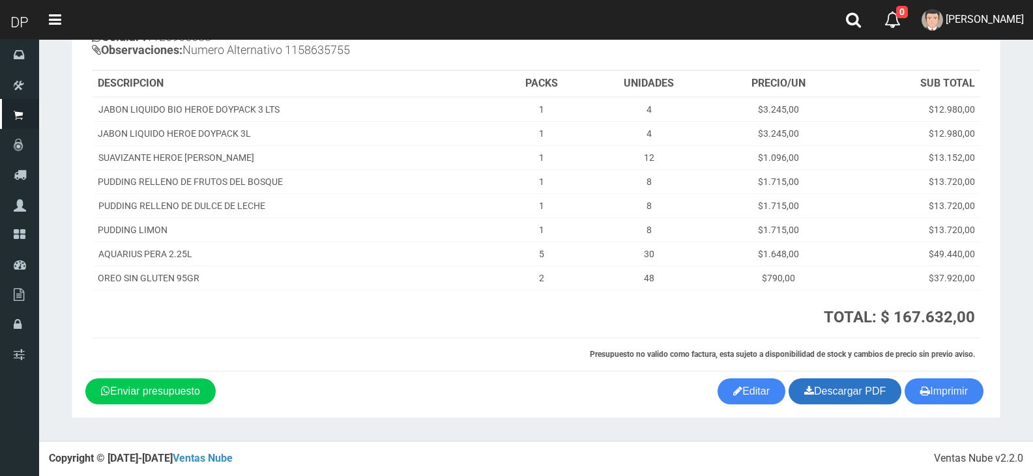
drag, startPoint x: 957, startPoint y: 398, endPoint x: 813, endPoint y: 386, distance: 145.1
click at [957, 398] on button "Imprimir" at bounding box center [944, 392] width 79 height 26
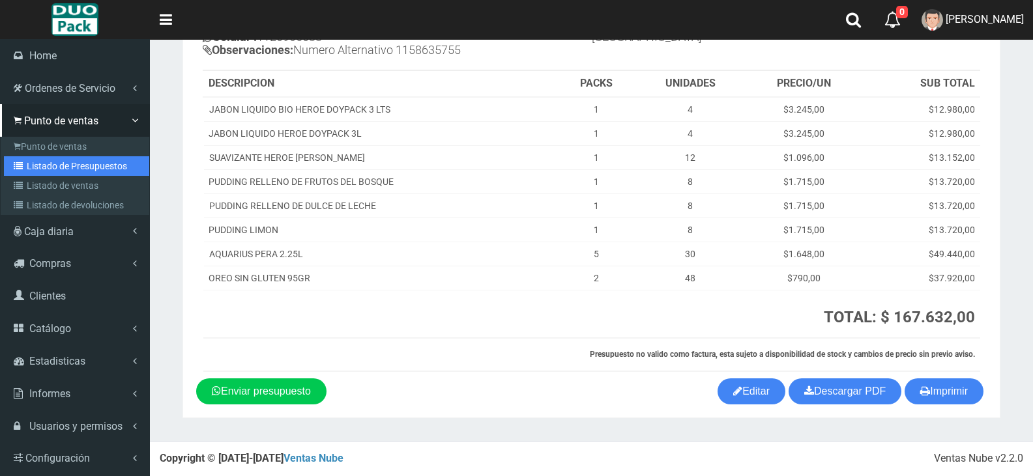
click at [96, 165] on link "Listado de Presupuestos" at bounding box center [76, 166] width 145 height 20
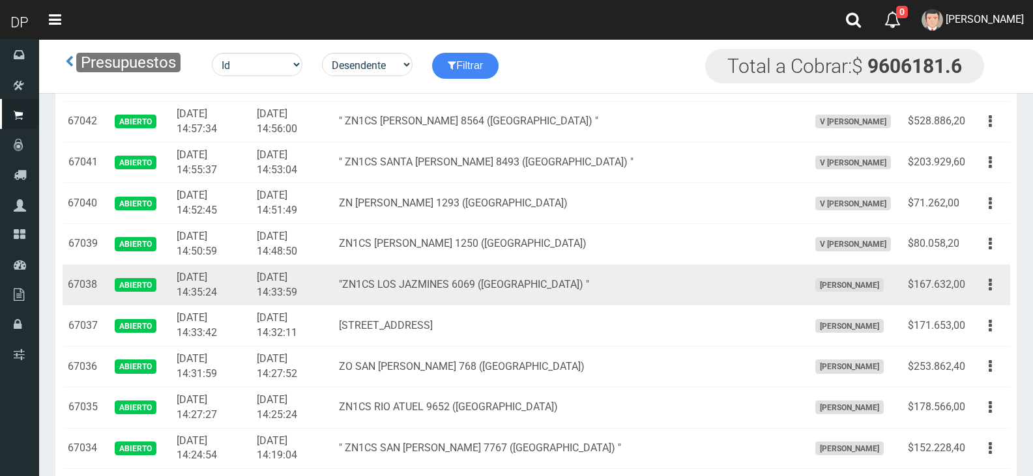
scroll to position [652, 0]
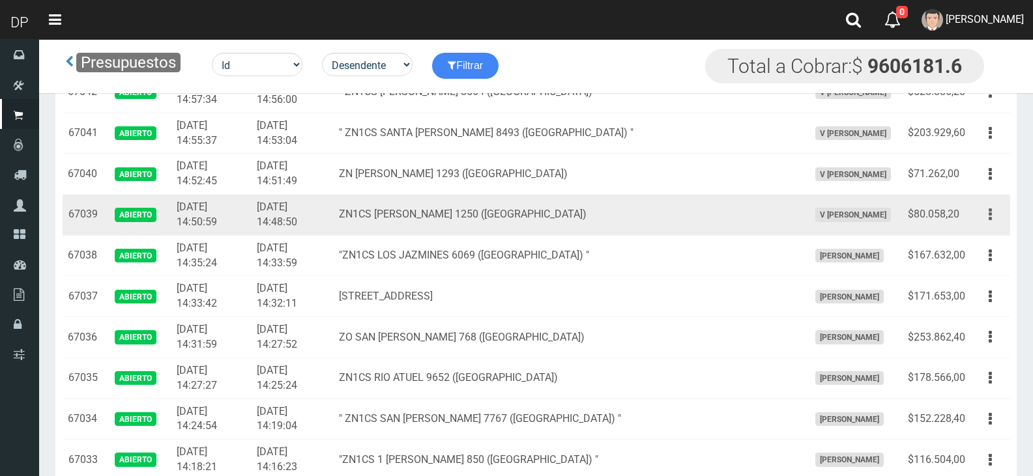
click at [989, 211] on icon "button" at bounding box center [990, 214] width 3 height 23
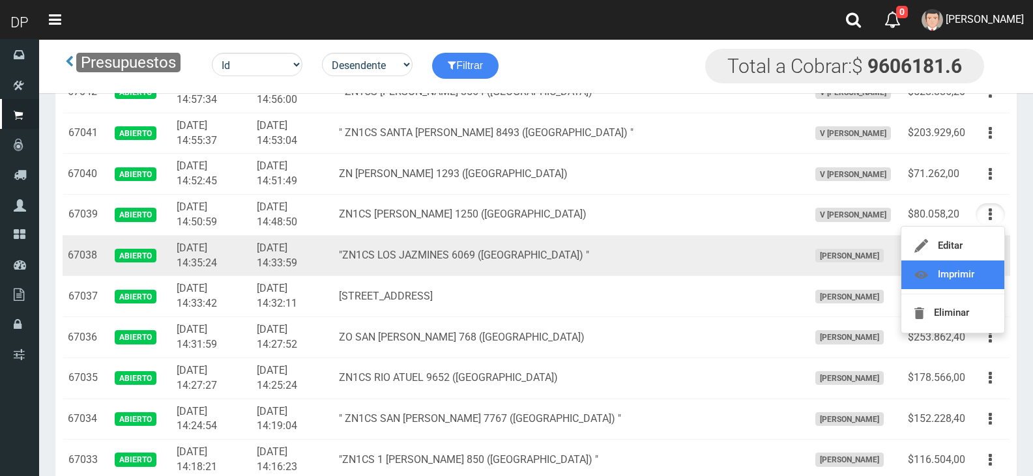
click at [966, 274] on link "Imprimir" at bounding box center [952, 275] width 103 height 29
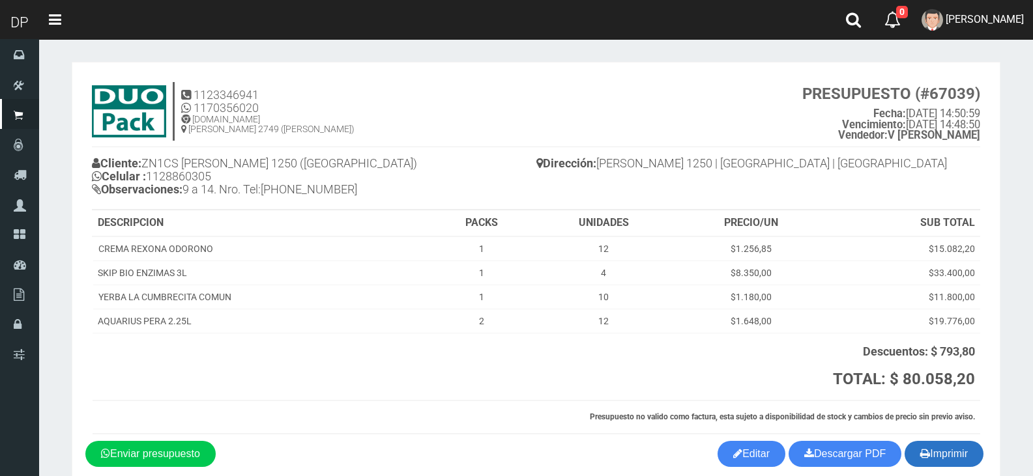
click at [933, 448] on button "Imprimir" at bounding box center [944, 454] width 79 height 26
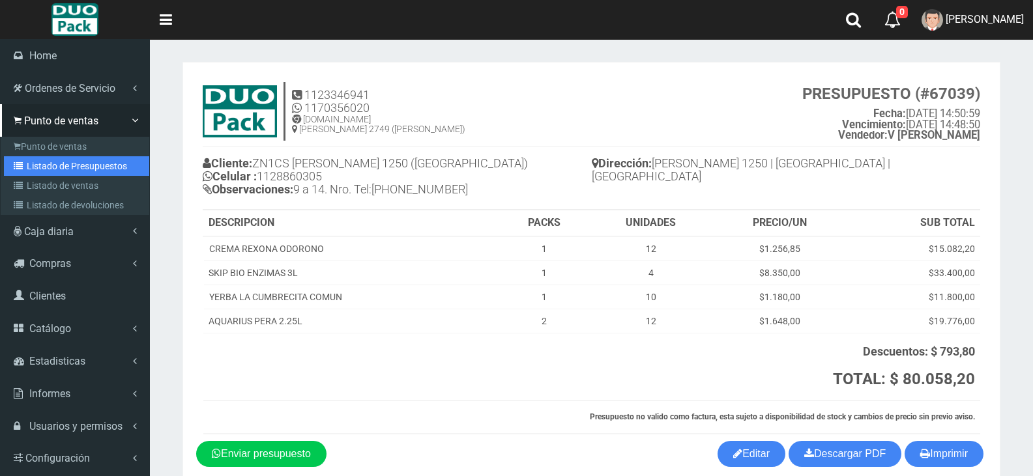
click at [76, 160] on link "Listado de Presupuestos" at bounding box center [76, 166] width 145 height 20
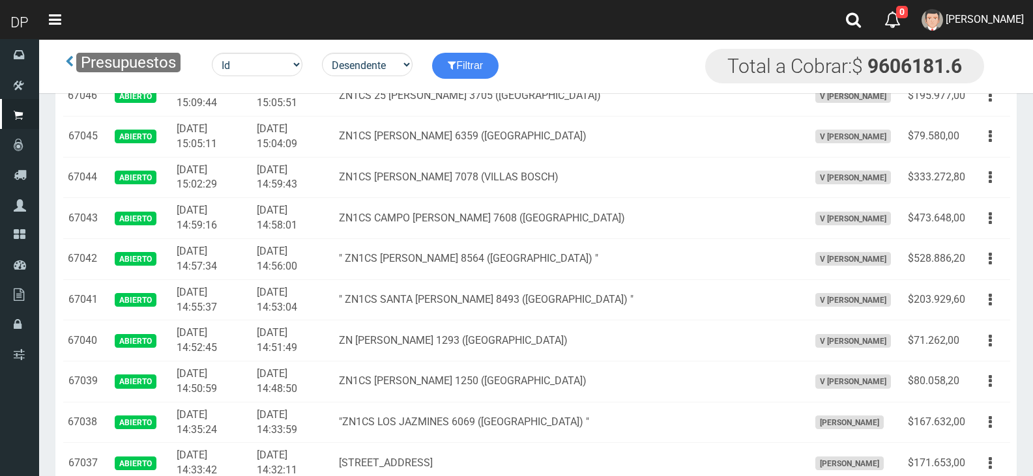
scroll to position [521, 0]
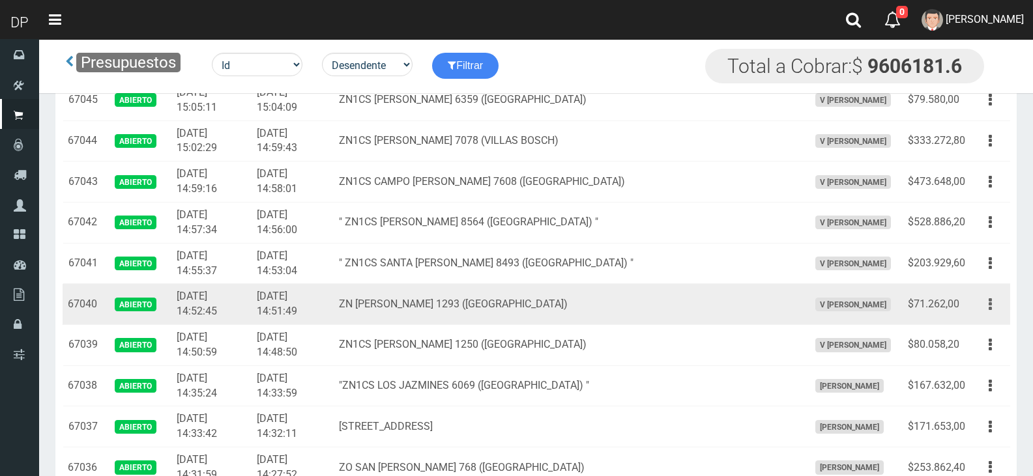
click at [987, 302] on button "button" at bounding box center [990, 304] width 29 height 23
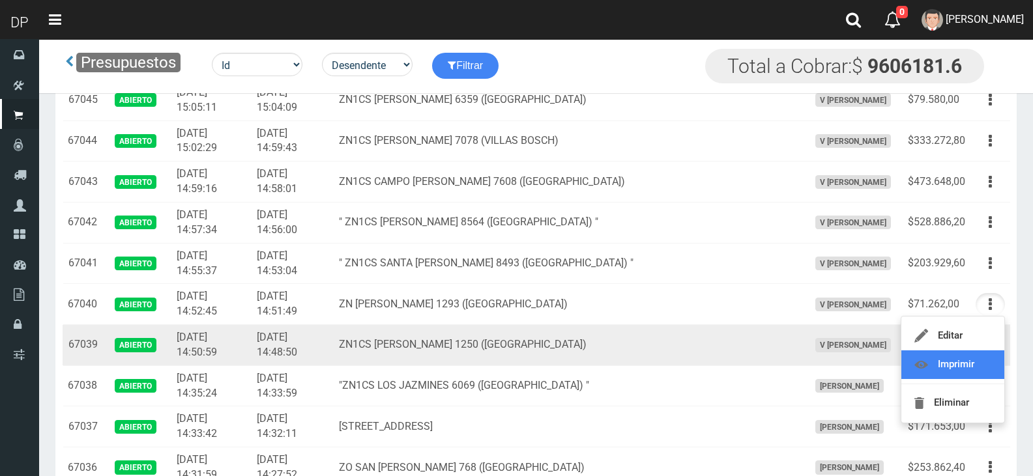
click at [977, 362] on link "Imprimir" at bounding box center [952, 365] width 103 height 29
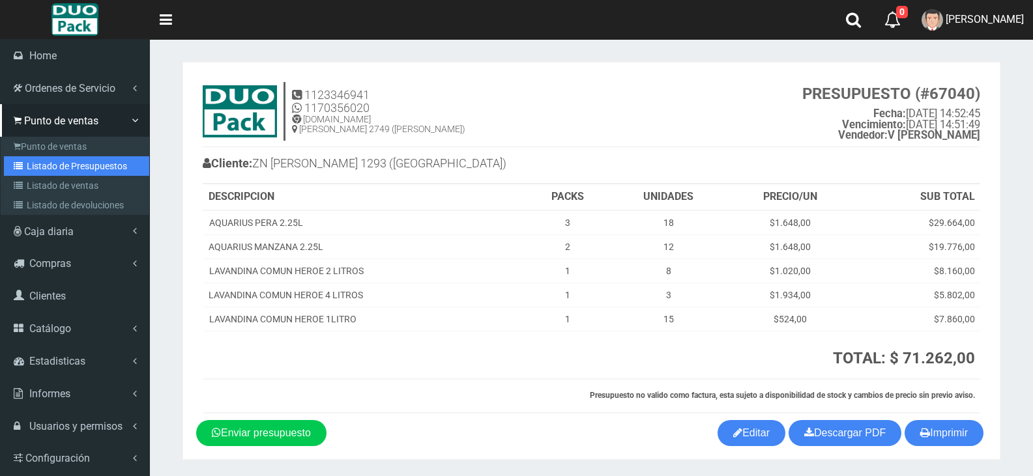
click at [85, 159] on link "Listado de Presupuestos" at bounding box center [76, 166] width 145 height 20
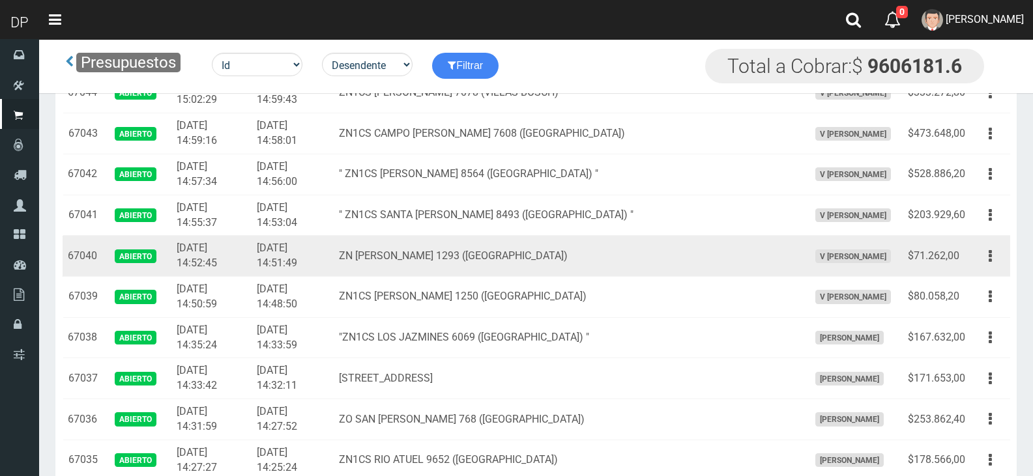
scroll to position [587, 0]
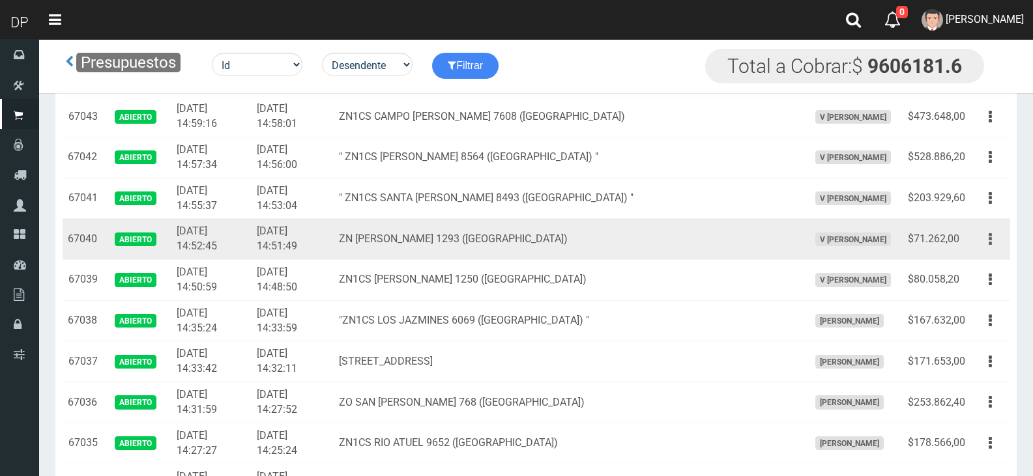
click at [992, 240] on button "button" at bounding box center [990, 239] width 29 height 23
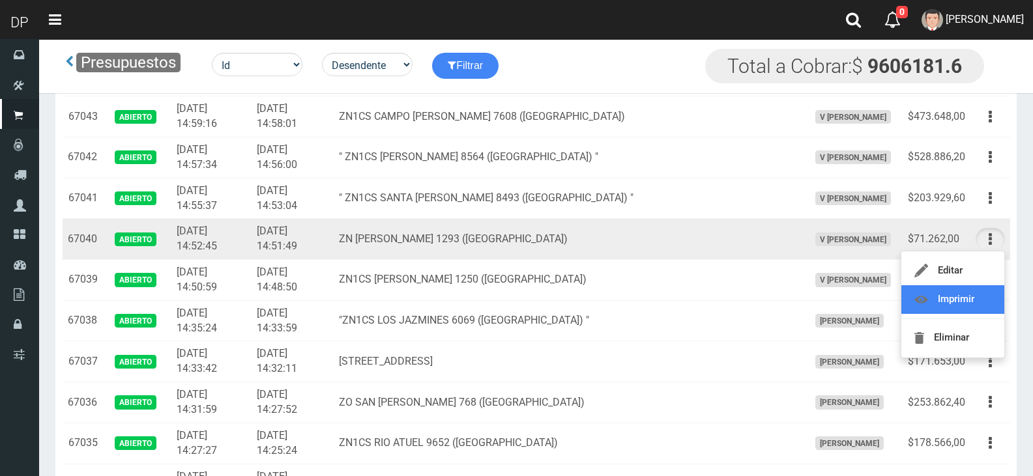
click at [966, 299] on link "Imprimir" at bounding box center [952, 299] width 103 height 29
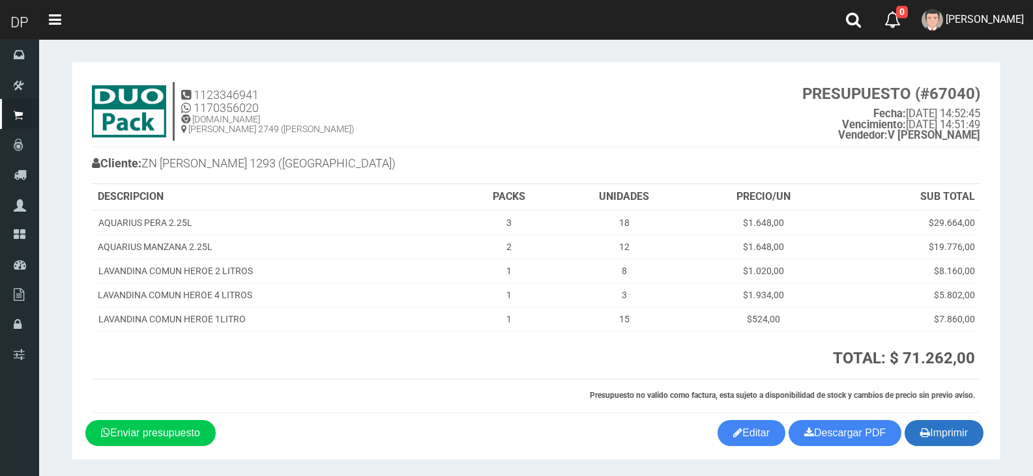
drag, startPoint x: 958, startPoint y: 427, endPoint x: 952, endPoint y: 431, distance: 8.0
click at [958, 426] on button "Imprimir" at bounding box center [944, 433] width 79 height 26
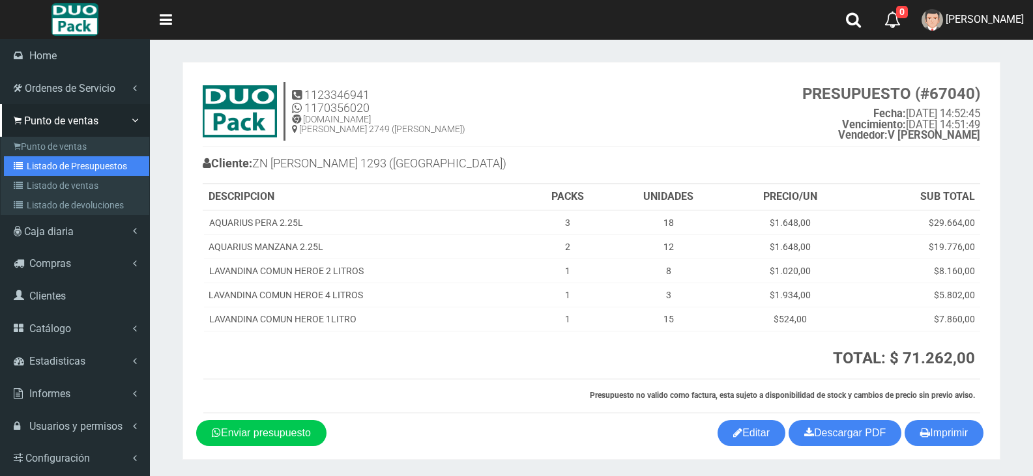
click at [63, 168] on link "Listado de Presupuestos" at bounding box center [76, 166] width 145 height 20
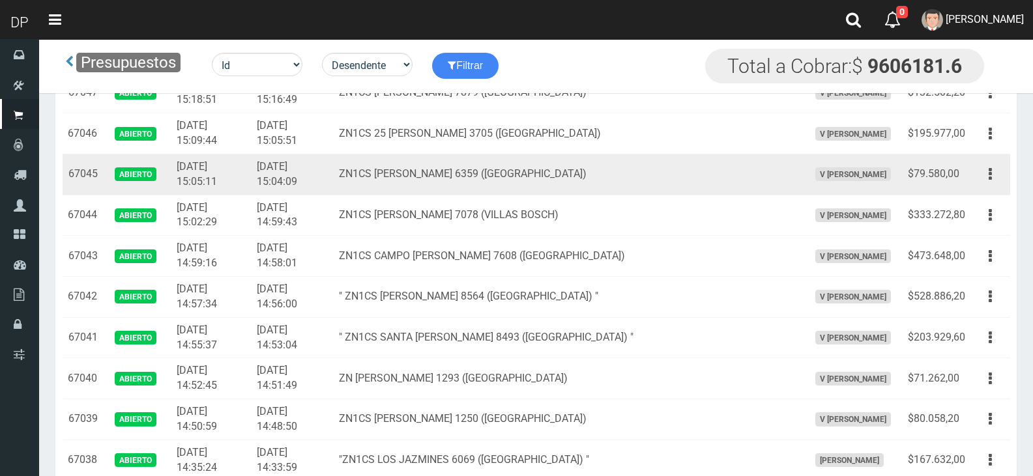
scroll to position [456, 0]
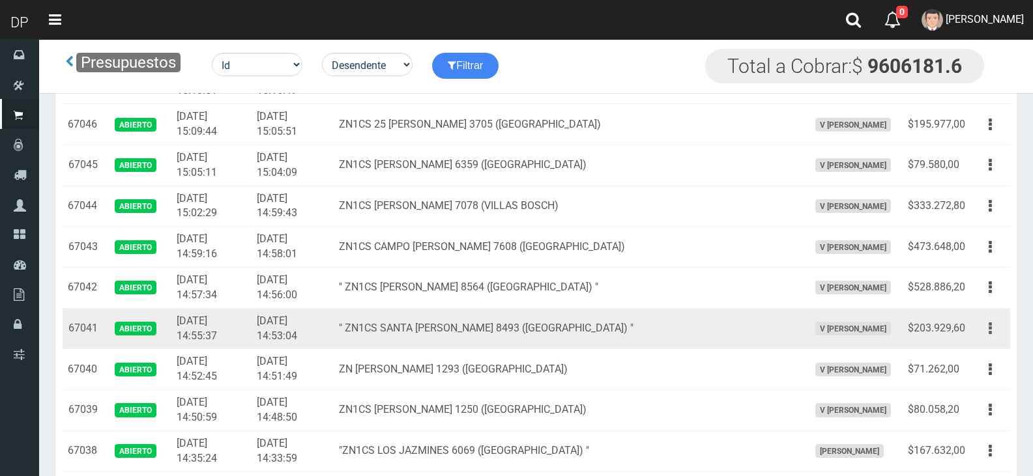
click at [994, 329] on button "button" at bounding box center [990, 328] width 29 height 23
click at [991, 326] on icon "button" at bounding box center [990, 328] width 3 height 23
click at [983, 385] on link "Imprimir" at bounding box center [952, 389] width 103 height 29
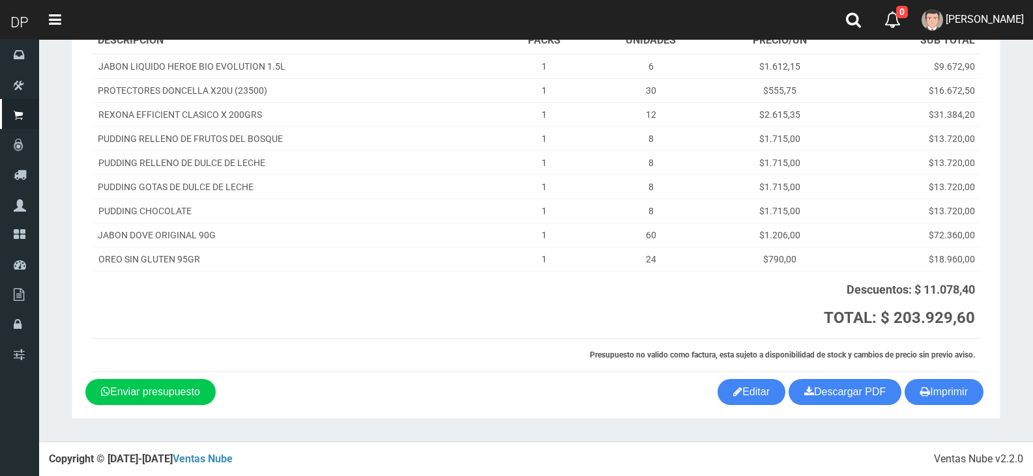
scroll to position [170, 0]
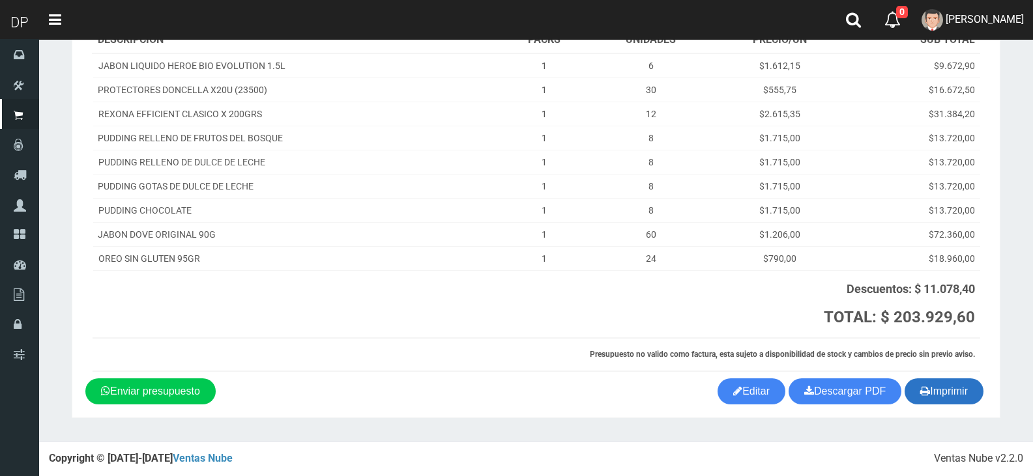
click at [948, 393] on button "Imprimir" at bounding box center [944, 392] width 79 height 26
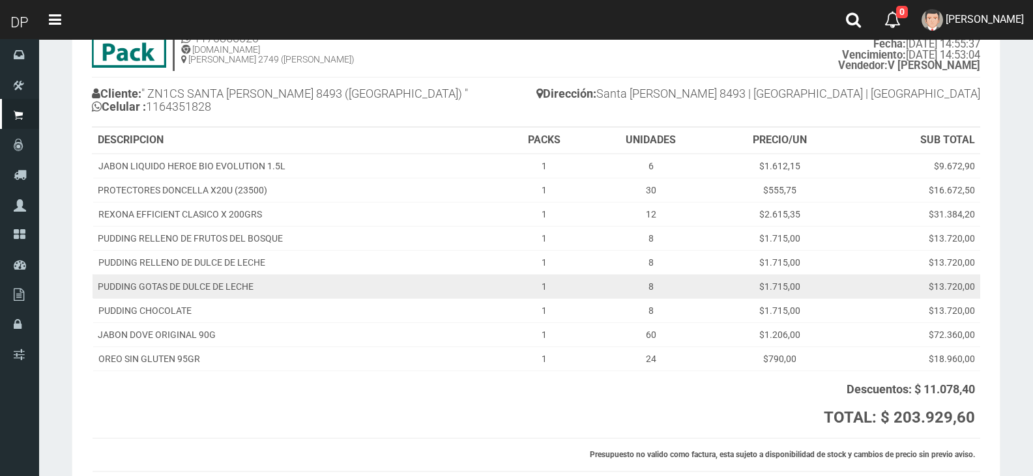
scroll to position [0, 0]
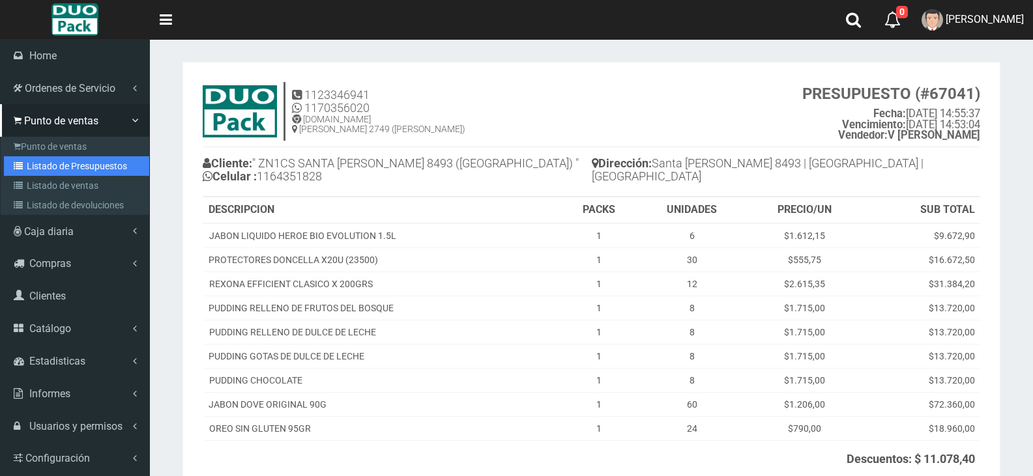
click at [42, 160] on link "Listado de Presupuestos" at bounding box center [76, 166] width 145 height 20
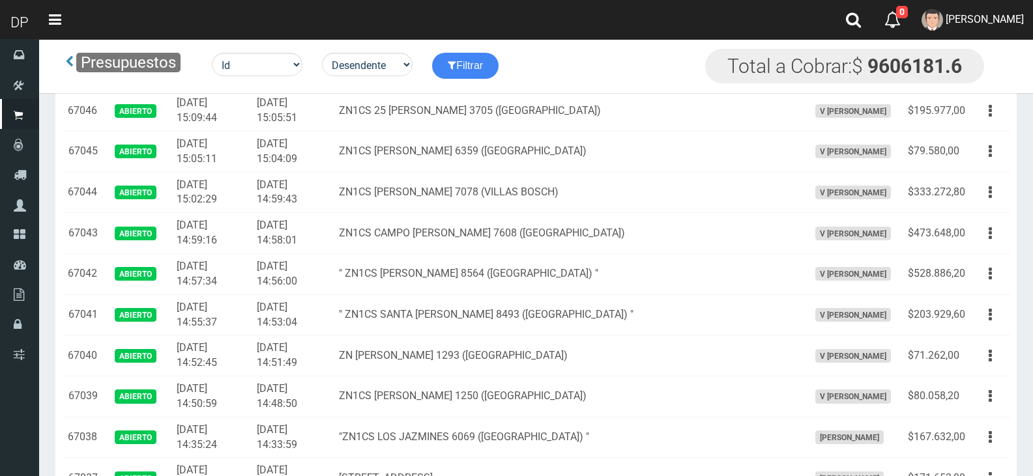
scroll to position [521, 0]
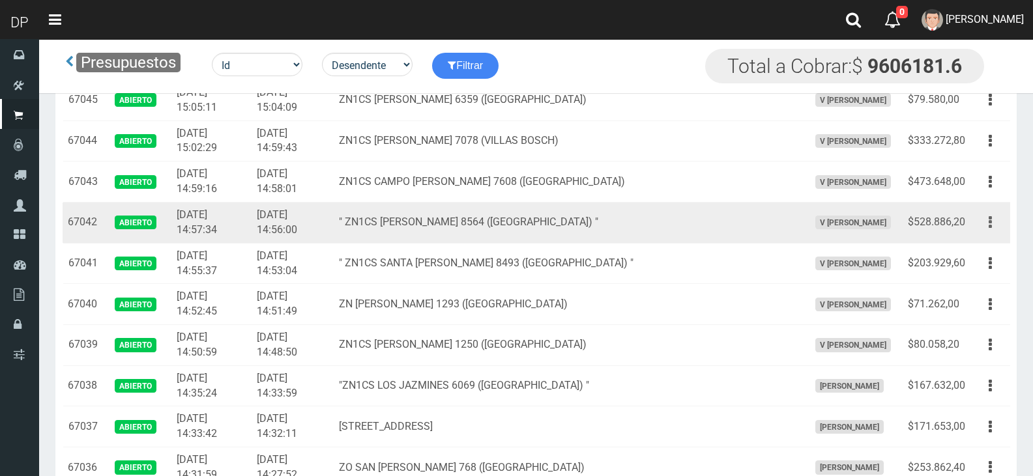
click at [995, 220] on button "button" at bounding box center [990, 222] width 29 height 23
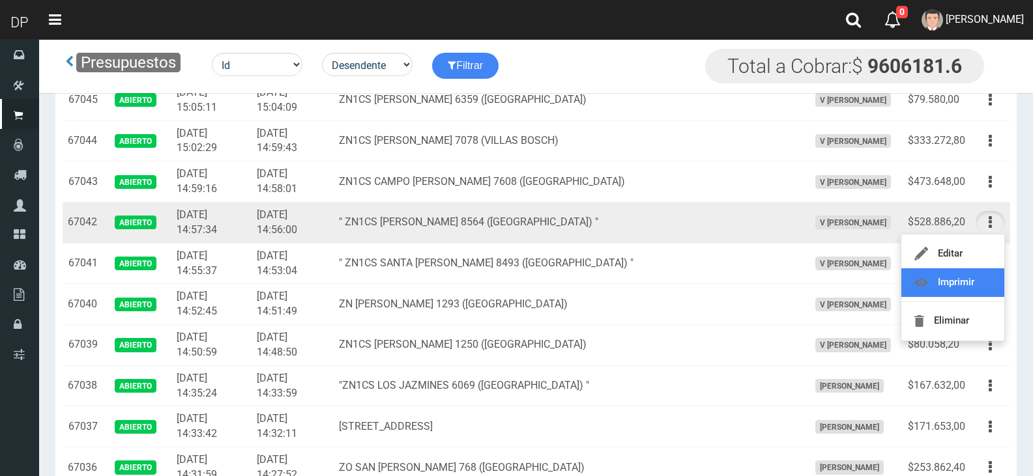
click at [980, 282] on link "Imprimir" at bounding box center [952, 283] width 103 height 29
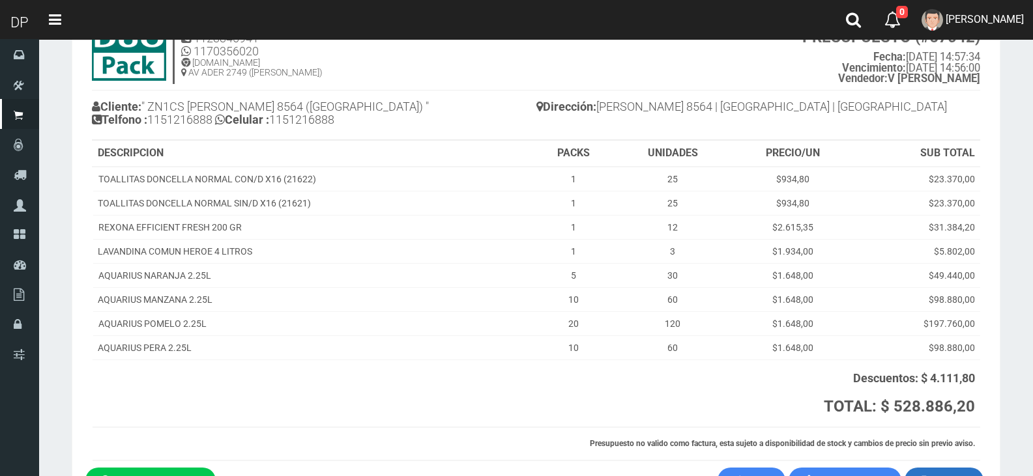
scroll to position [146, 0]
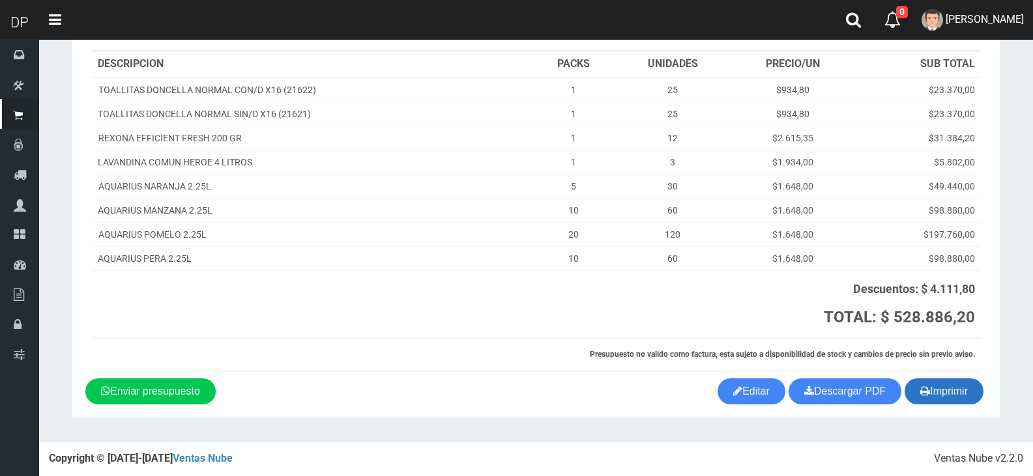
click at [945, 392] on button "Imprimir" at bounding box center [944, 392] width 79 height 26
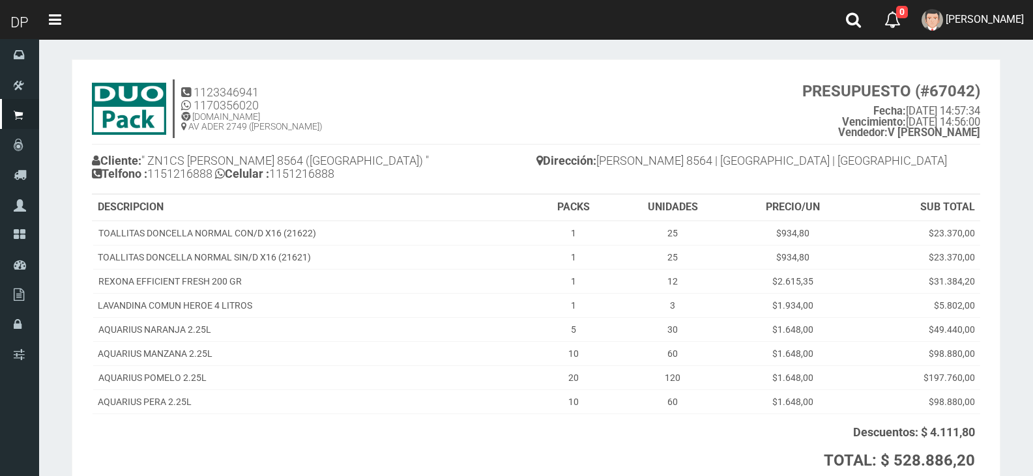
scroll to position [0, 0]
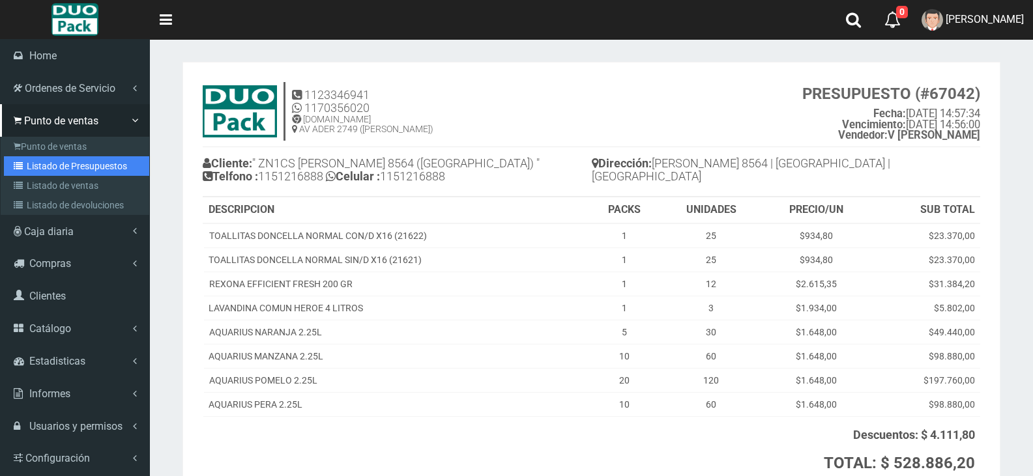
click at [63, 168] on link "Listado de Presupuestos" at bounding box center [76, 166] width 145 height 20
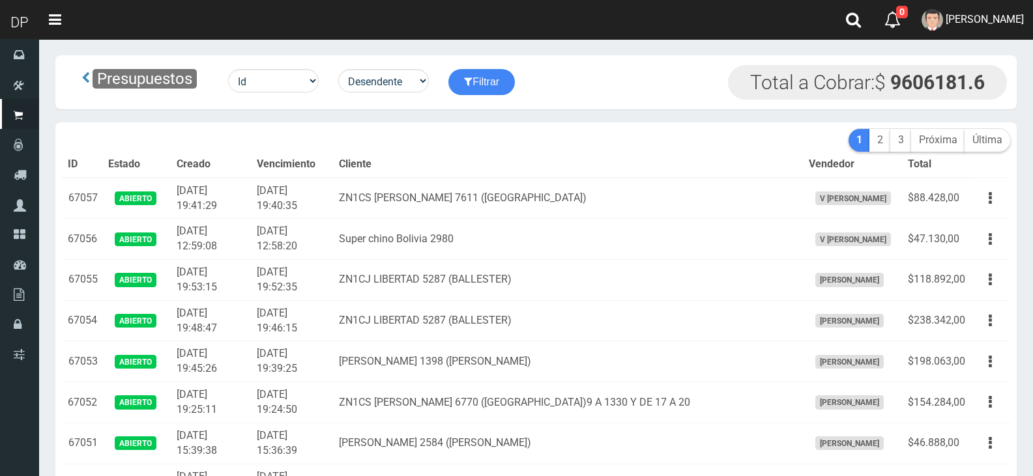
click at [95, 164] on th "ID" at bounding box center [83, 165] width 40 height 26
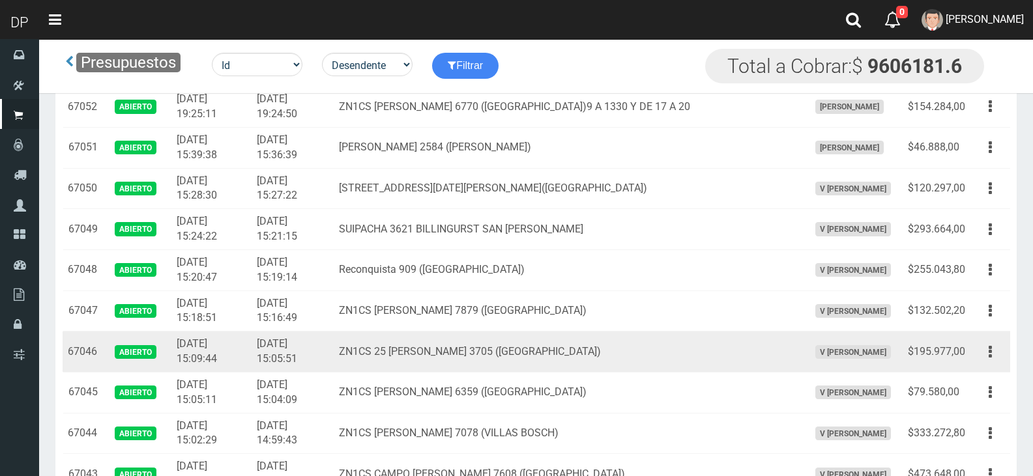
scroll to position [326, 0]
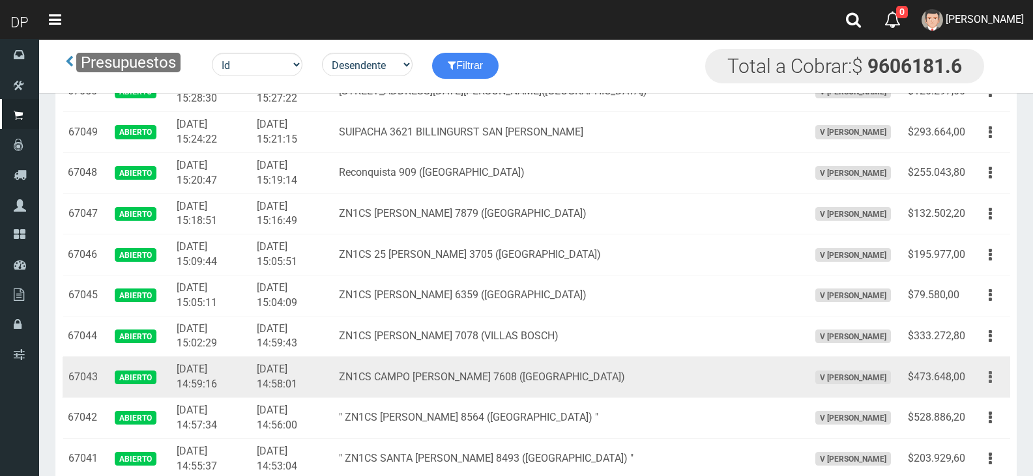
click at [998, 375] on button "button" at bounding box center [990, 377] width 29 height 23
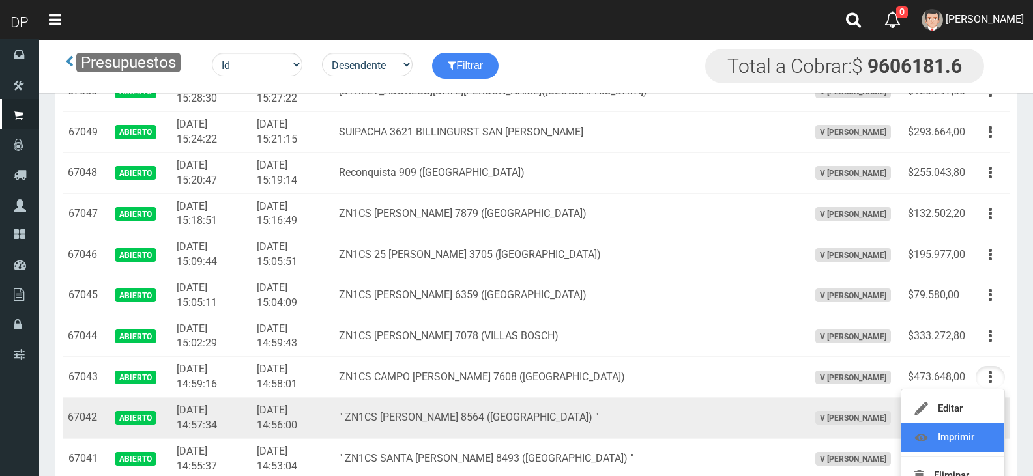
drag, startPoint x: 971, startPoint y: 435, endPoint x: 965, endPoint y: 432, distance: 6.7
click at [970, 435] on link "Imprimir" at bounding box center [952, 438] width 103 height 29
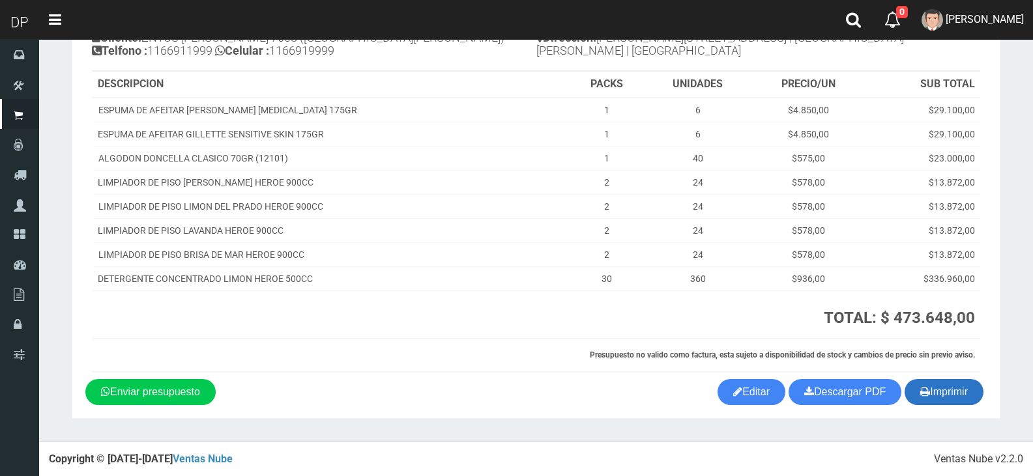
scroll to position [126, 0]
click at [947, 399] on button "Imprimir" at bounding box center [944, 392] width 79 height 26
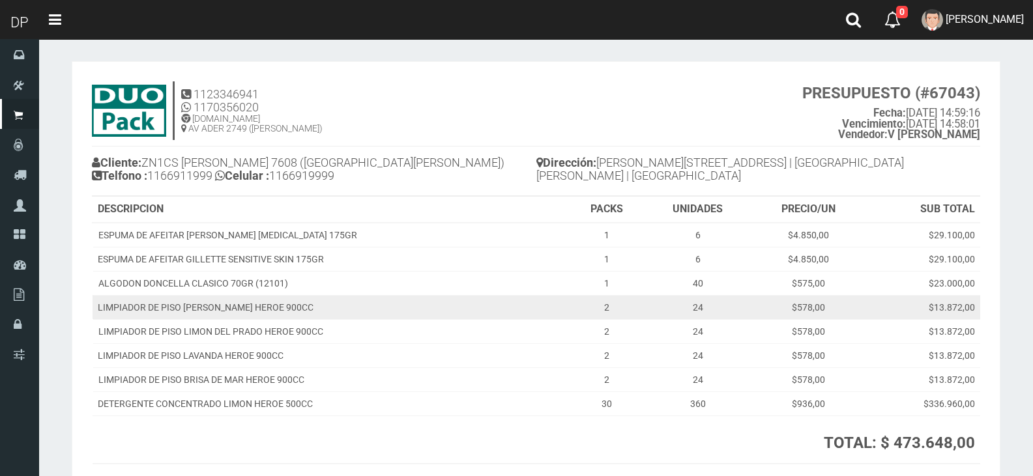
scroll to position [0, 0]
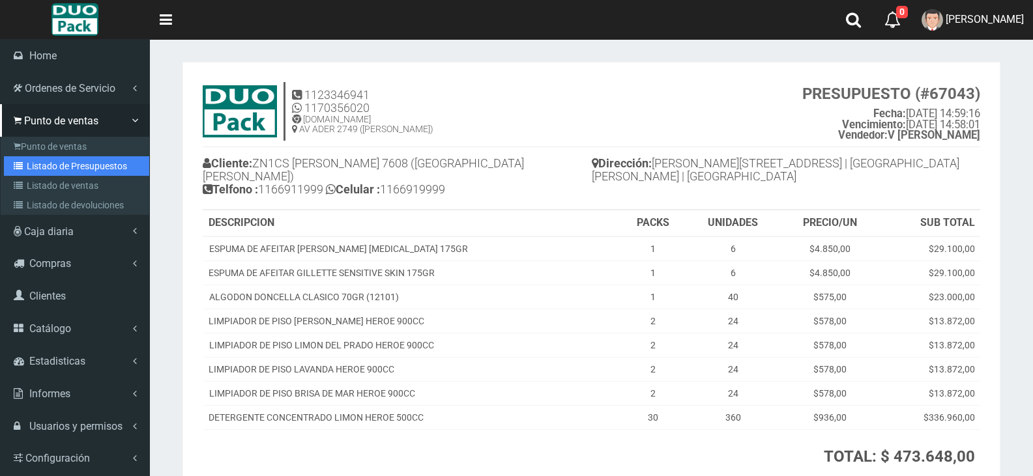
click at [55, 167] on link "Listado de Presupuestos" at bounding box center [76, 166] width 145 height 20
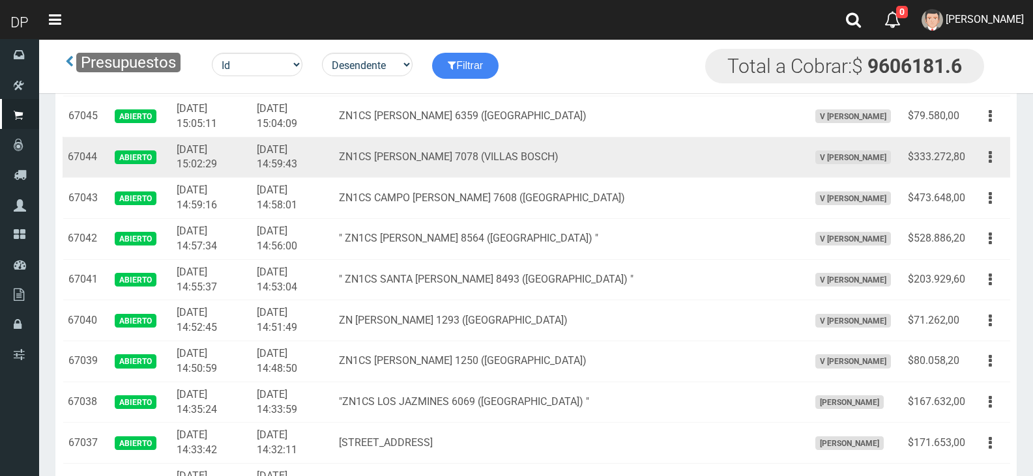
scroll to position [456, 0]
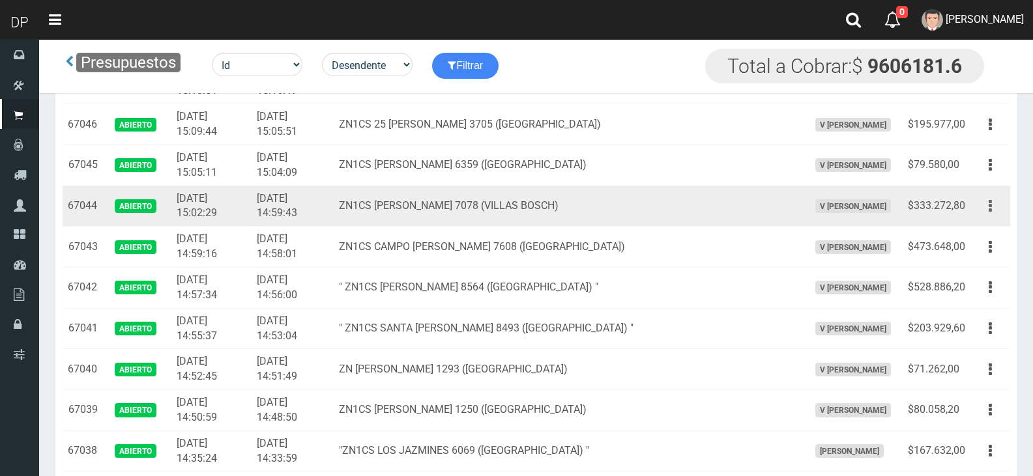
click at [992, 207] on button "button" at bounding box center [990, 206] width 29 height 23
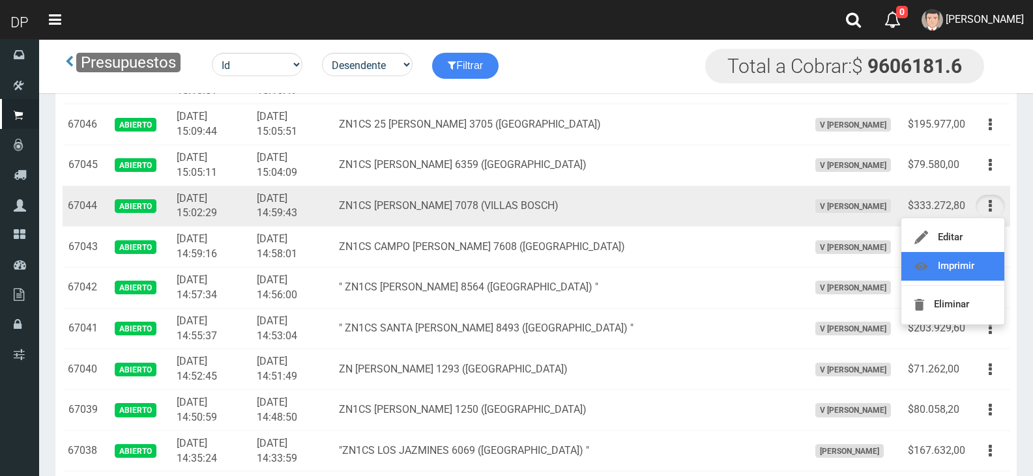
click at [993, 264] on link "Imprimir" at bounding box center [952, 266] width 103 height 29
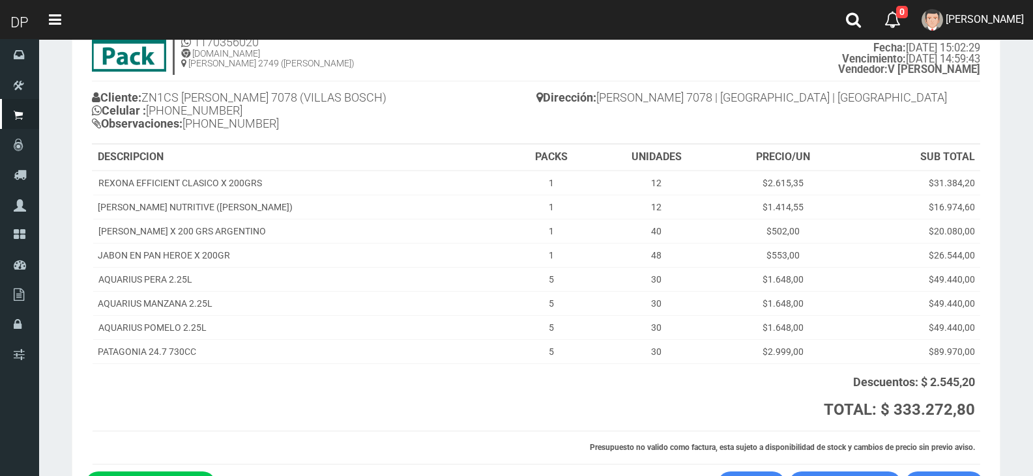
scroll to position [159, 0]
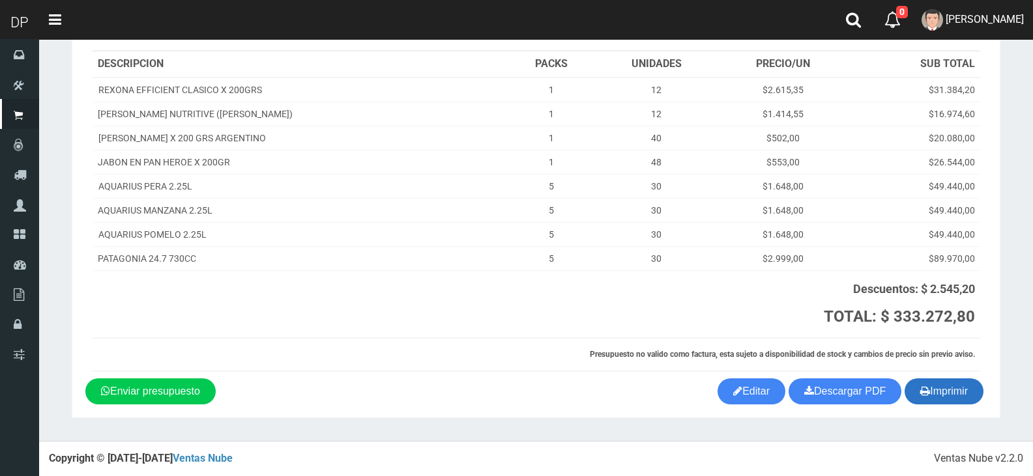
click at [950, 401] on button "Imprimir" at bounding box center [944, 392] width 79 height 26
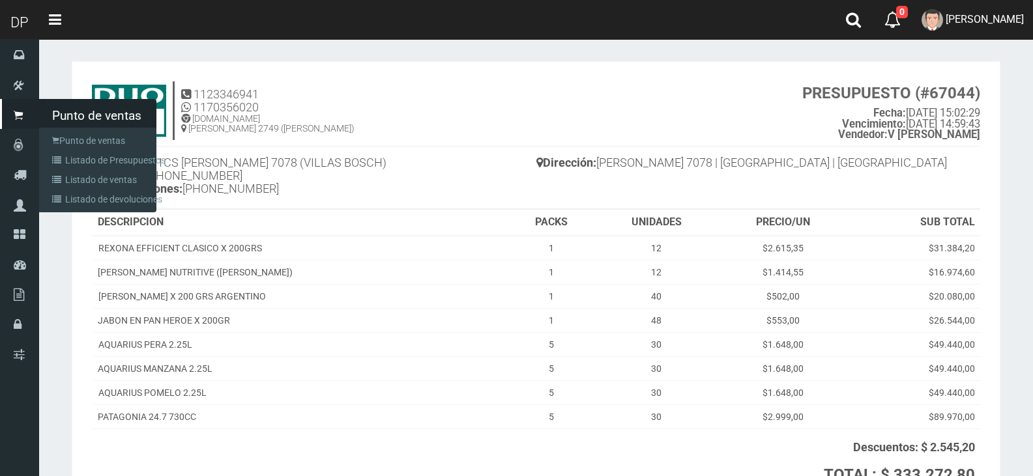
scroll to position [0, 0]
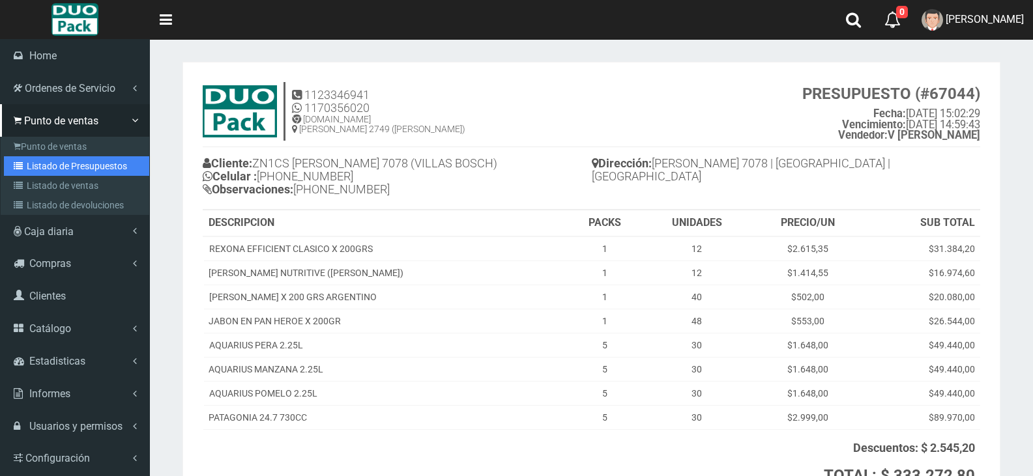
click at [44, 160] on link "Listado de Presupuestos" at bounding box center [76, 166] width 145 height 20
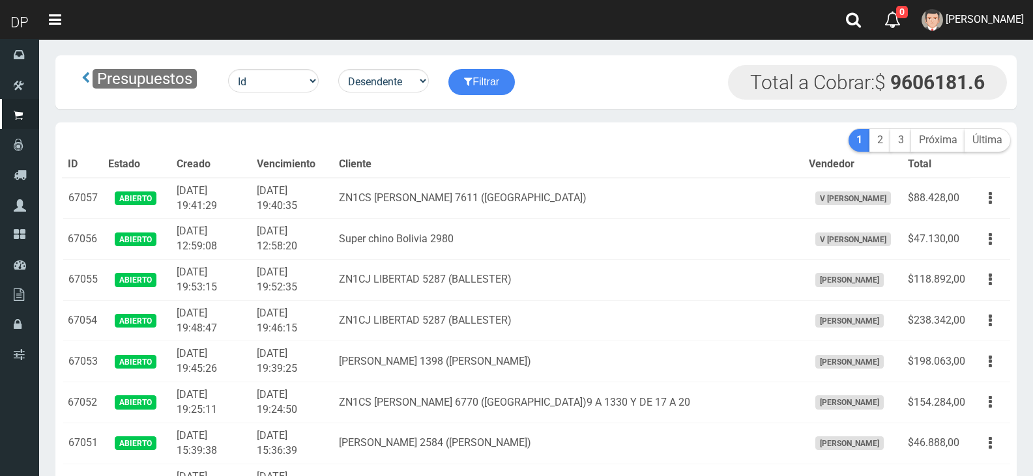
scroll to position [326, 0]
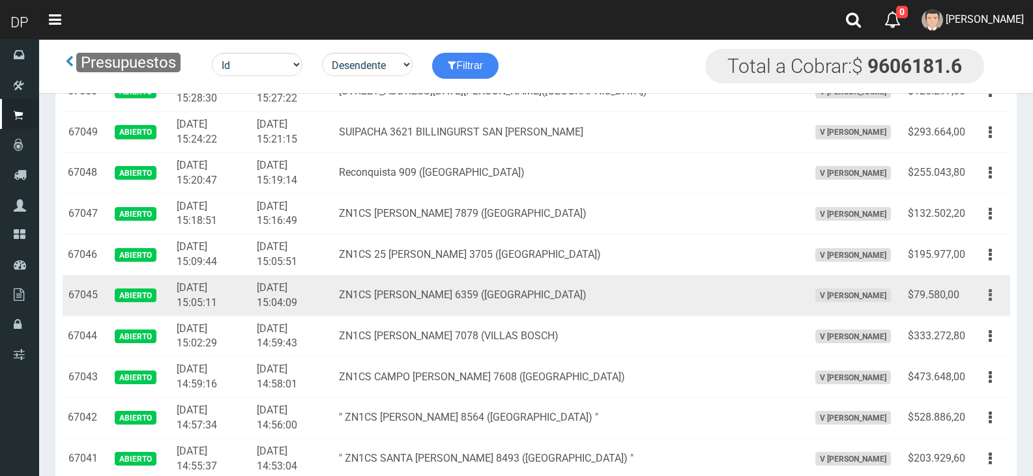
click at [991, 295] on icon "button" at bounding box center [990, 295] width 3 height 23
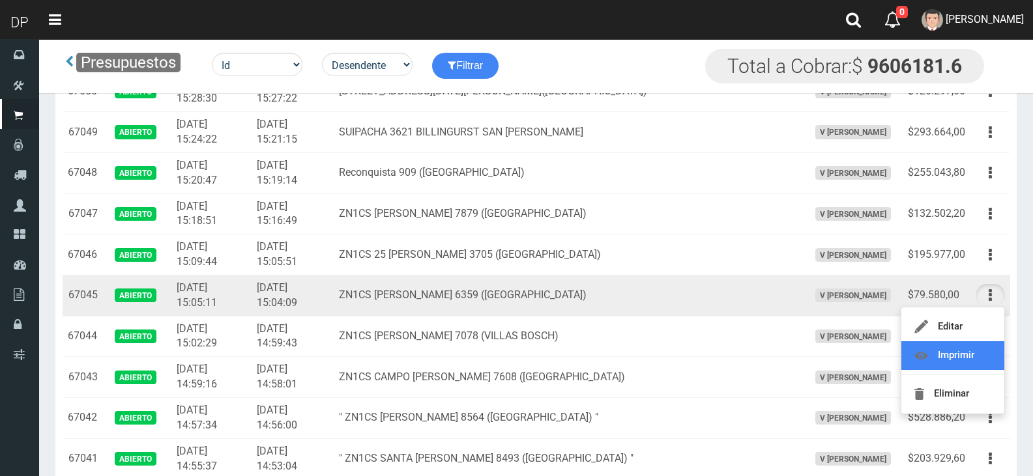
click at [992, 352] on link "Imprimir" at bounding box center [952, 356] width 103 height 29
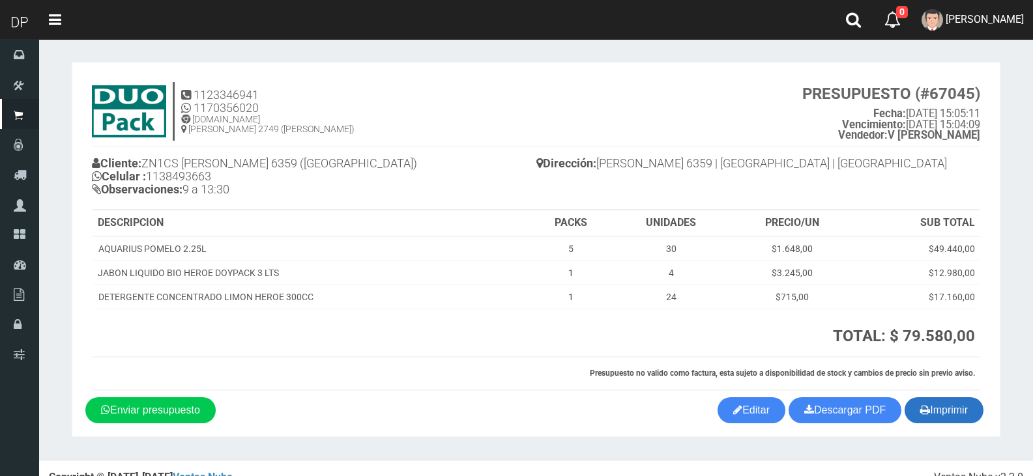
click at [930, 416] on button "Imprimir" at bounding box center [944, 411] width 79 height 26
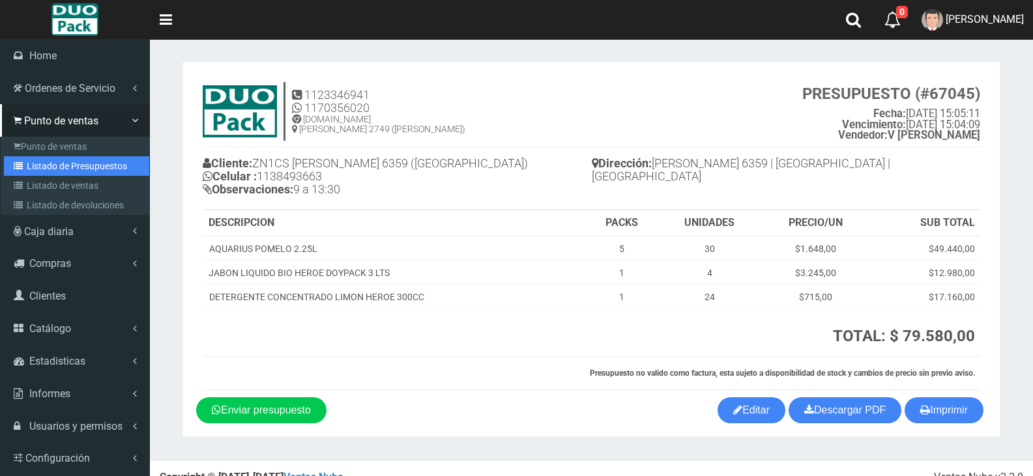
click at [35, 163] on link "Listado de Presupuestos" at bounding box center [76, 166] width 145 height 20
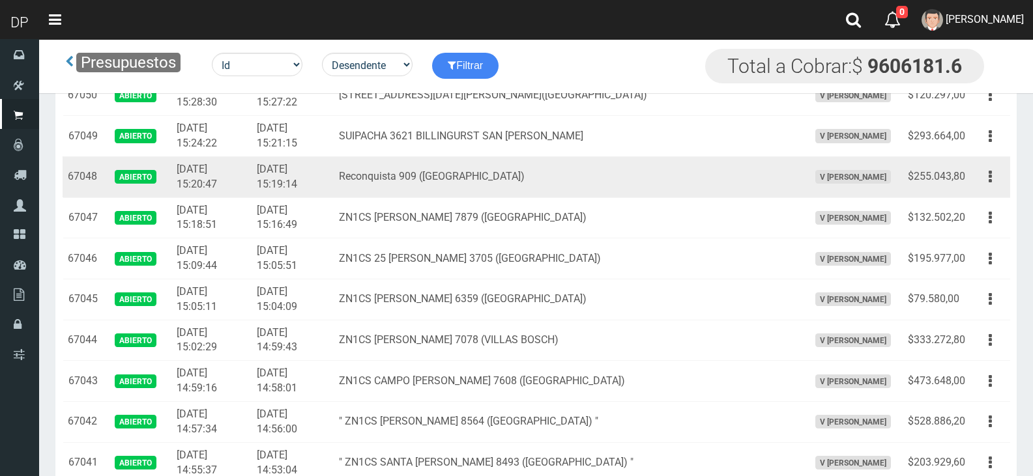
scroll to position [326, 0]
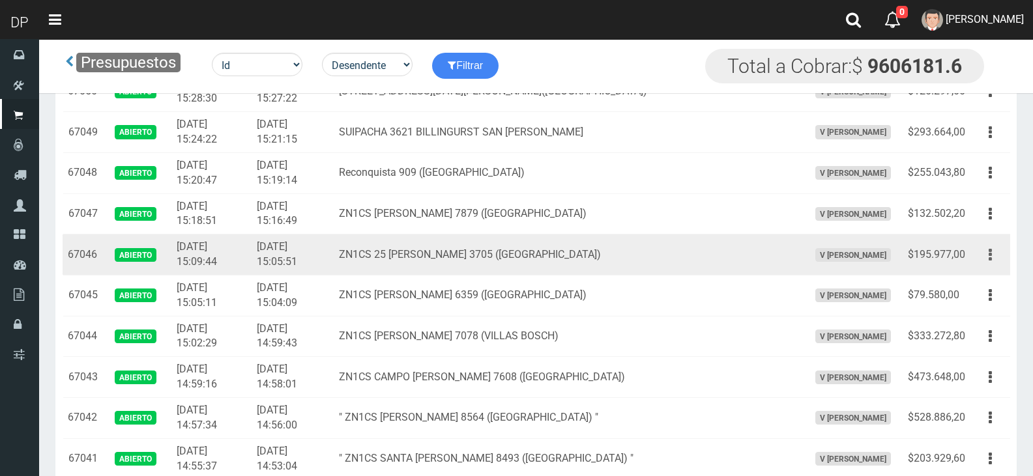
click at [992, 255] on button "button" at bounding box center [990, 255] width 29 height 23
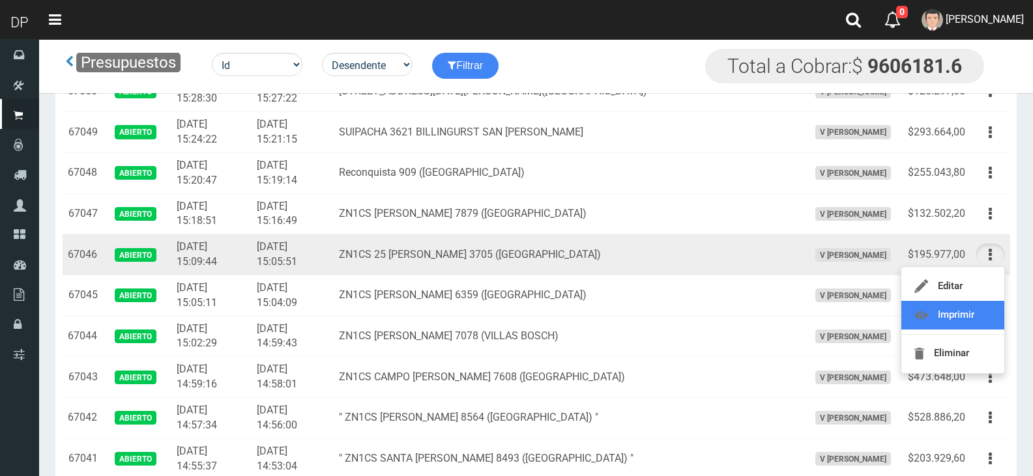
click at [975, 321] on link "Imprimir" at bounding box center [952, 315] width 103 height 29
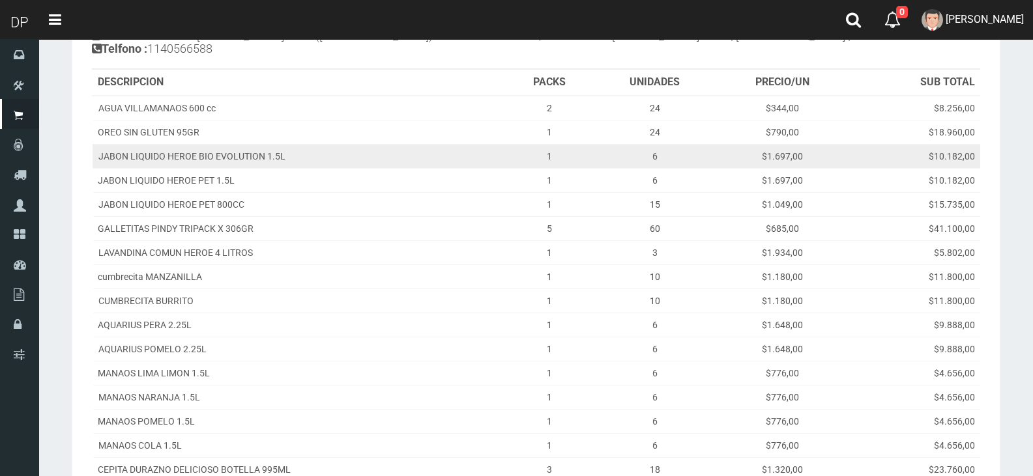
scroll to position [319, 0]
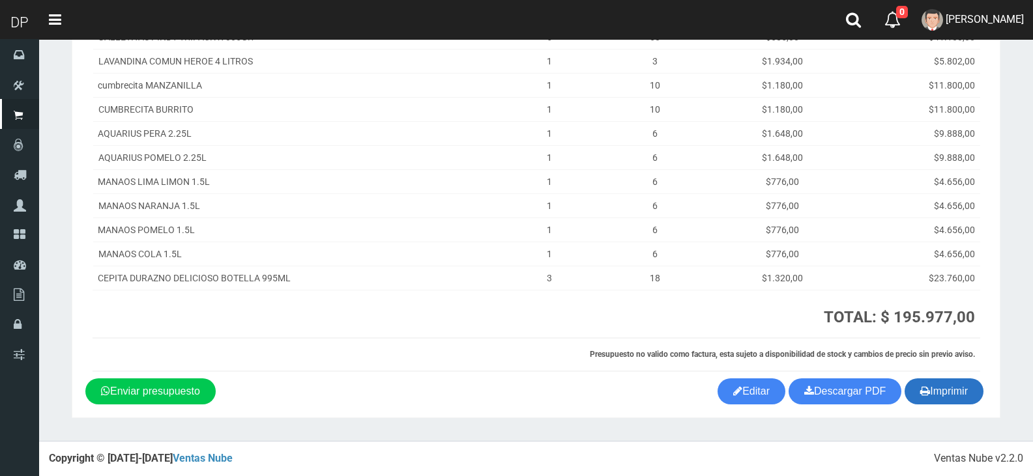
click at [978, 396] on button "Imprimir" at bounding box center [944, 392] width 79 height 26
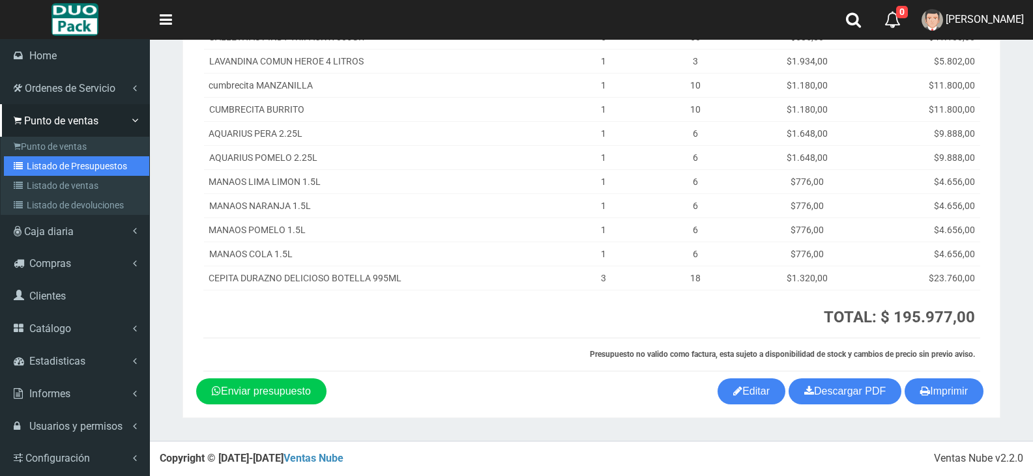
click at [93, 167] on link "Listado de Presupuestos" at bounding box center [76, 166] width 145 height 20
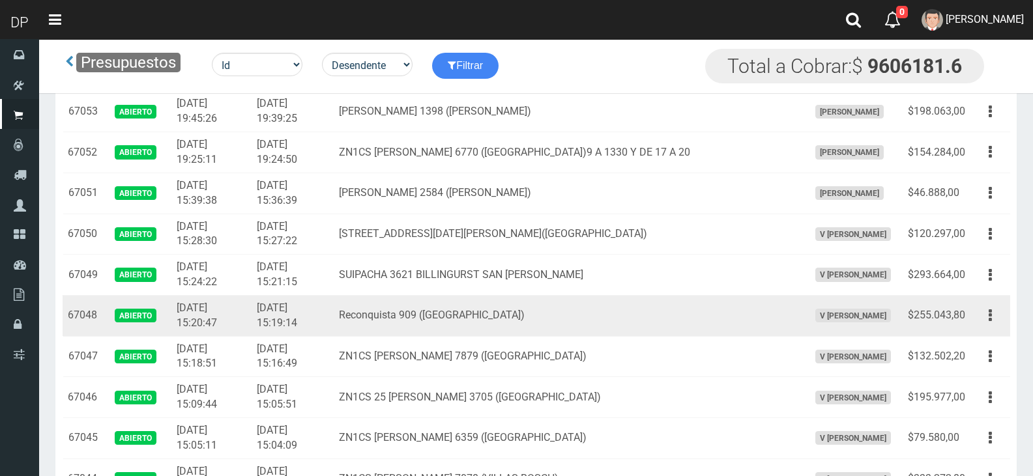
scroll to position [261, 0]
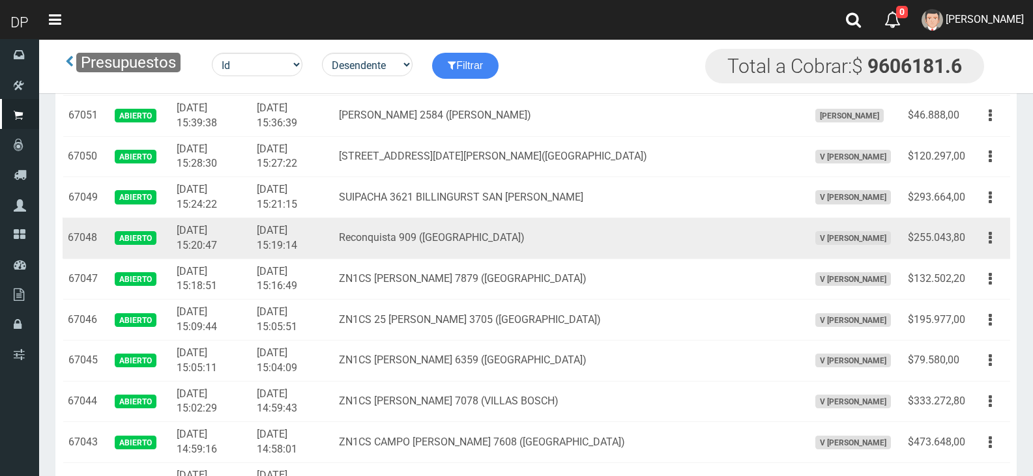
drag, startPoint x: 706, startPoint y: 313, endPoint x: 972, endPoint y: 250, distance: 272.5
click at [972, 250] on td "Editar Imprimir Eliminar" at bounding box center [990, 238] width 40 height 41
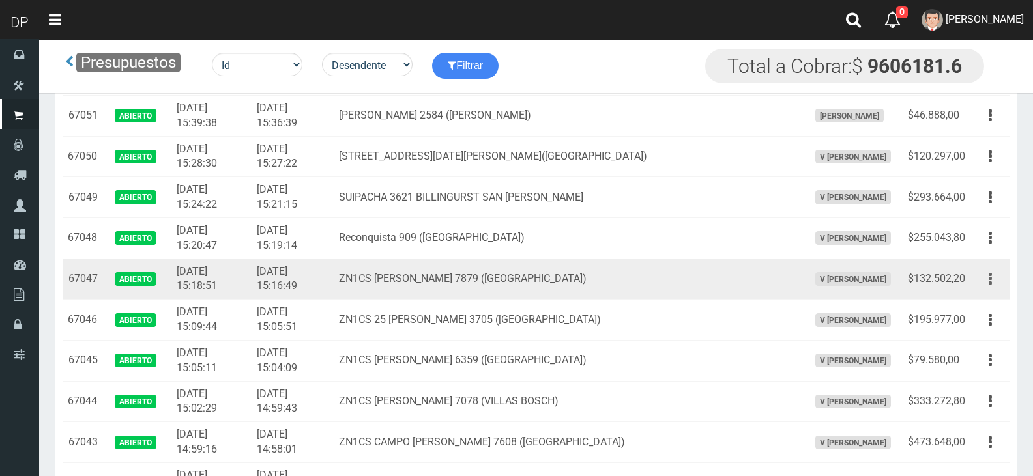
click at [993, 278] on button "button" at bounding box center [990, 279] width 29 height 23
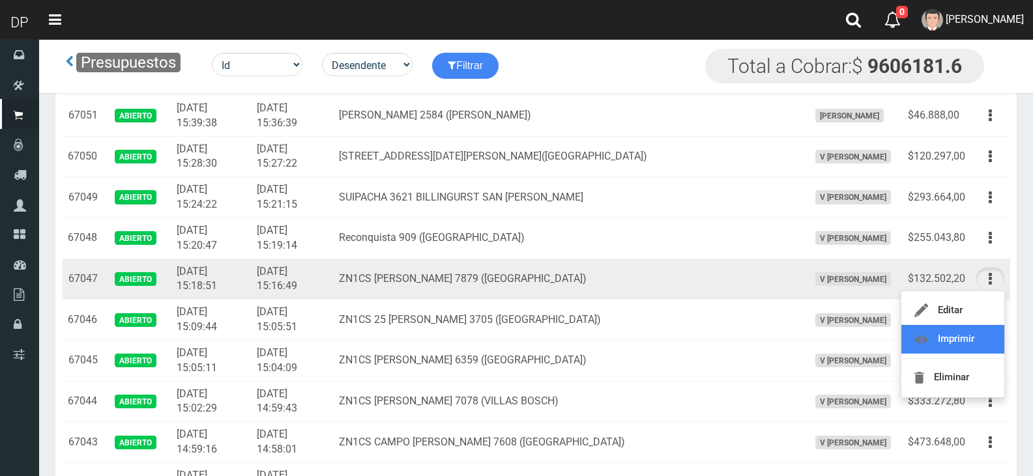
click at [964, 343] on link "Imprimir" at bounding box center [952, 339] width 103 height 29
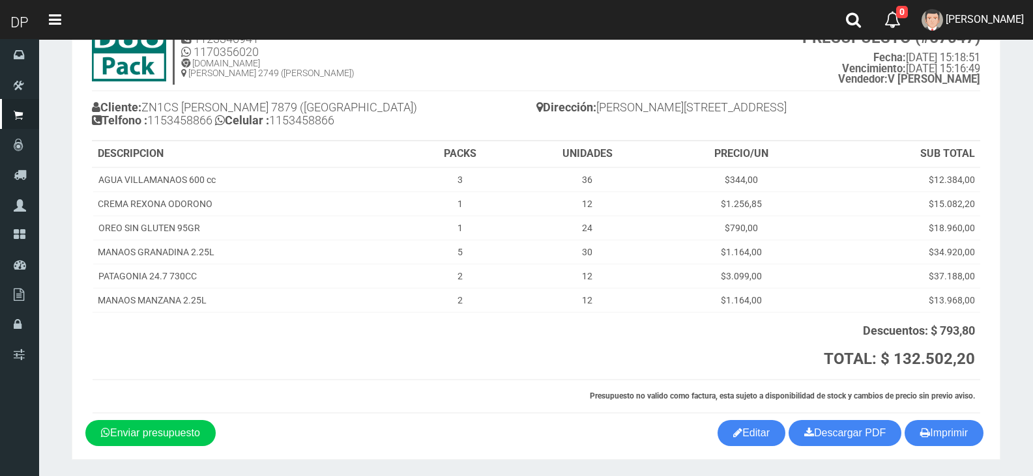
scroll to position [98, 0]
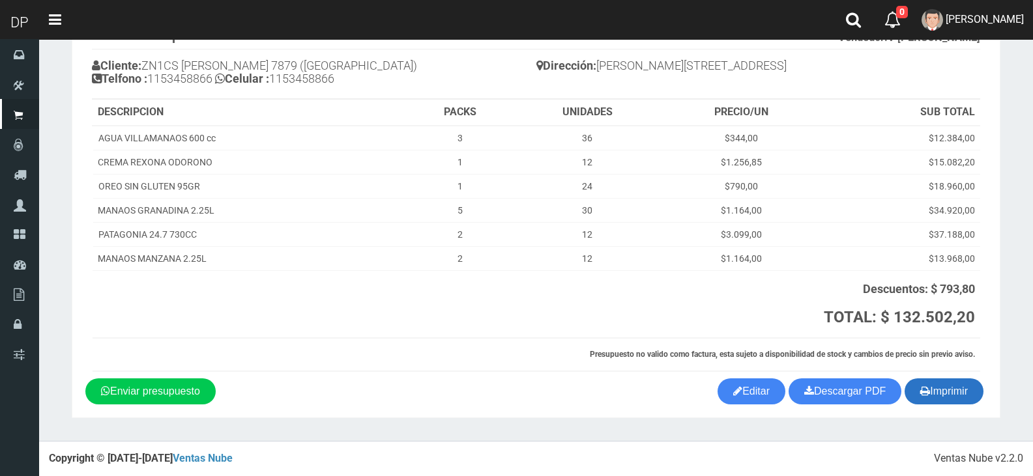
click at [941, 394] on button "Imprimir" at bounding box center [944, 392] width 79 height 26
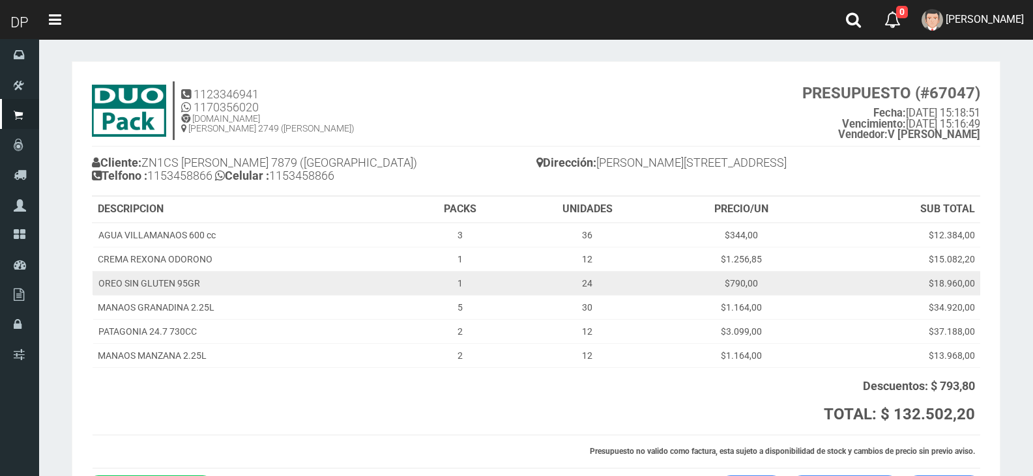
scroll to position [0, 0]
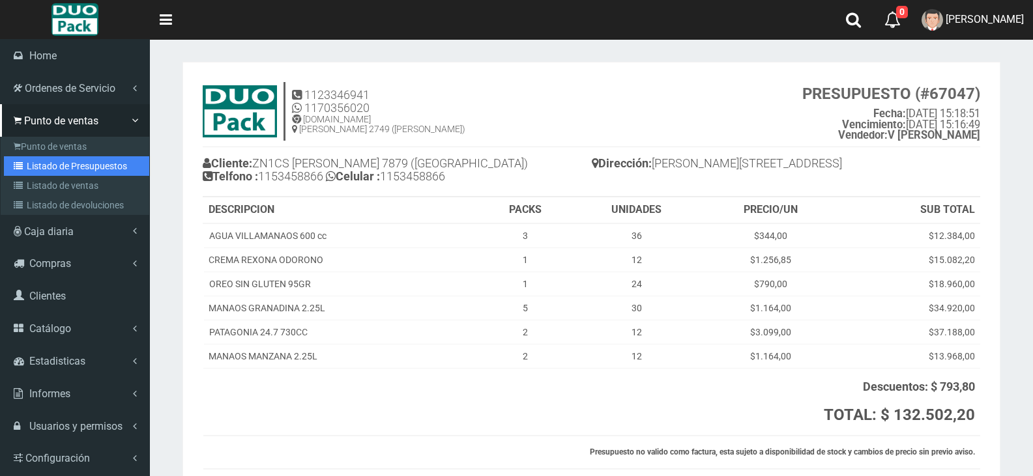
click at [67, 164] on link "Listado de Presupuestos" at bounding box center [76, 166] width 145 height 20
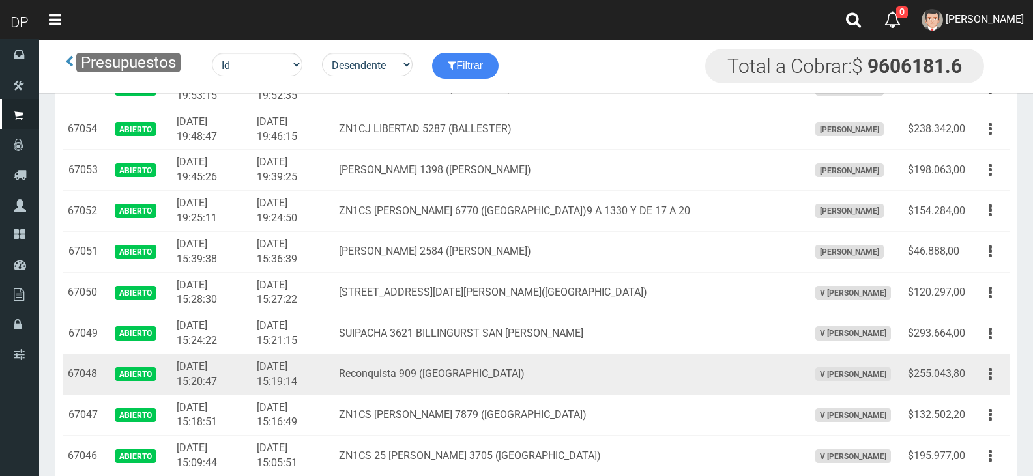
scroll to position [130, 0]
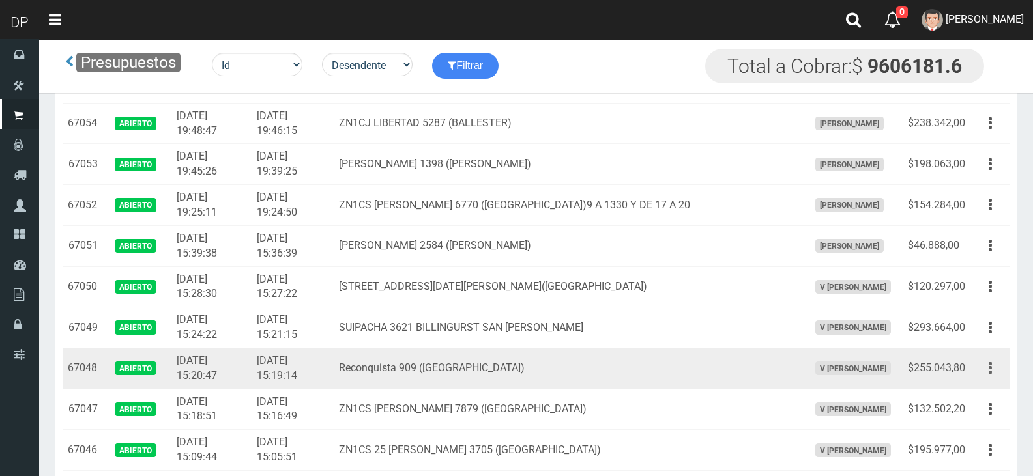
click at [993, 369] on button "button" at bounding box center [990, 368] width 29 height 23
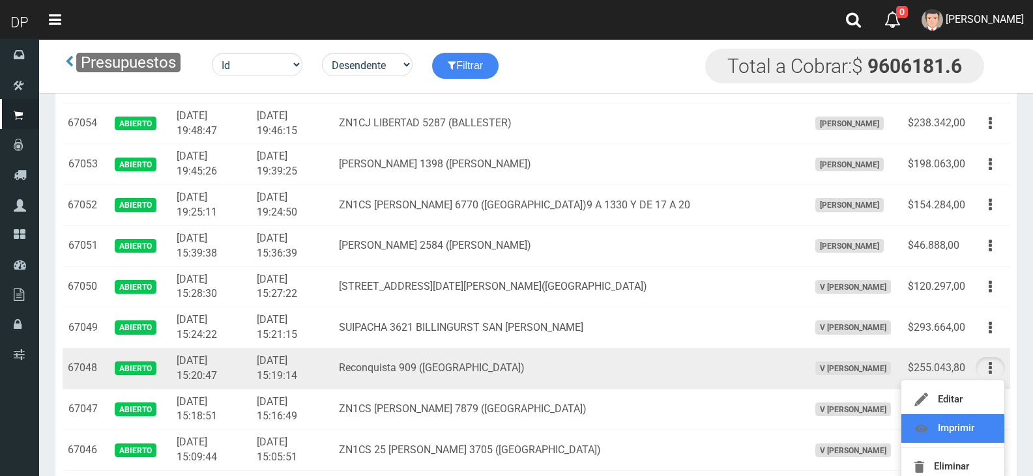
click at [982, 422] on link "Imprimir" at bounding box center [952, 429] width 103 height 29
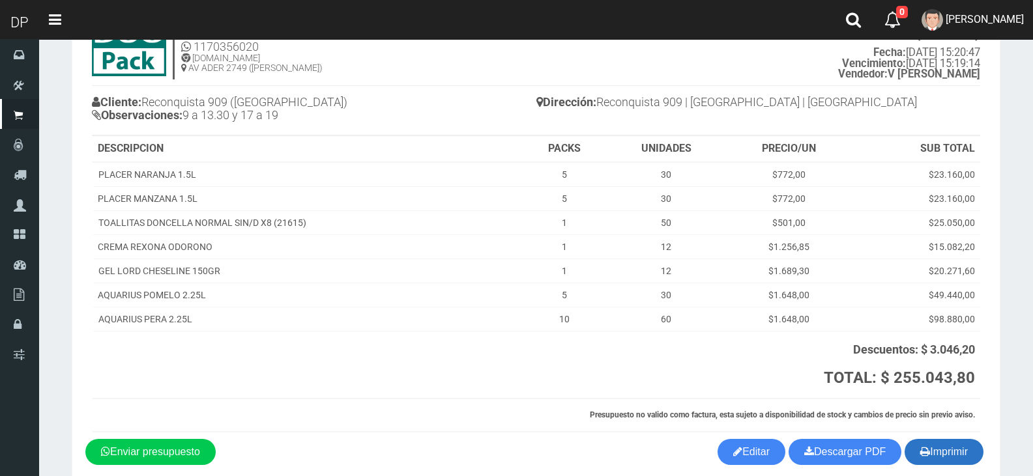
scroll to position [122, 0]
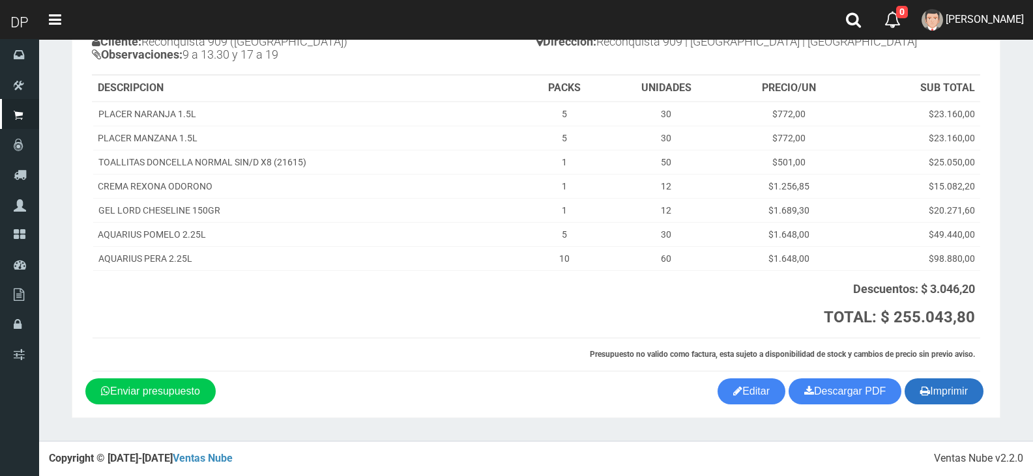
click at [937, 385] on button "Imprimir" at bounding box center [944, 392] width 79 height 26
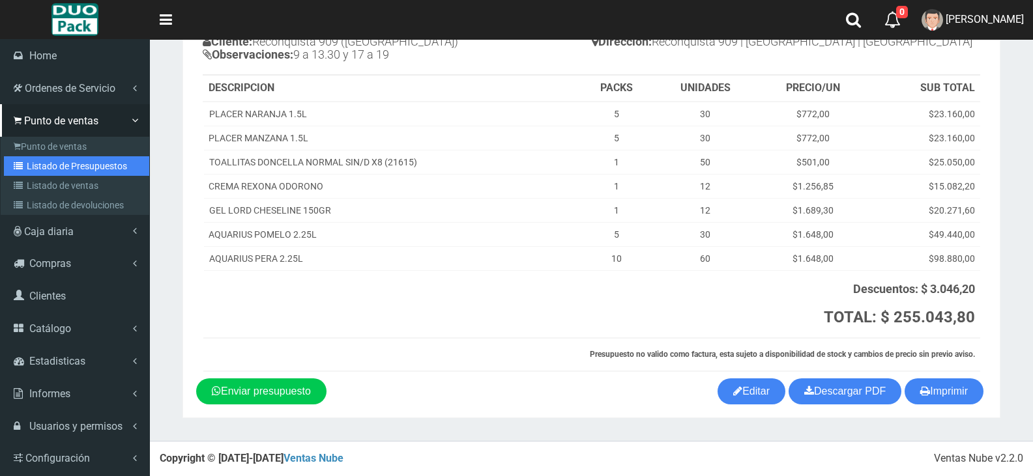
click at [89, 163] on link "Listado de Presupuestos" at bounding box center [76, 166] width 145 height 20
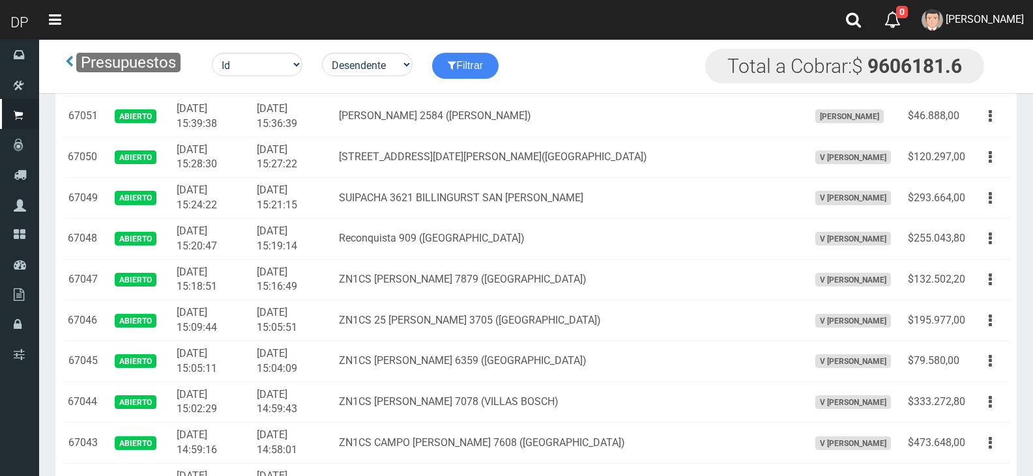
scroll to position [261, 0]
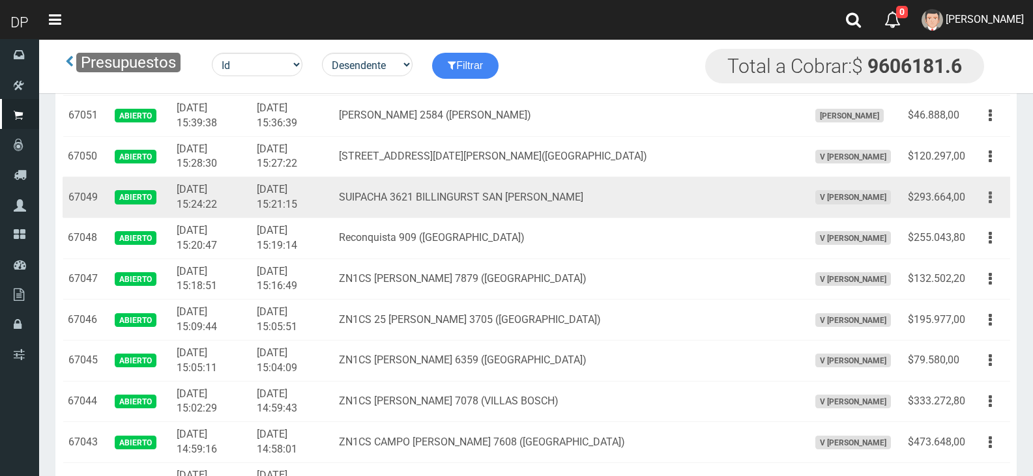
click at [991, 199] on icon "button" at bounding box center [990, 197] width 3 height 23
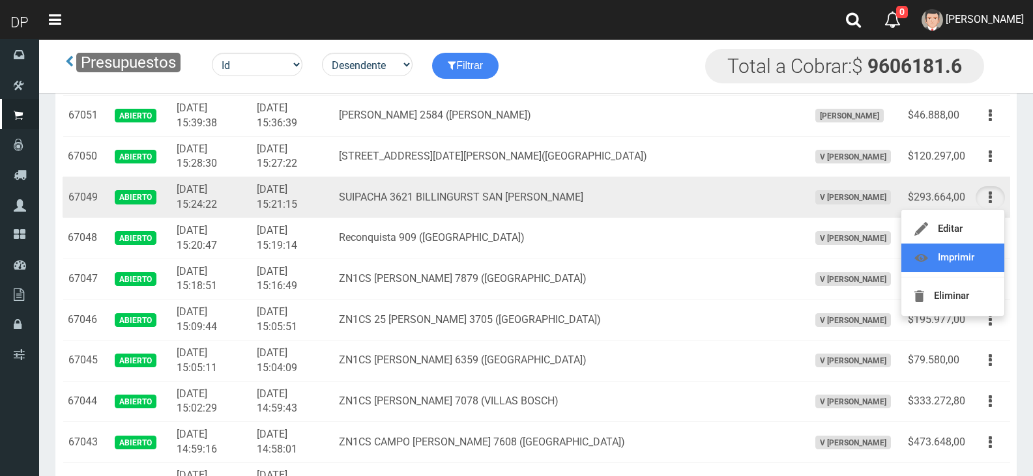
click at [980, 259] on link "Imprimir" at bounding box center [952, 258] width 103 height 29
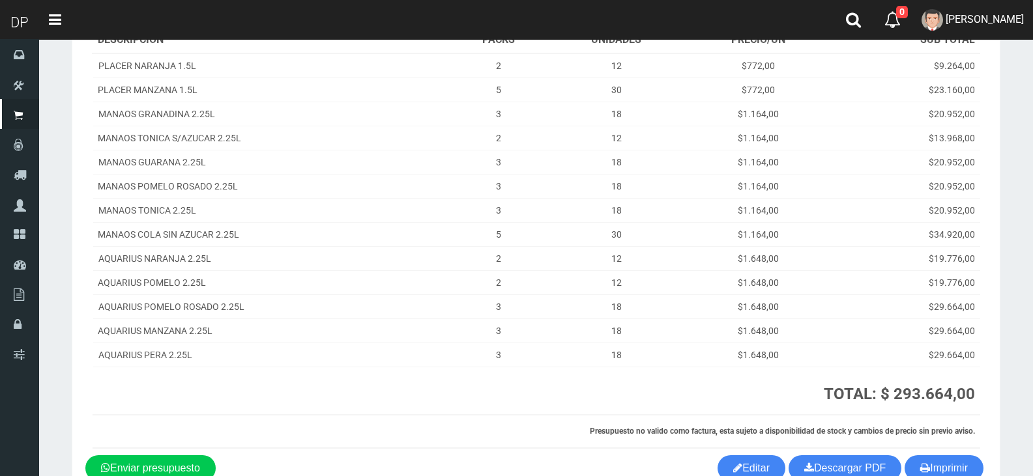
scroll to position [260, 0]
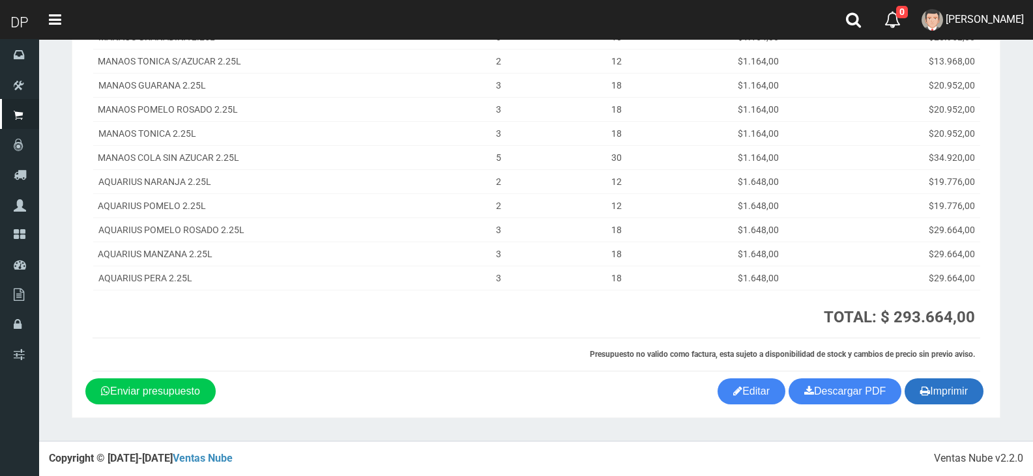
click at [969, 388] on button "Imprimir" at bounding box center [944, 392] width 79 height 26
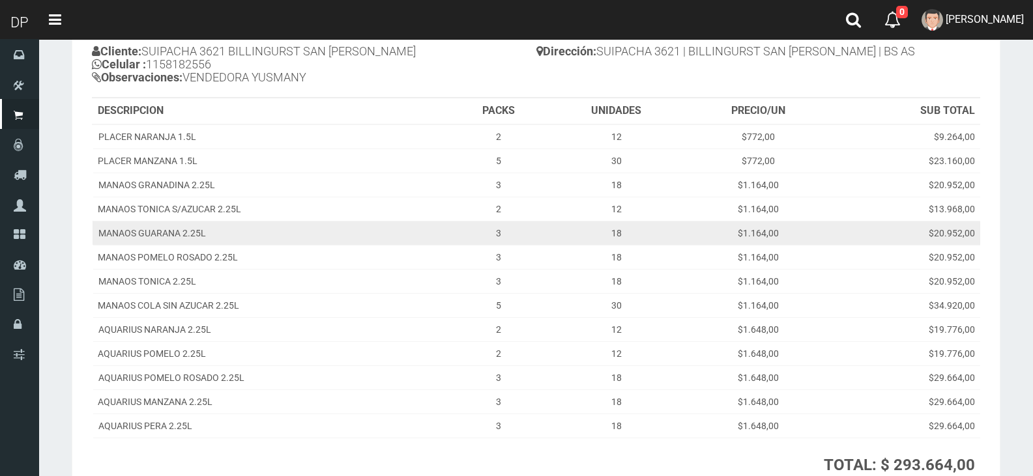
scroll to position [0, 0]
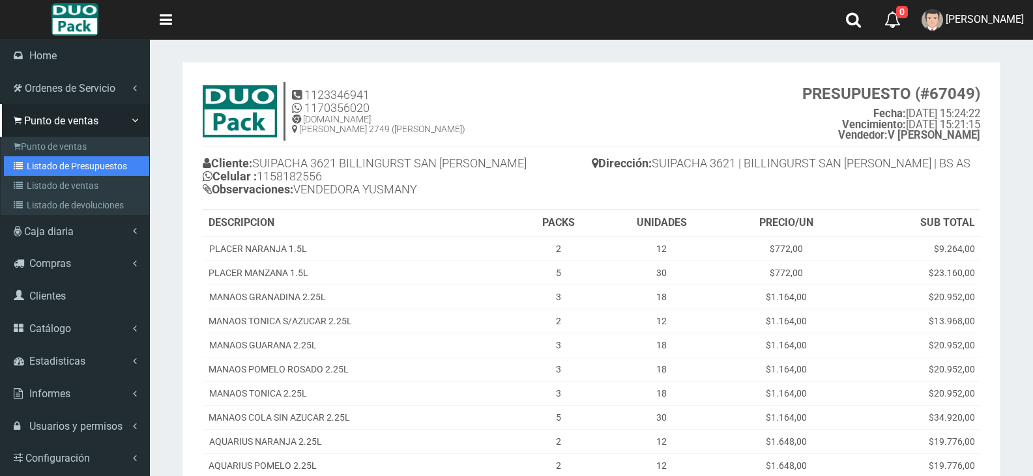
click at [76, 171] on link "Listado de Presupuestos" at bounding box center [76, 166] width 145 height 20
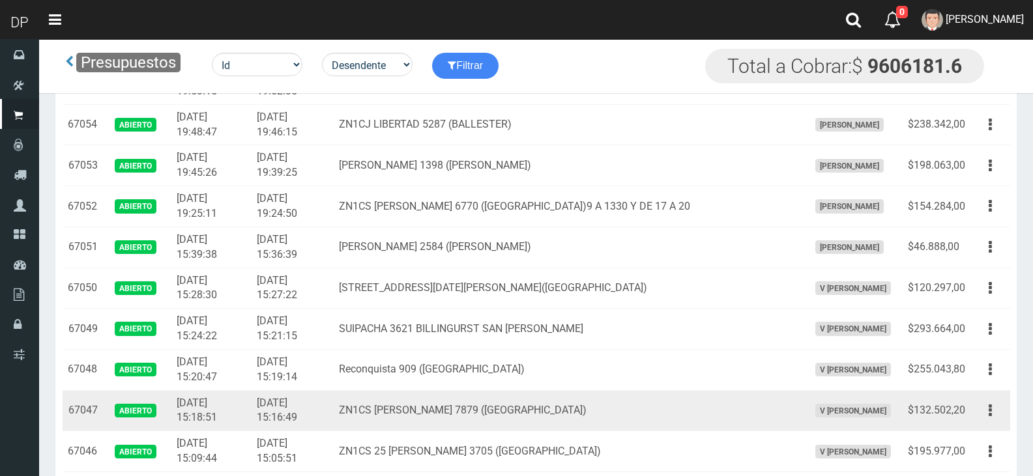
scroll to position [130, 0]
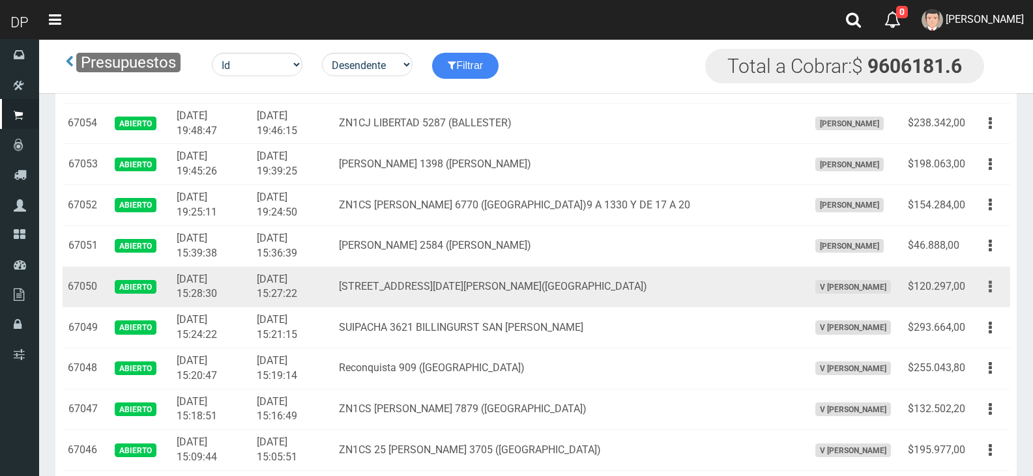
click at [993, 287] on button "button" at bounding box center [990, 287] width 29 height 23
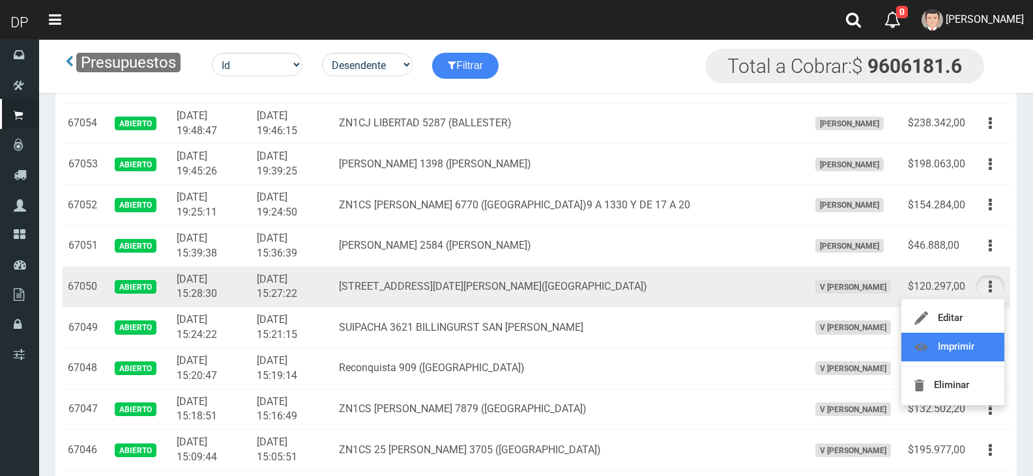
click at [961, 342] on link "Imprimir" at bounding box center [952, 347] width 103 height 29
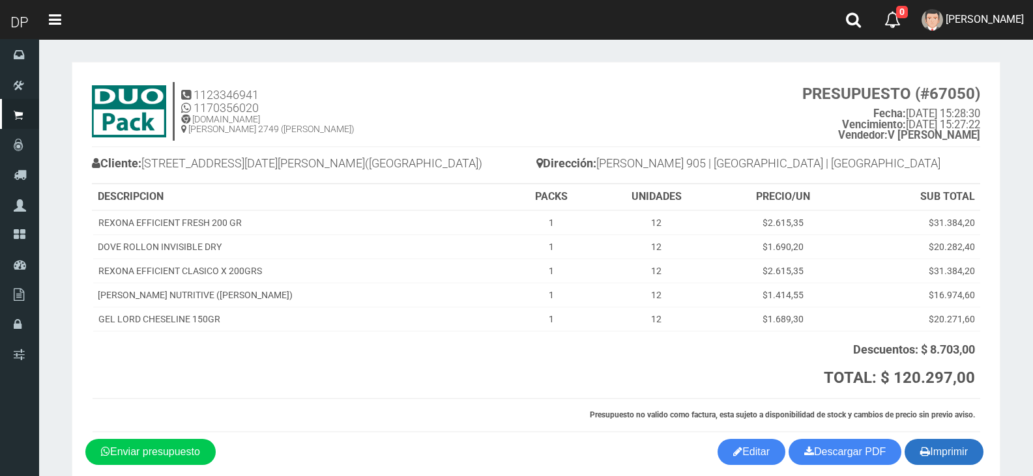
click at [960, 447] on button "Imprimir" at bounding box center [944, 452] width 79 height 26
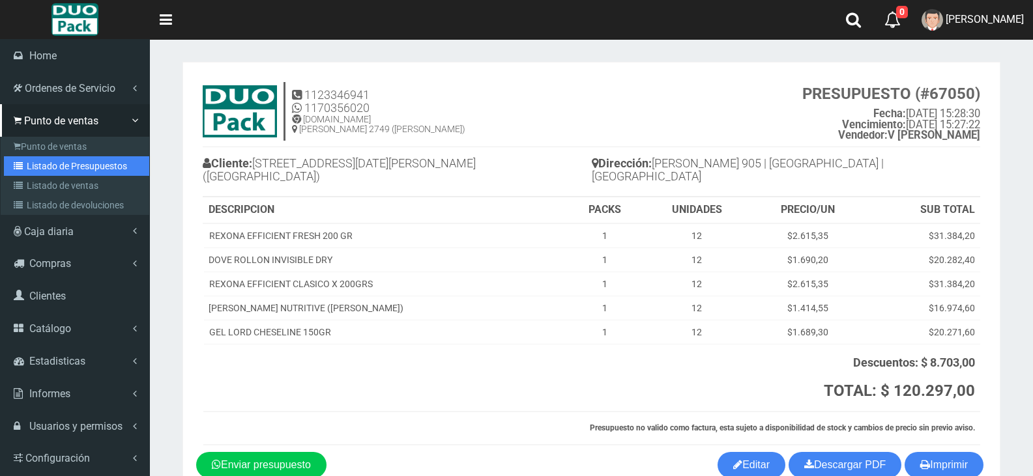
click at [76, 164] on link "Listado de Presupuestos" at bounding box center [76, 166] width 145 height 20
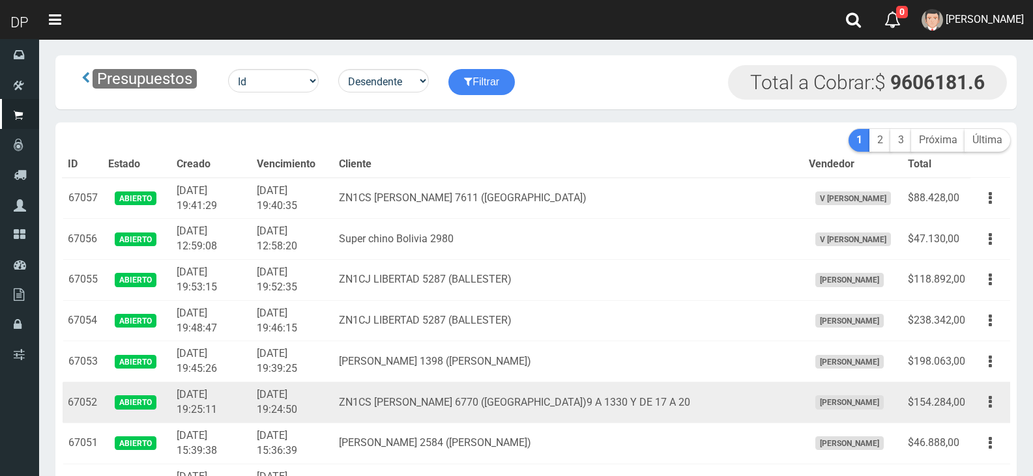
scroll to position [65, 0]
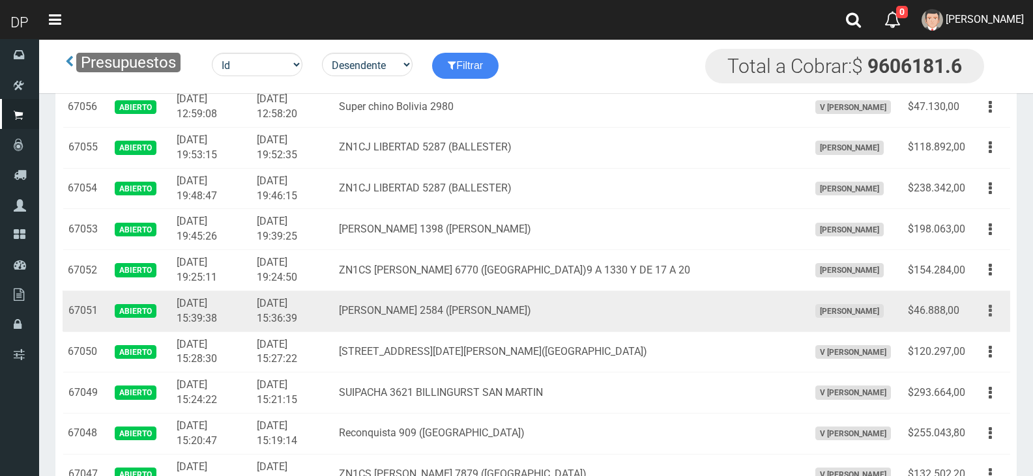
click at [995, 311] on button "button" at bounding box center [990, 311] width 29 height 23
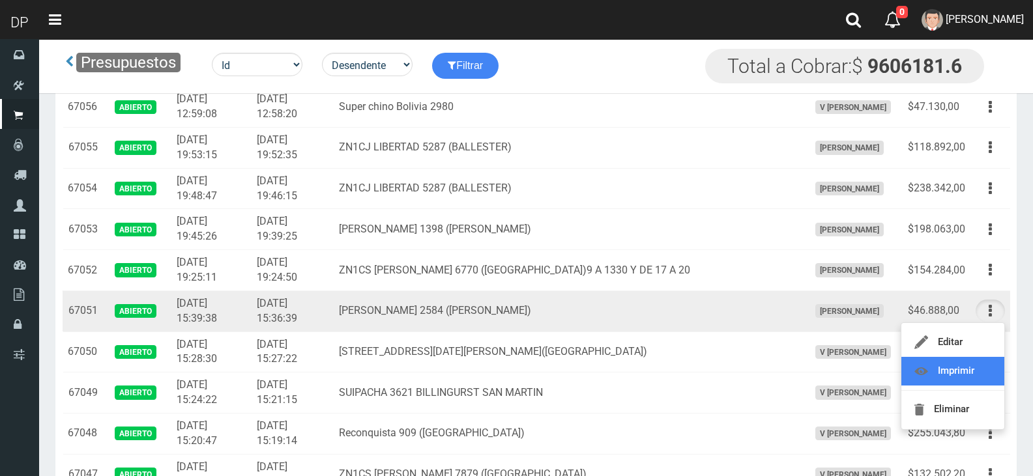
click at [975, 371] on link "Imprimir" at bounding box center [952, 371] width 103 height 29
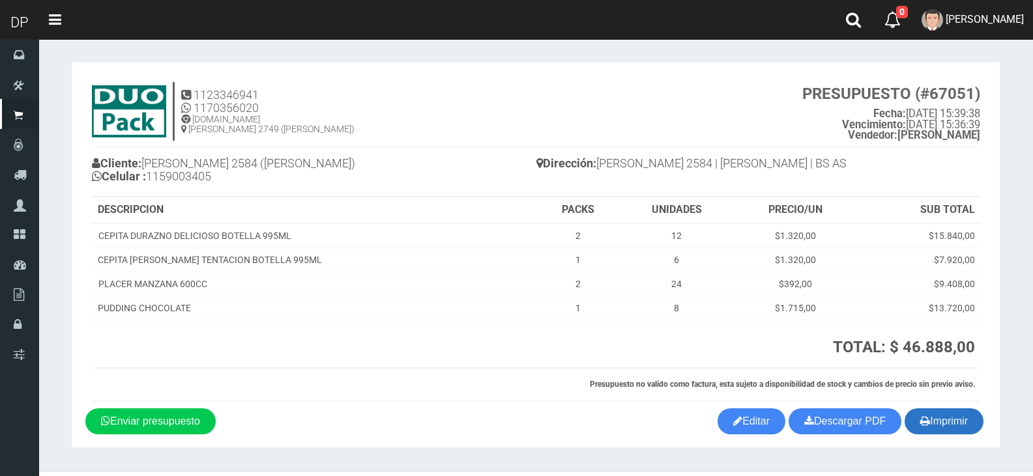
click at [952, 425] on button "Imprimir" at bounding box center [944, 422] width 79 height 26
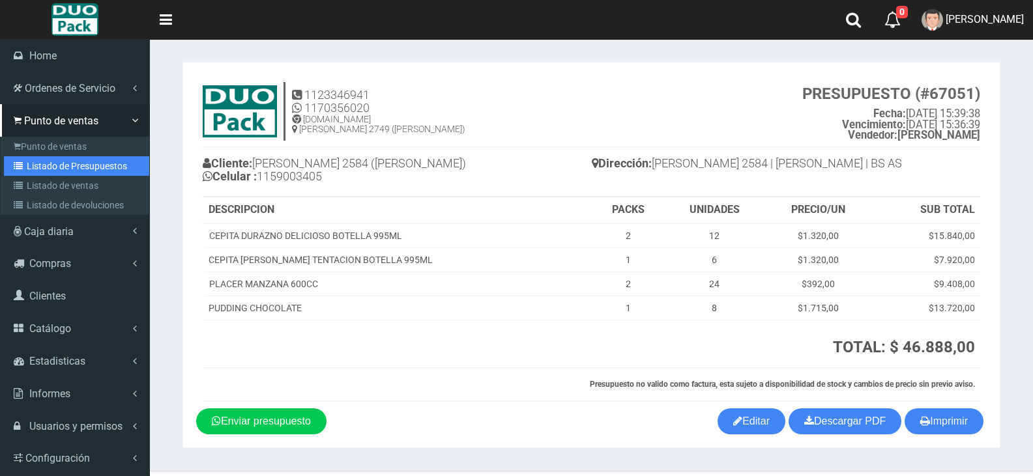
click at [66, 161] on link "Listado de Presupuestos" at bounding box center [76, 166] width 145 height 20
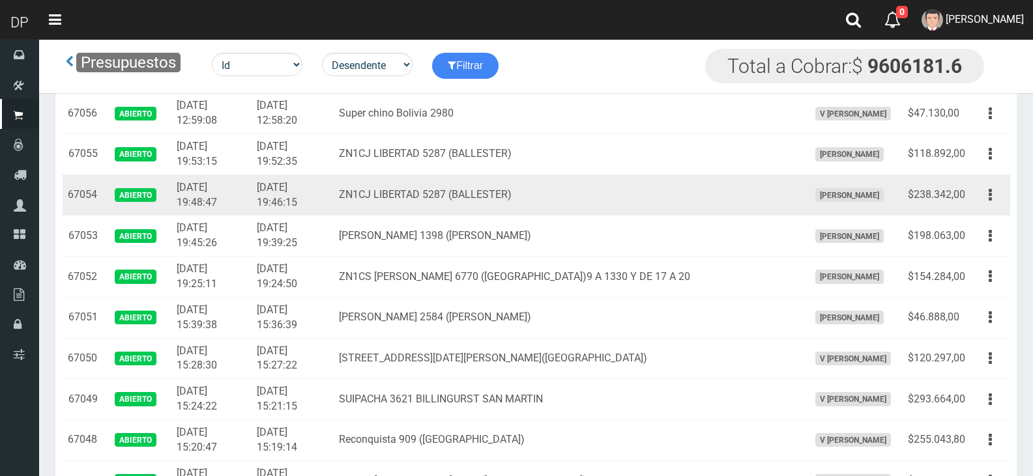
scroll to position [130, 0]
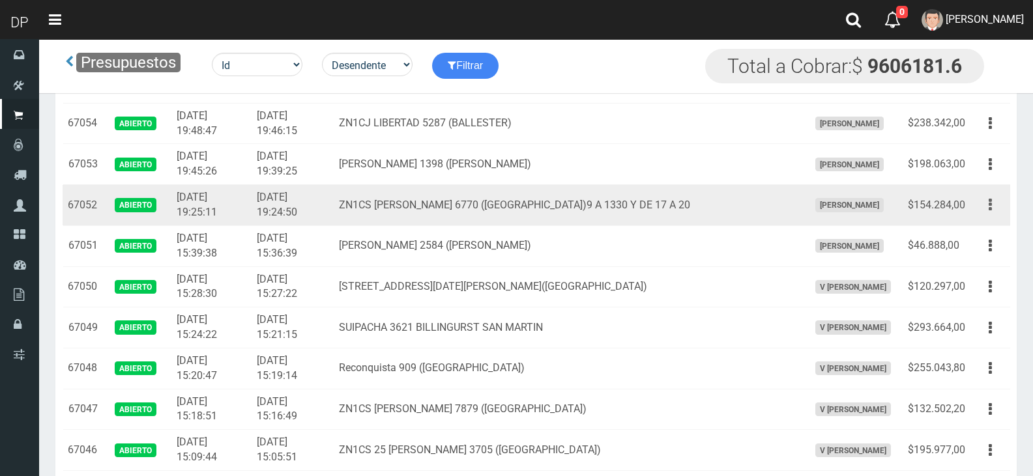
click at [995, 206] on button "button" at bounding box center [990, 205] width 29 height 23
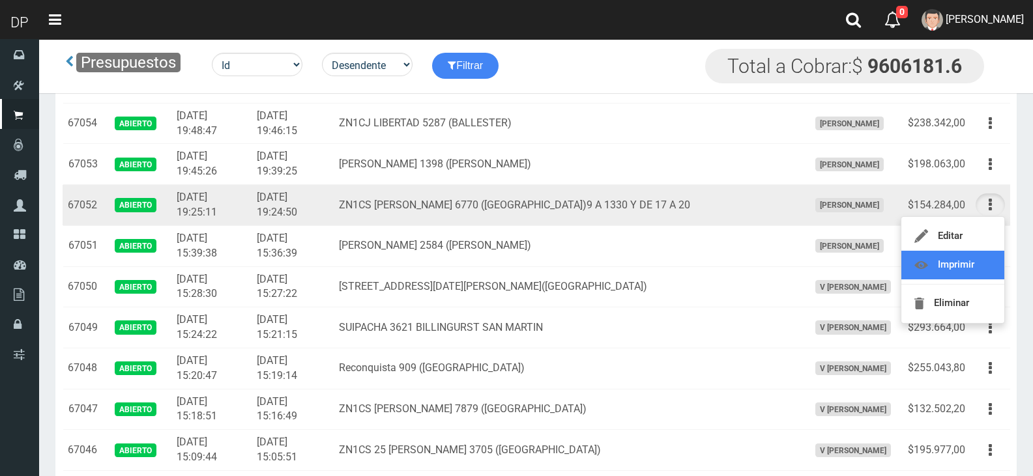
click at [972, 261] on link "Imprimir" at bounding box center [952, 265] width 103 height 29
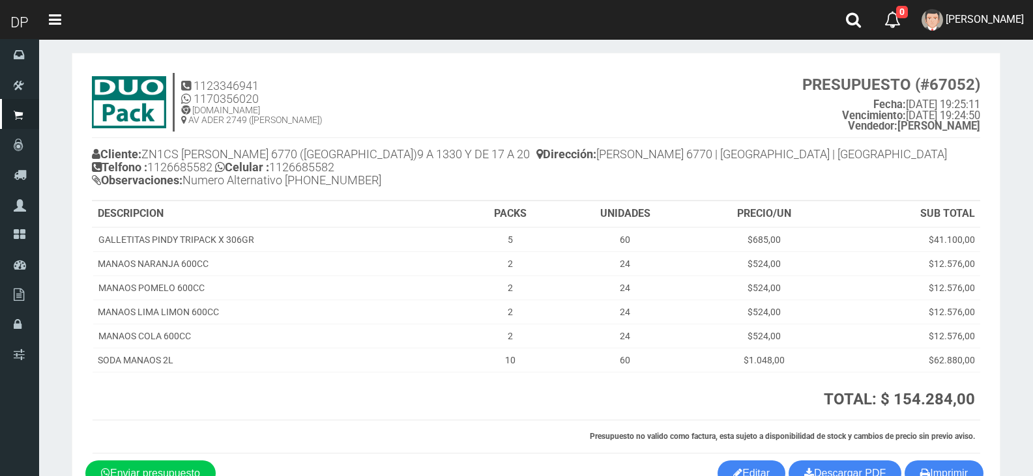
scroll to position [91, 0]
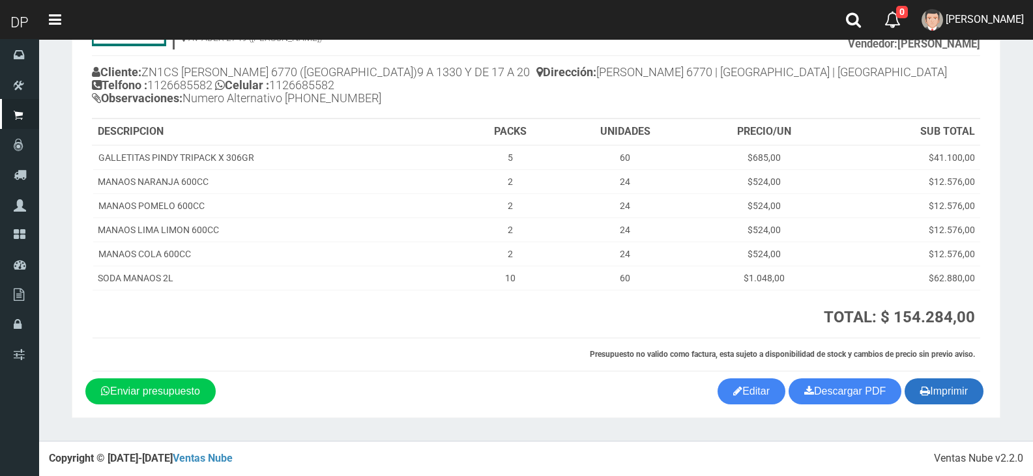
click at [959, 403] on button "Imprimir" at bounding box center [944, 392] width 79 height 26
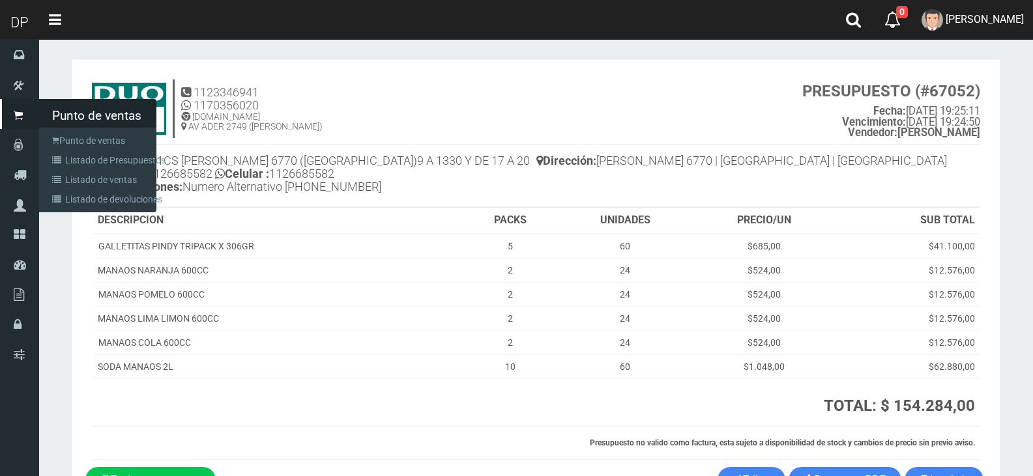
scroll to position [0, 0]
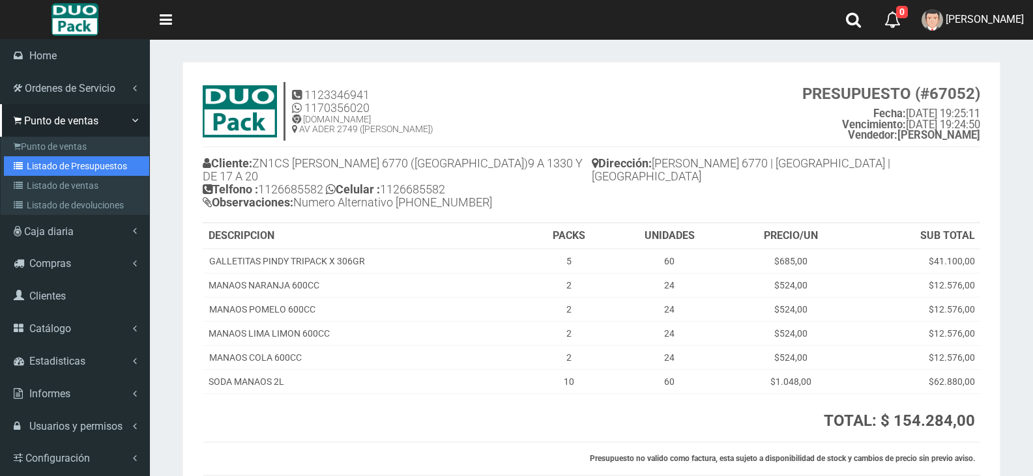
click at [64, 167] on link "Listado de Presupuestos" at bounding box center [76, 166] width 145 height 20
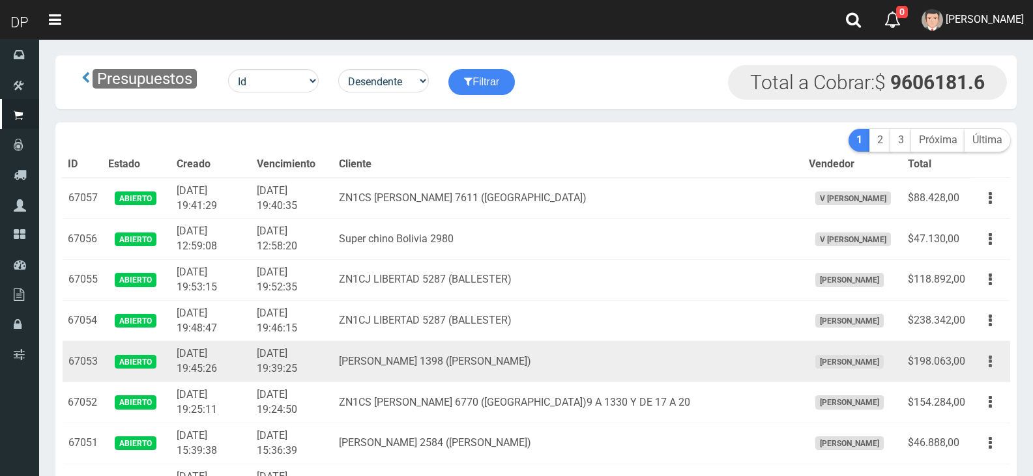
click at [987, 365] on button "button" at bounding box center [990, 362] width 29 height 23
click at [966, 424] on link "Imprimir" at bounding box center [952, 422] width 103 height 29
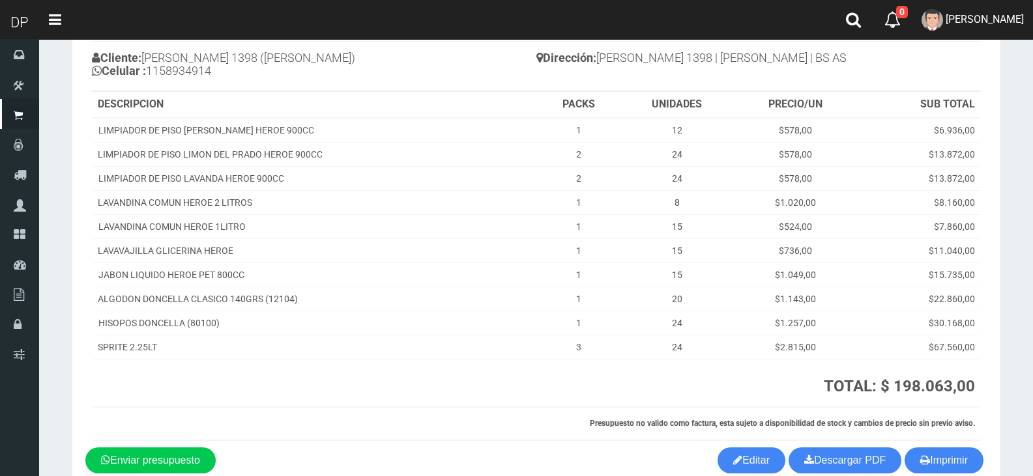
scroll to position [175, 0]
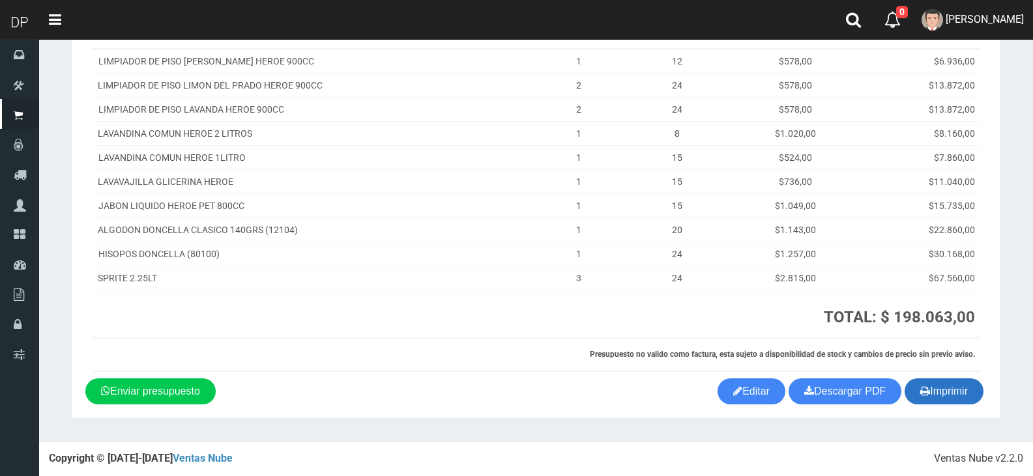
click at [954, 400] on button "Imprimir" at bounding box center [944, 392] width 79 height 26
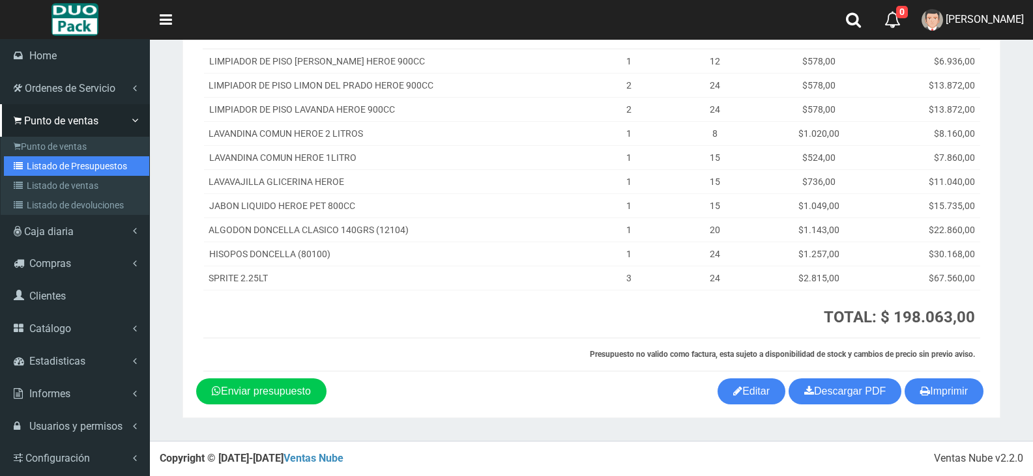
click at [66, 167] on link "Listado de Presupuestos" at bounding box center [76, 166] width 145 height 20
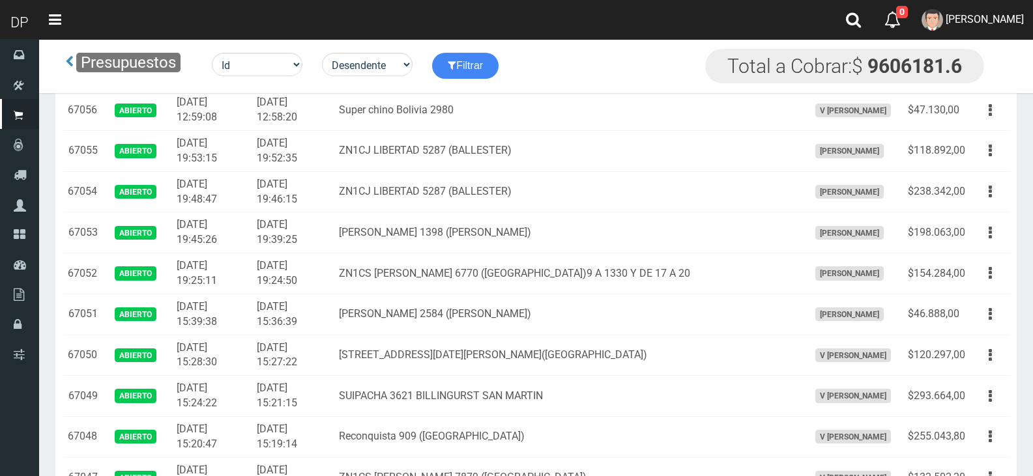
scroll to position [65, 0]
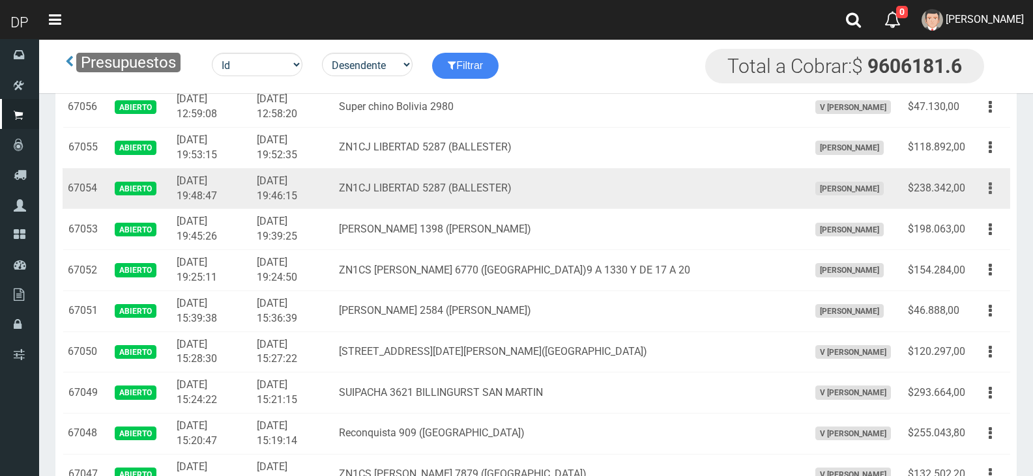
click at [986, 188] on button "button" at bounding box center [990, 188] width 29 height 23
click at [982, 248] on link "Imprimir" at bounding box center [952, 249] width 103 height 29
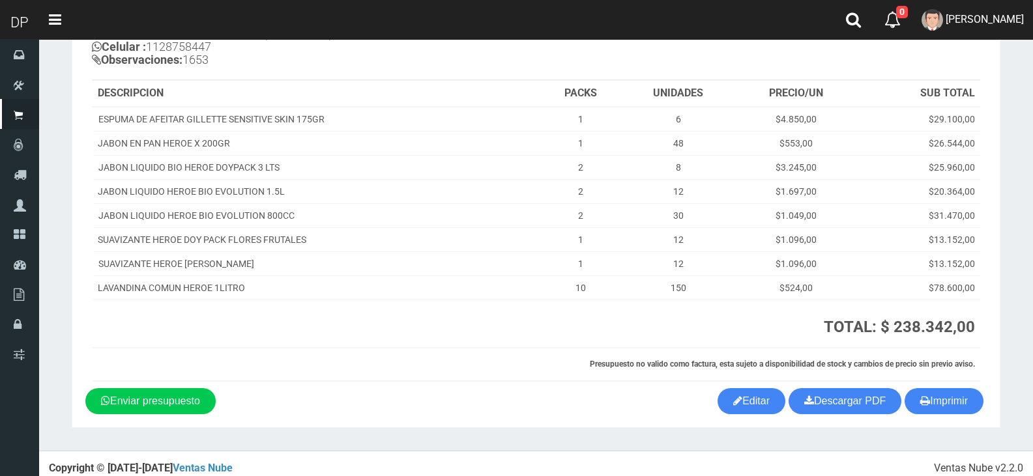
scroll to position [139, 0]
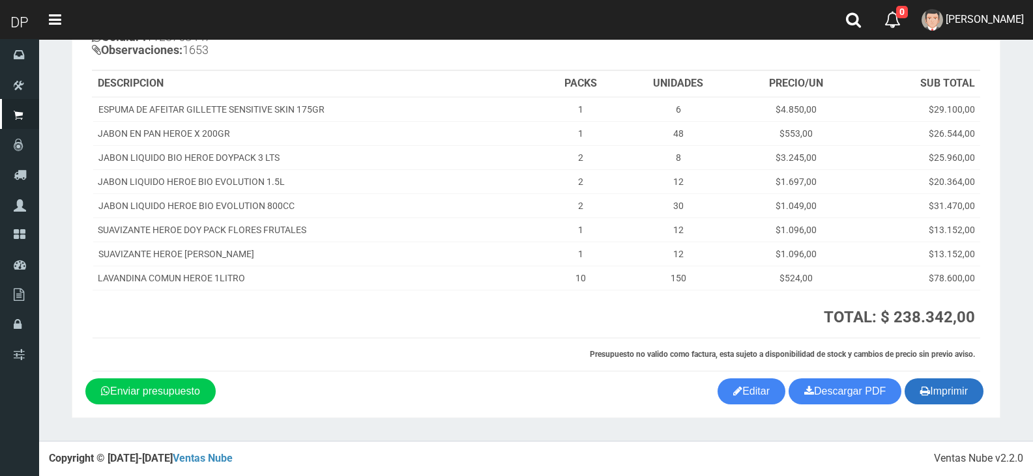
click at [970, 390] on button "Imprimir" at bounding box center [944, 392] width 79 height 26
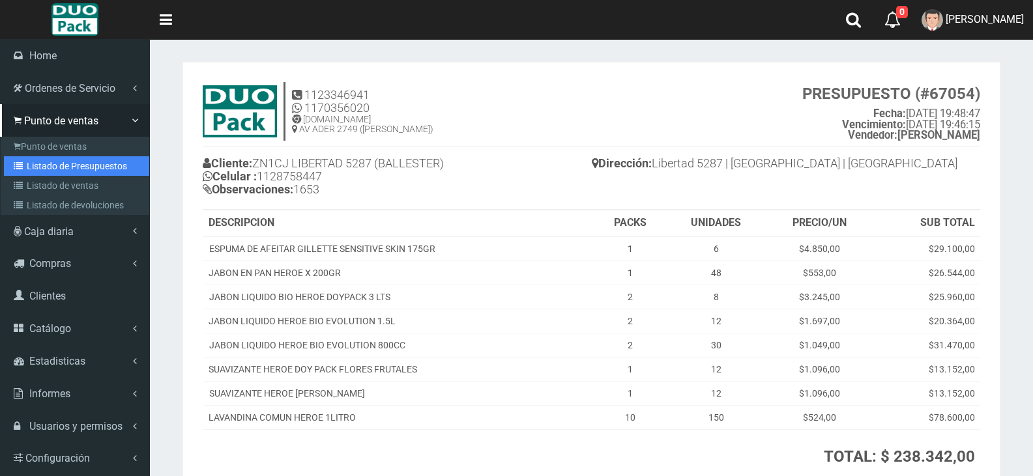
click at [42, 158] on link "Listado de Presupuestos" at bounding box center [76, 166] width 145 height 20
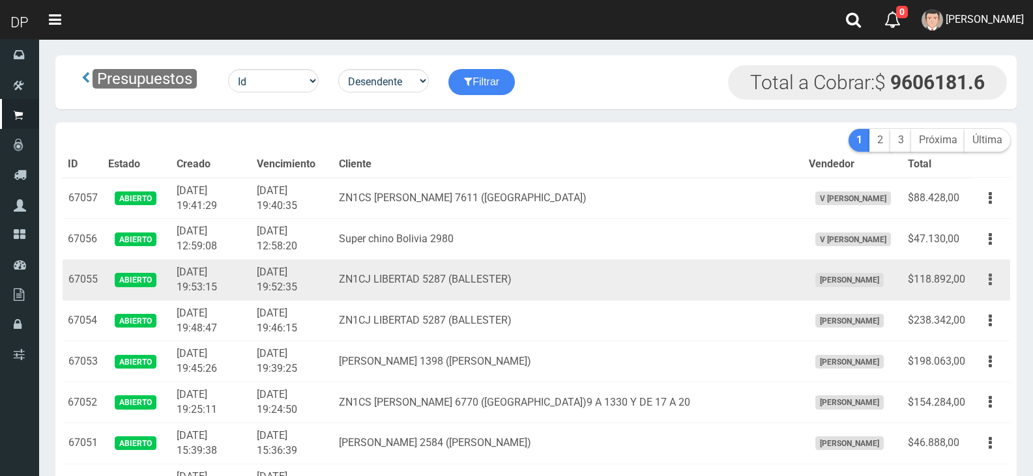
click at [991, 283] on icon "button" at bounding box center [990, 280] width 3 height 23
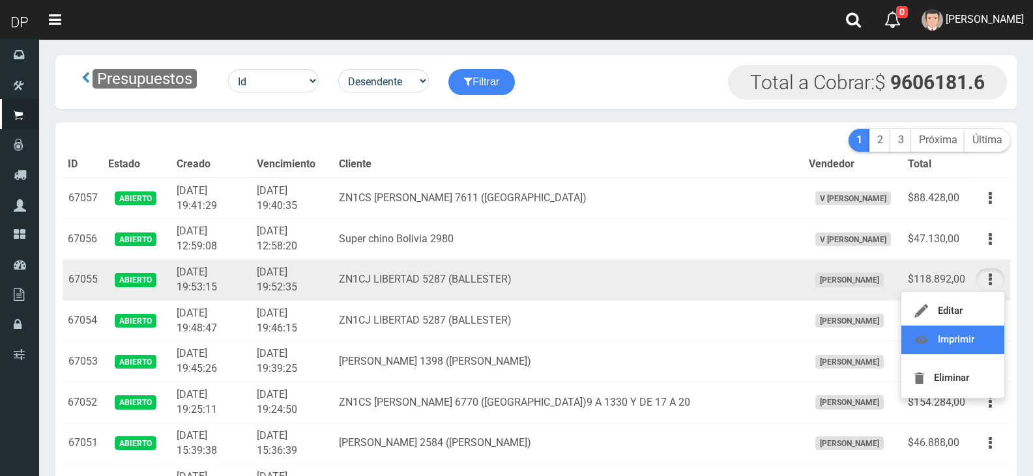
click at [986, 340] on link "Imprimir" at bounding box center [952, 340] width 103 height 29
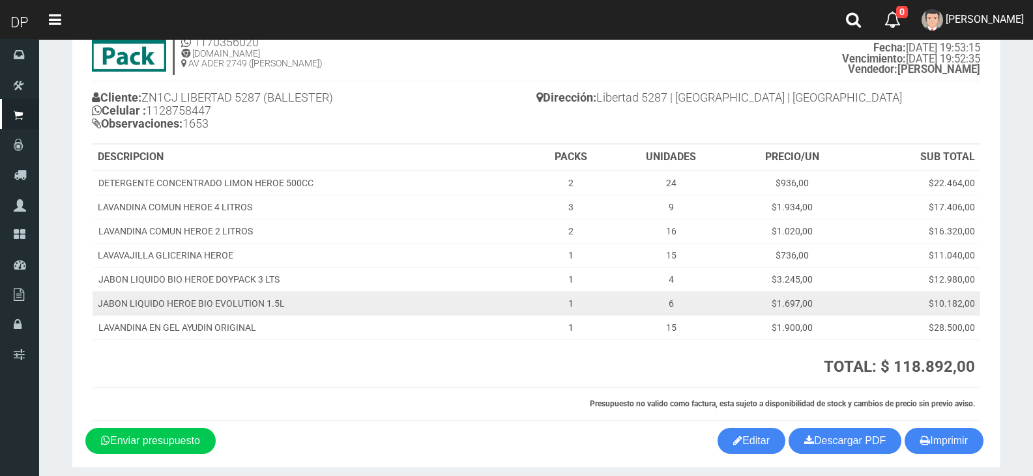
scroll to position [115, 0]
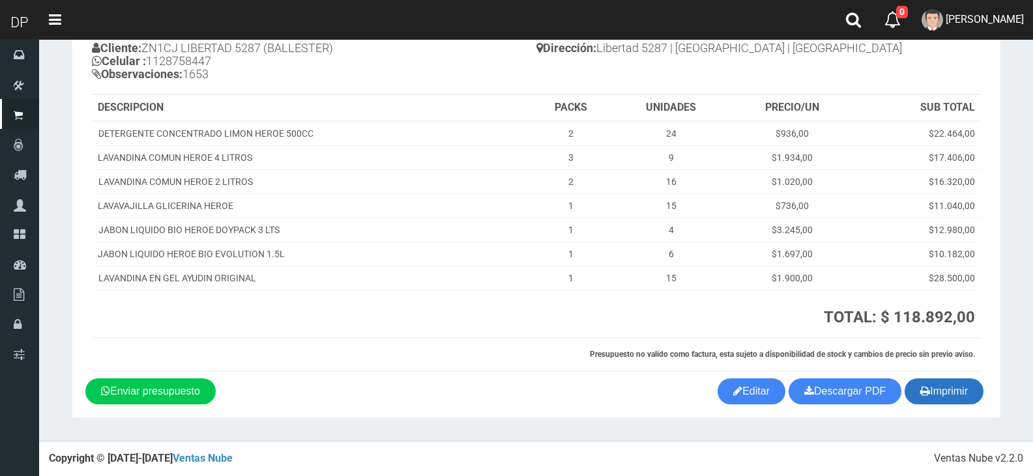
click at [940, 384] on button "Imprimir" at bounding box center [944, 392] width 79 height 26
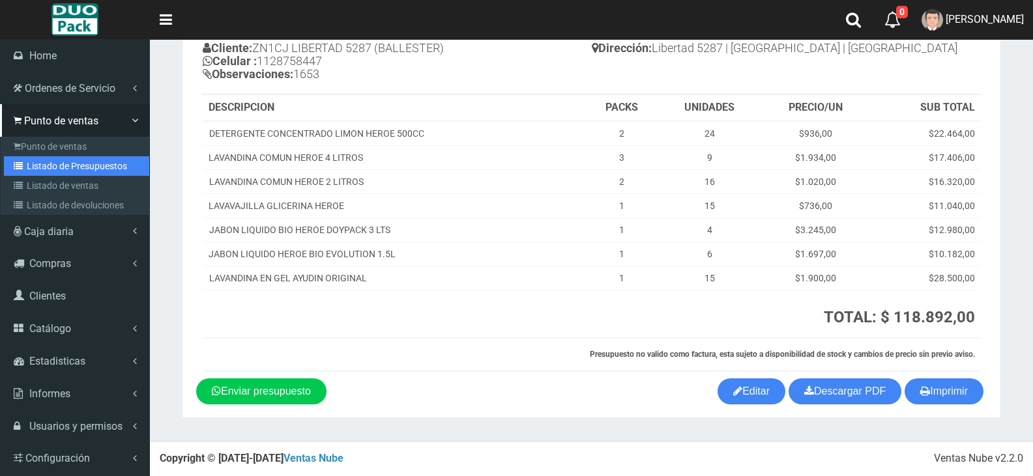
click at [73, 165] on link "Listado de Presupuestos" at bounding box center [76, 166] width 145 height 20
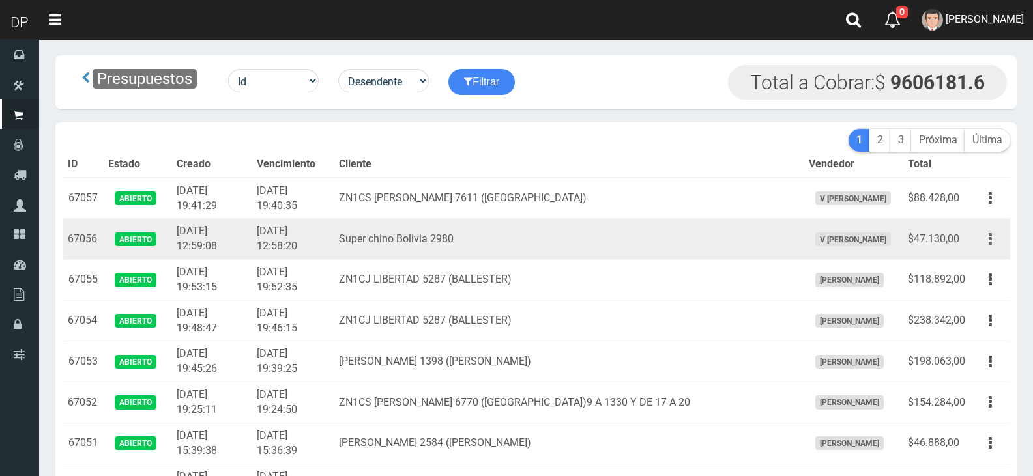
click at [991, 240] on icon "button" at bounding box center [990, 239] width 3 height 23
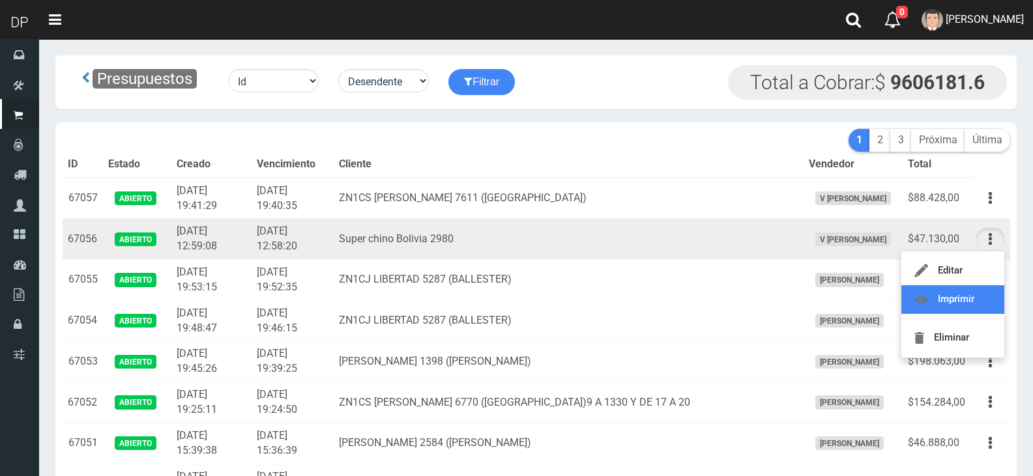
click at [976, 296] on link "Imprimir" at bounding box center [952, 299] width 103 height 29
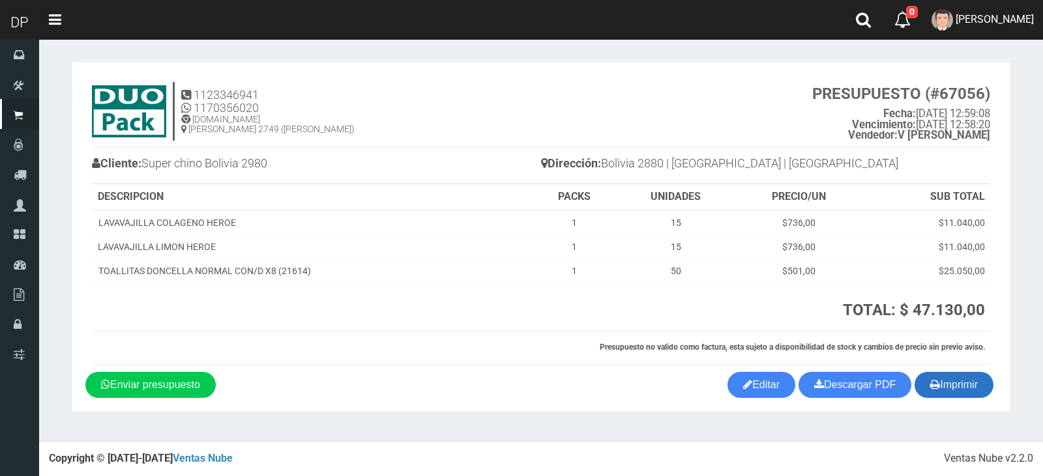
click at [950, 388] on button "Imprimir" at bounding box center [953, 385] width 79 height 26
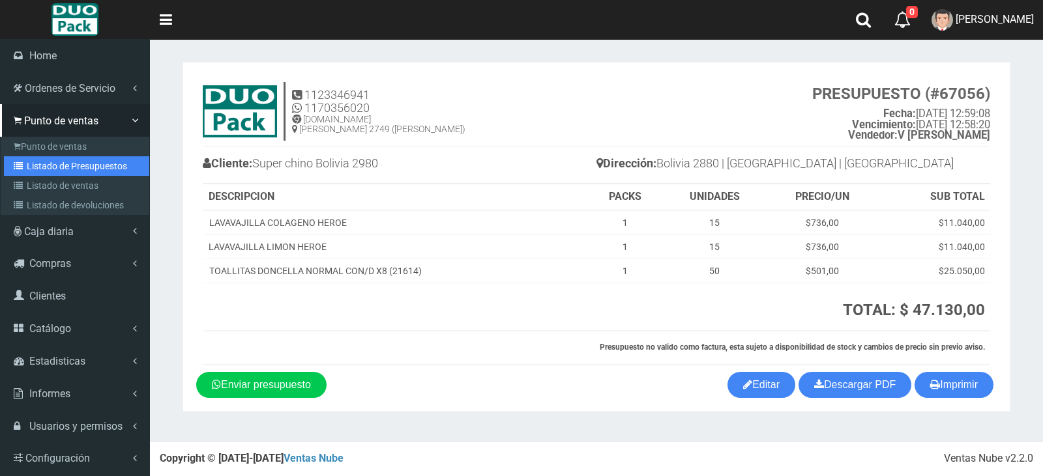
click at [87, 167] on link "Listado de Presupuestos" at bounding box center [76, 166] width 145 height 20
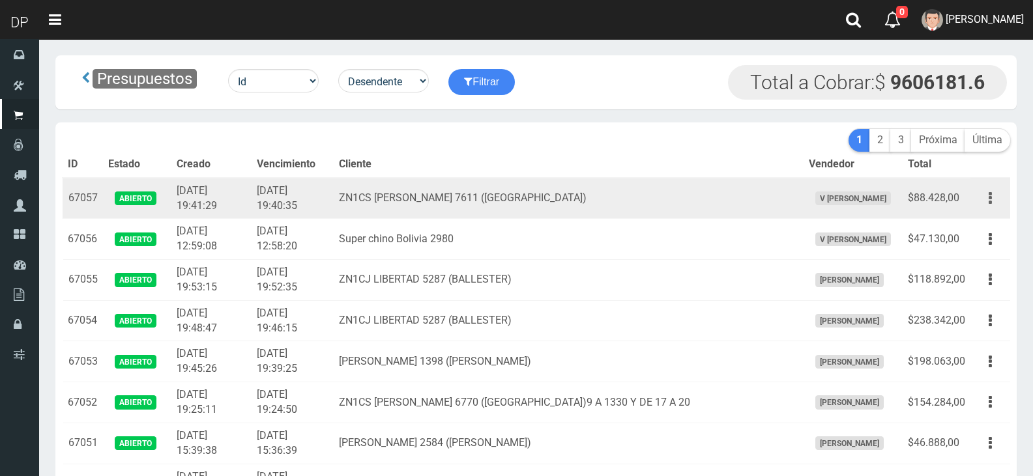
drag, startPoint x: 993, startPoint y: 197, endPoint x: 993, endPoint y: 204, distance: 7.2
click at [993, 197] on button "button" at bounding box center [990, 198] width 29 height 23
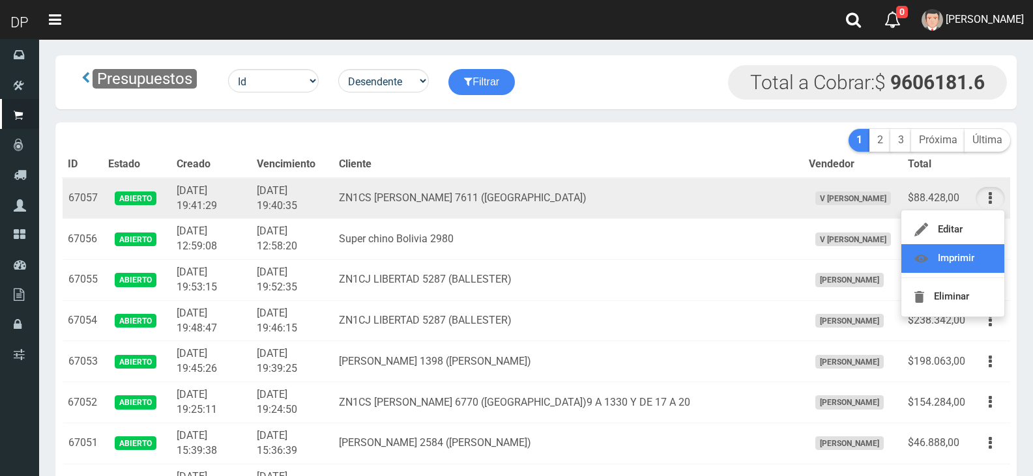
click at [984, 252] on link "Imprimir" at bounding box center [952, 258] width 103 height 29
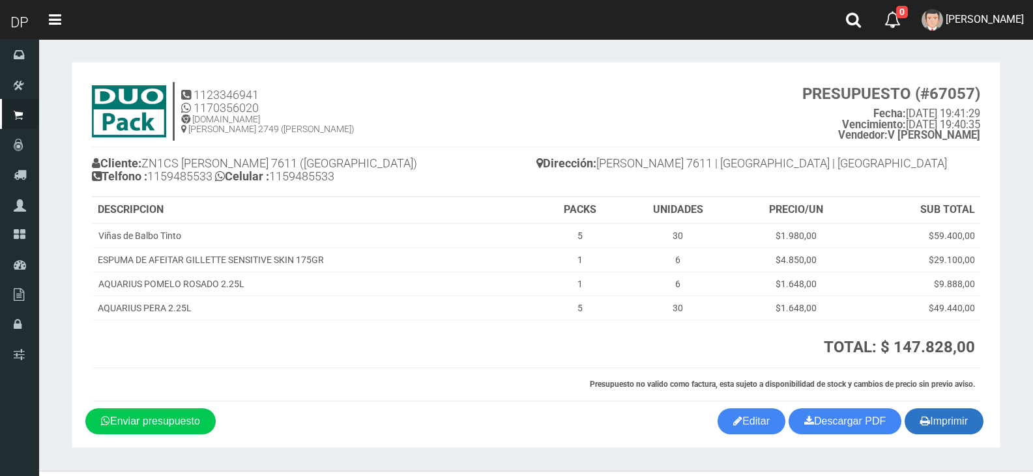
drag, startPoint x: 929, startPoint y: 416, endPoint x: 924, endPoint y: 411, distance: 7.4
click at [930, 415] on button "Imprimir" at bounding box center [944, 422] width 79 height 26
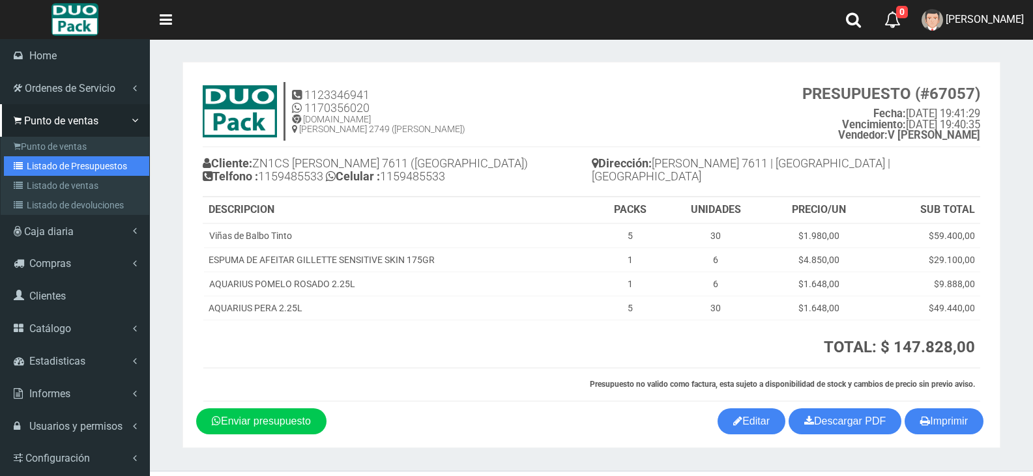
click at [59, 169] on link "Listado de Presupuestos" at bounding box center [76, 166] width 145 height 20
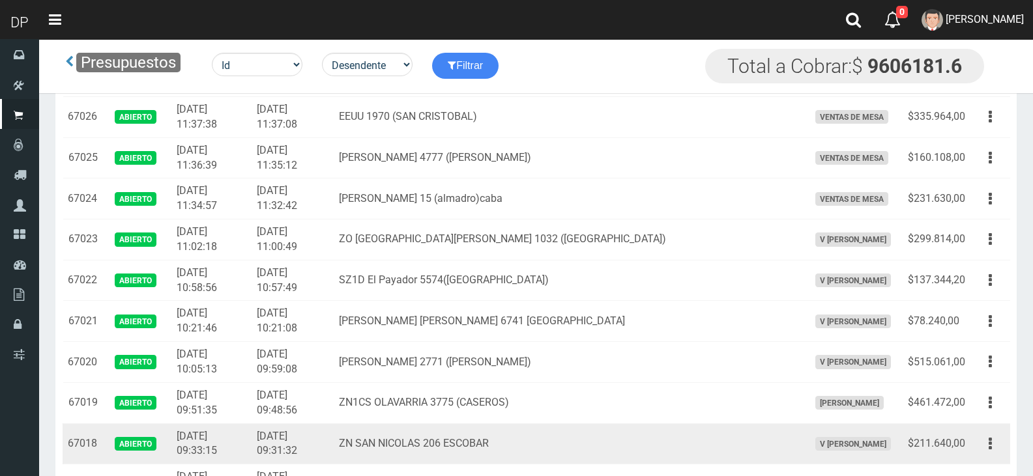
scroll to position [1303, 0]
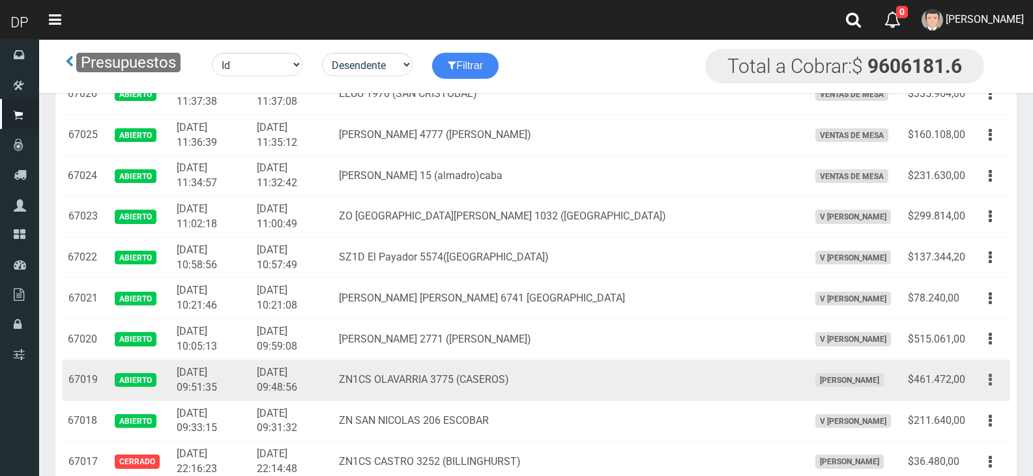
click at [997, 381] on button "button" at bounding box center [990, 380] width 29 height 23
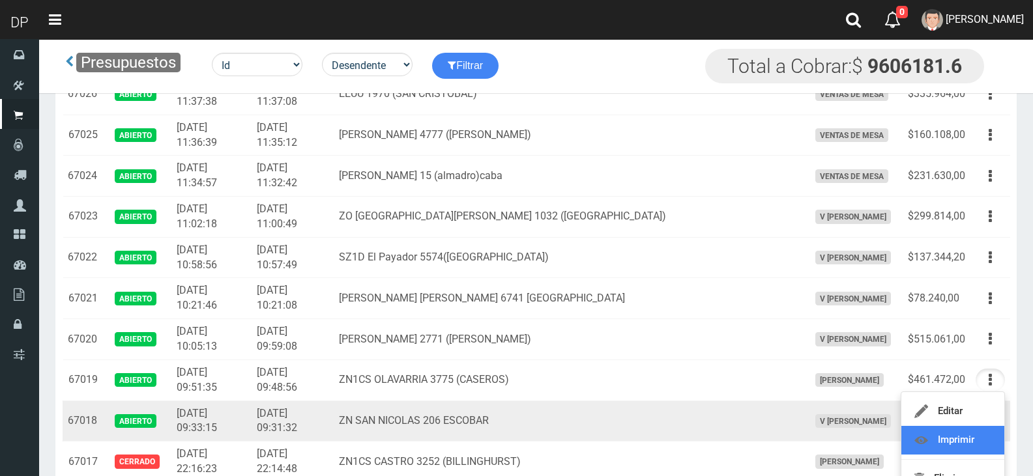
click at [970, 432] on link "Imprimir" at bounding box center [952, 440] width 103 height 29
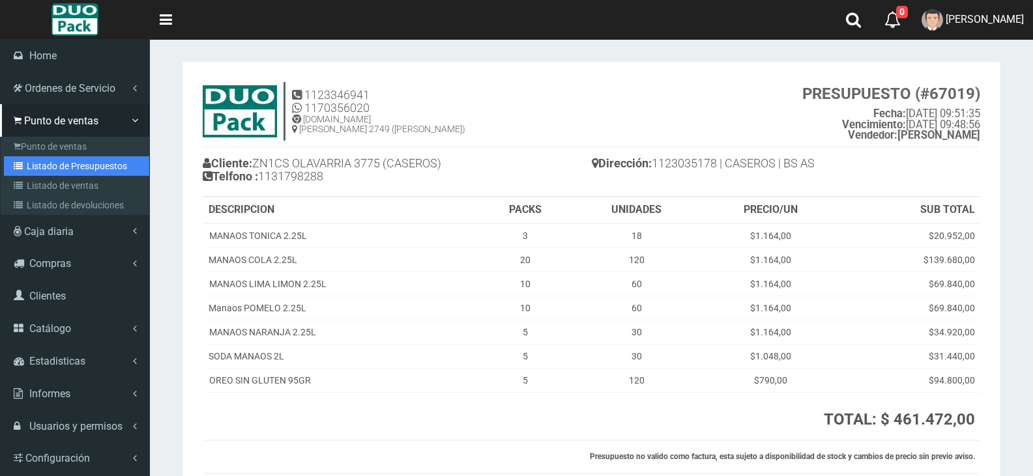
click at [100, 166] on link "Listado de Presupuestos" at bounding box center [76, 166] width 145 height 20
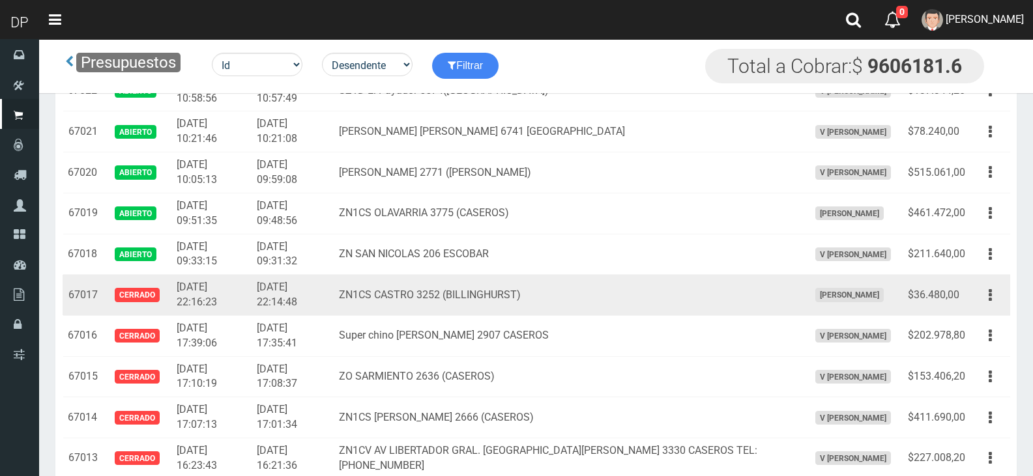
scroll to position [1469, 0]
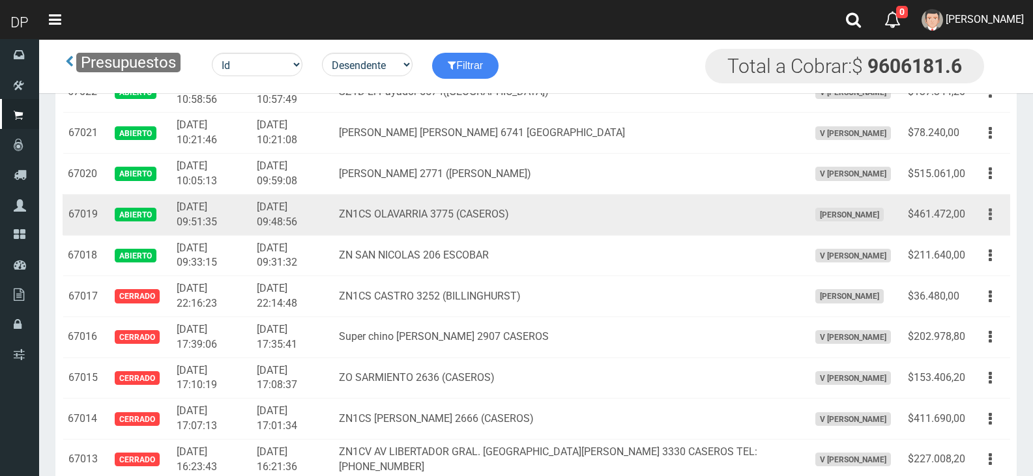
click at [993, 214] on button "button" at bounding box center [990, 214] width 29 height 23
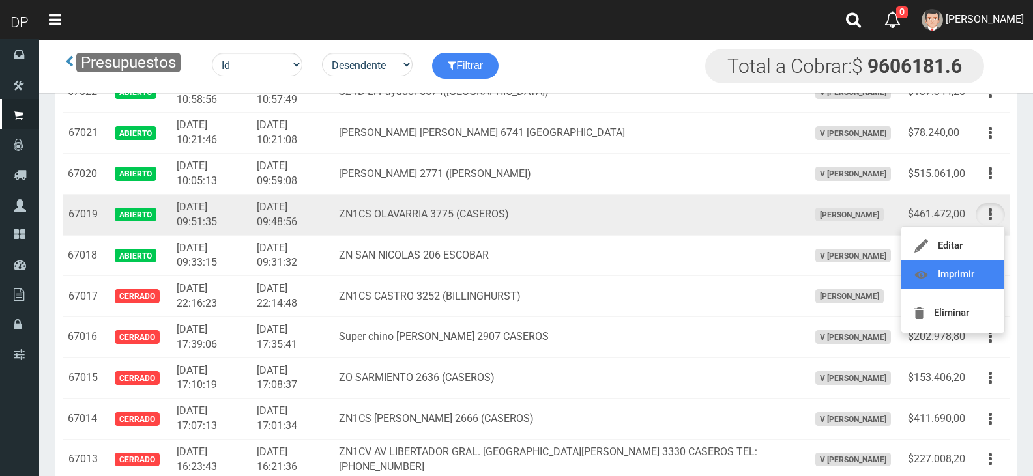
click at [980, 275] on link "Imprimir" at bounding box center [952, 275] width 103 height 29
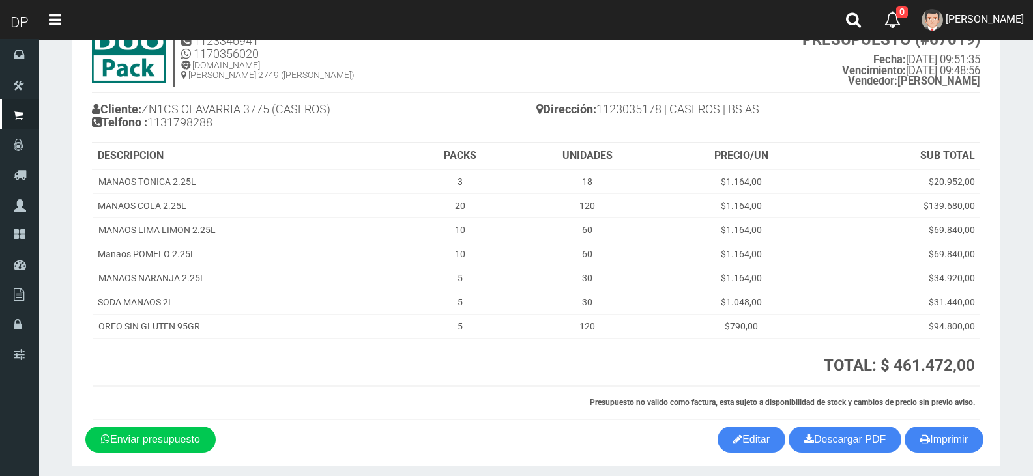
scroll to position [102, 0]
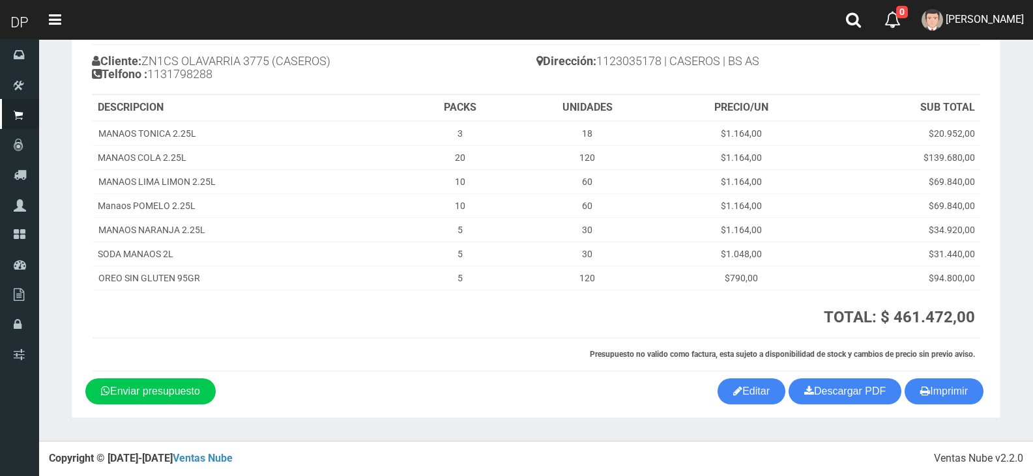
click at [985, 394] on div "Imprimir Descargar PDF Enviar presupuesto Editar" at bounding box center [536, 392] width 921 height 26
click at [972, 396] on button "Imprimir" at bounding box center [944, 392] width 79 height 26
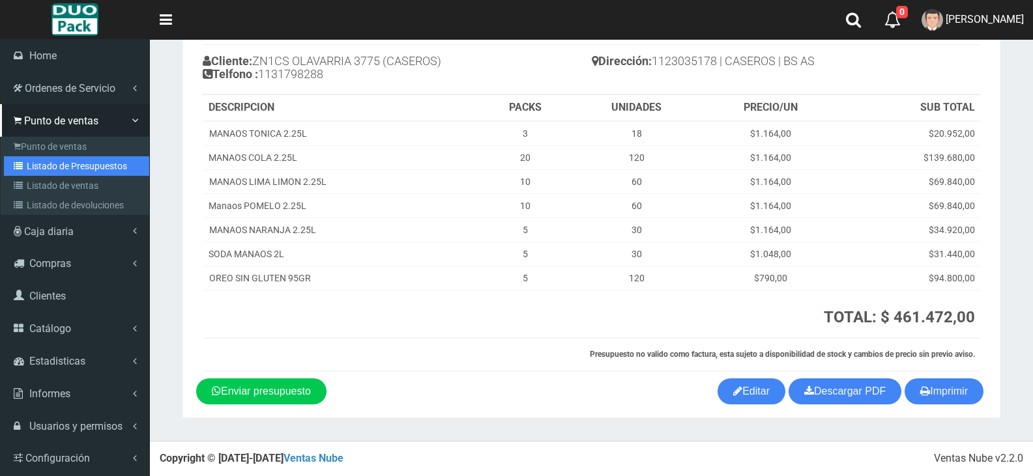
click at [78, 163] on link "Listado de Presupuestos" at bounding box center [76, 166] width 145 height 20
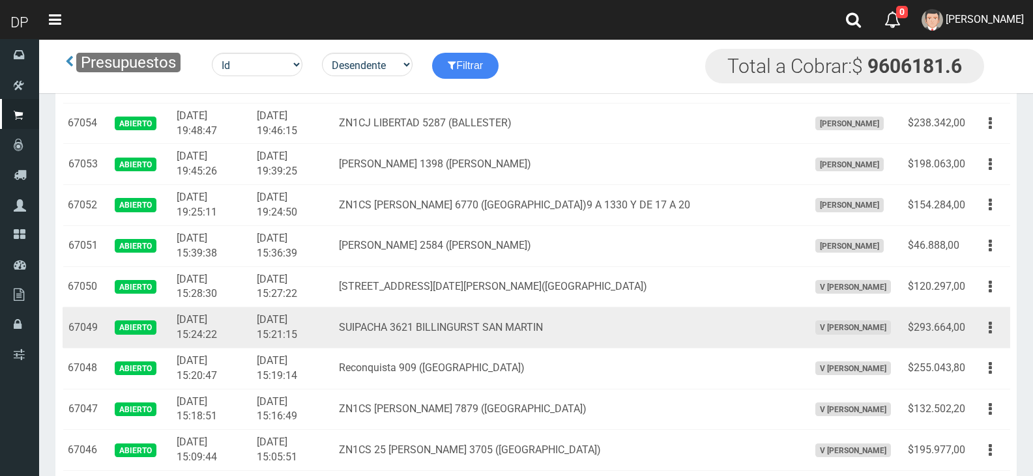
scroll to position [65, 0]
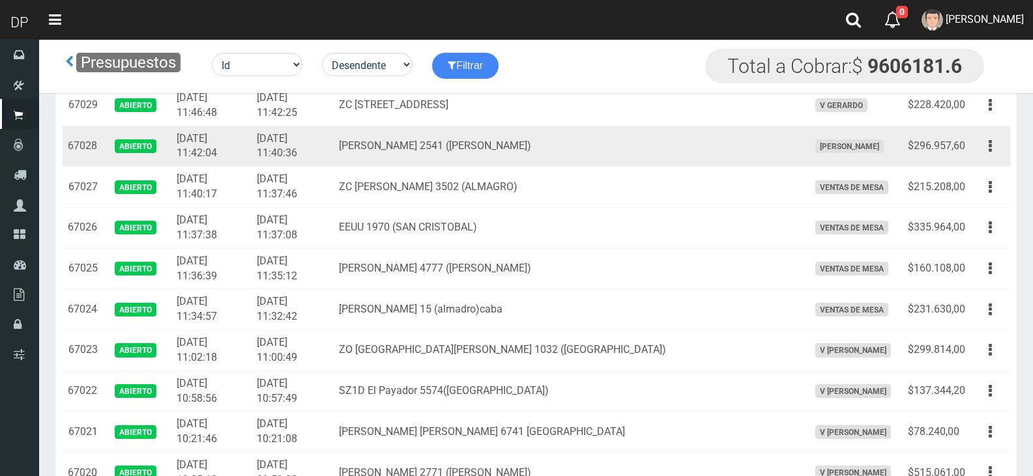
scroll to position [1173, 0]
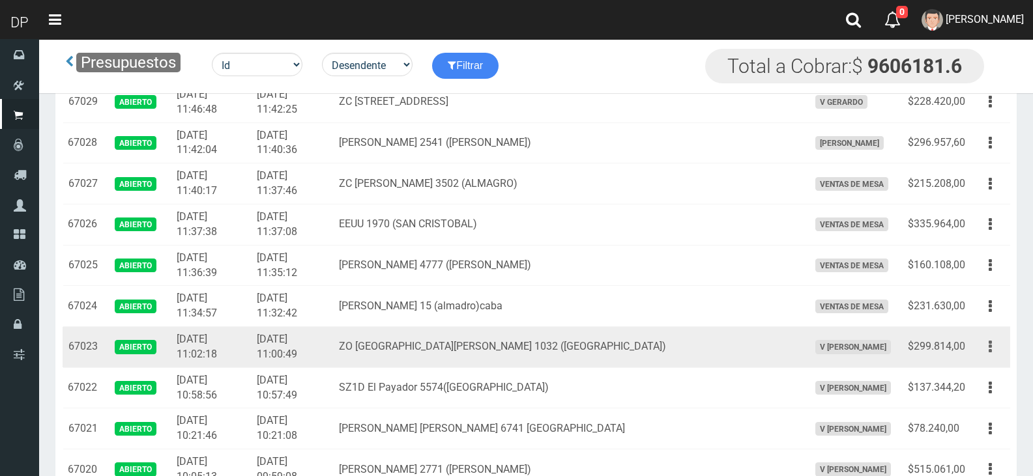
click at [990, 353] on icon "button" at bounding box center [990, 347] width 3 height 23
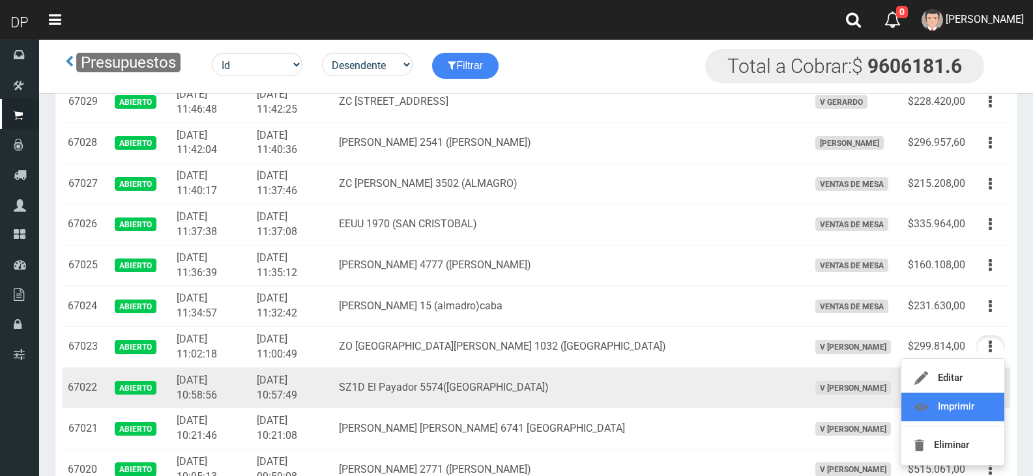
click at [974, 405] on link "Imprimir" at bounding box center [952, 407] width 103 height 29
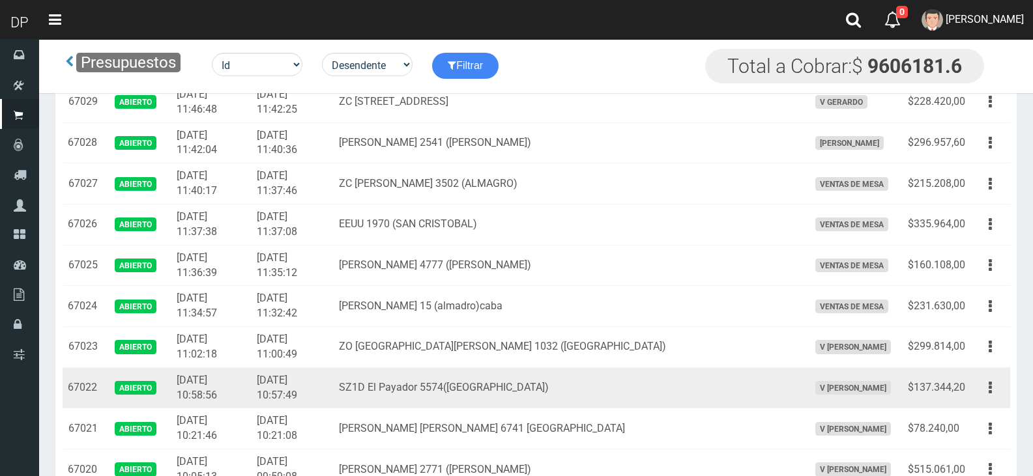
click at [974, 405] on td "Editar Imprimir Eliminar" at bounding box center [990, 388] width 40 height 41
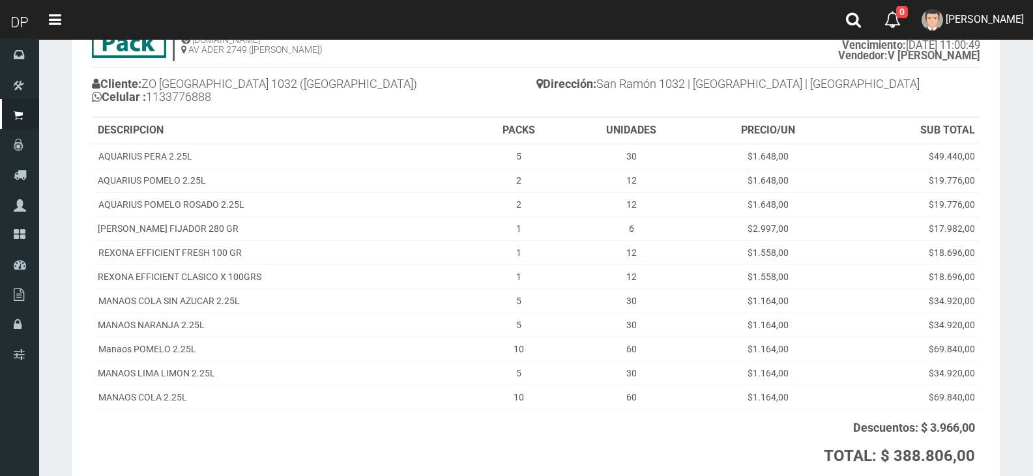
scroll to position [218, 0]
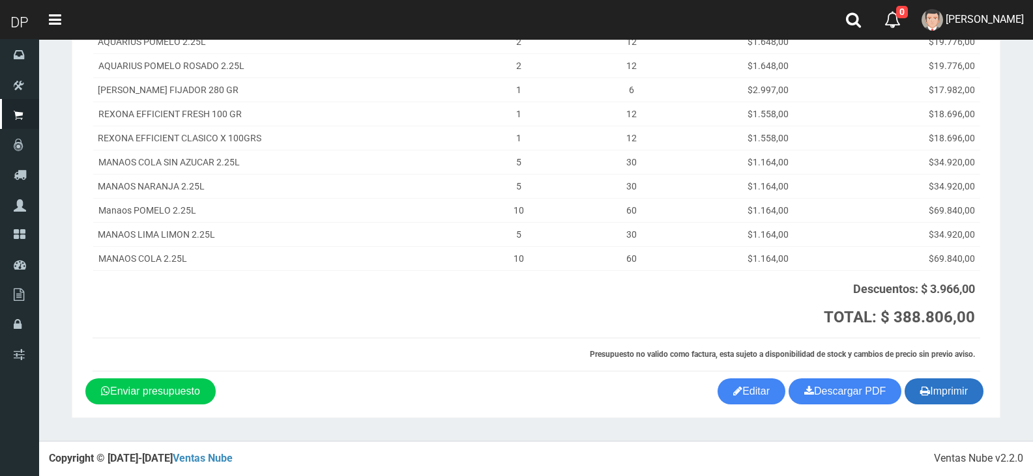
click at [947, 389] on button "Imprimir" at bounding box center [944, 392] width 79 height 26
